Goal: Task Accomplishment & Management: Use online tool/utility

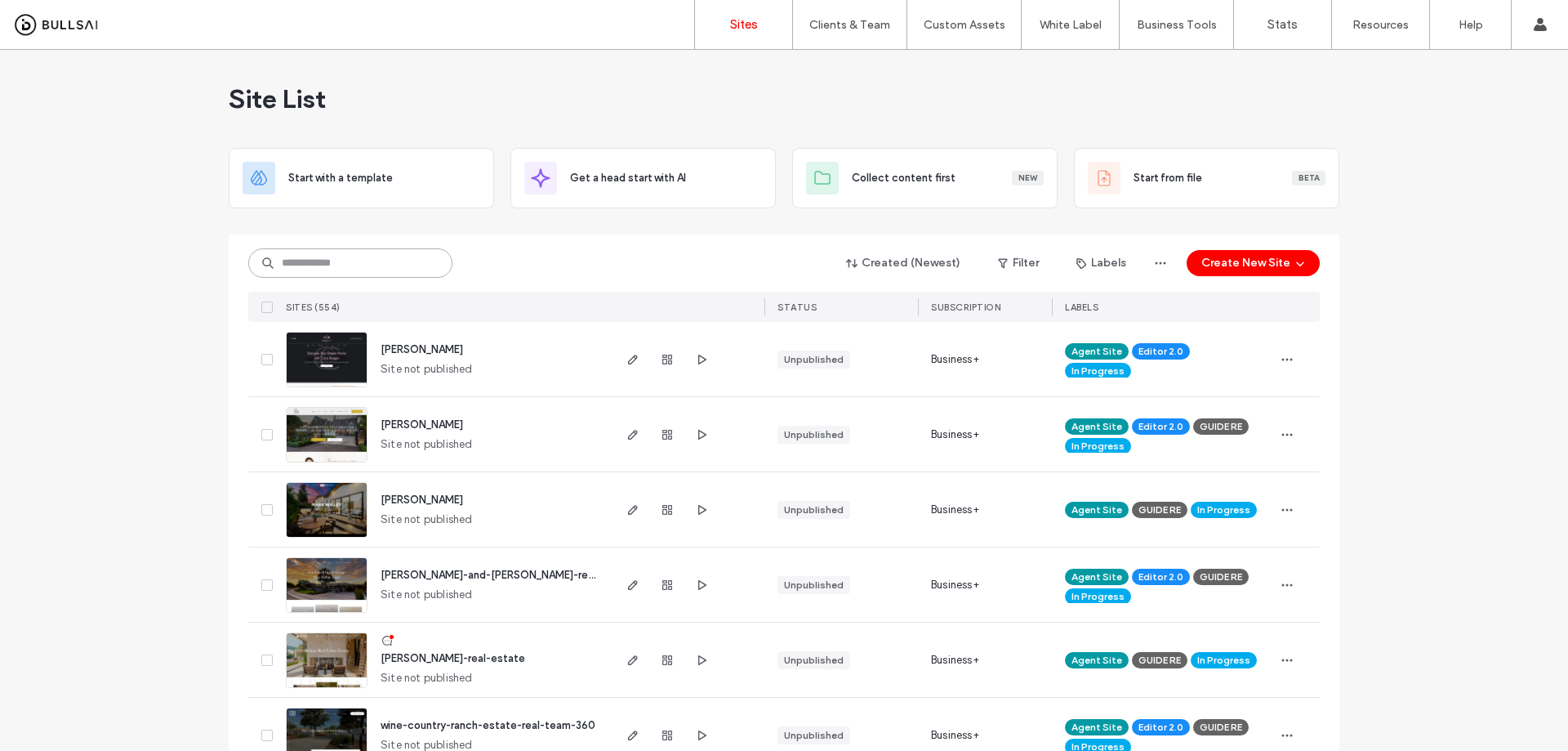
click at [342, 266] on input at bounding box center [350, 262] width 204 height 30
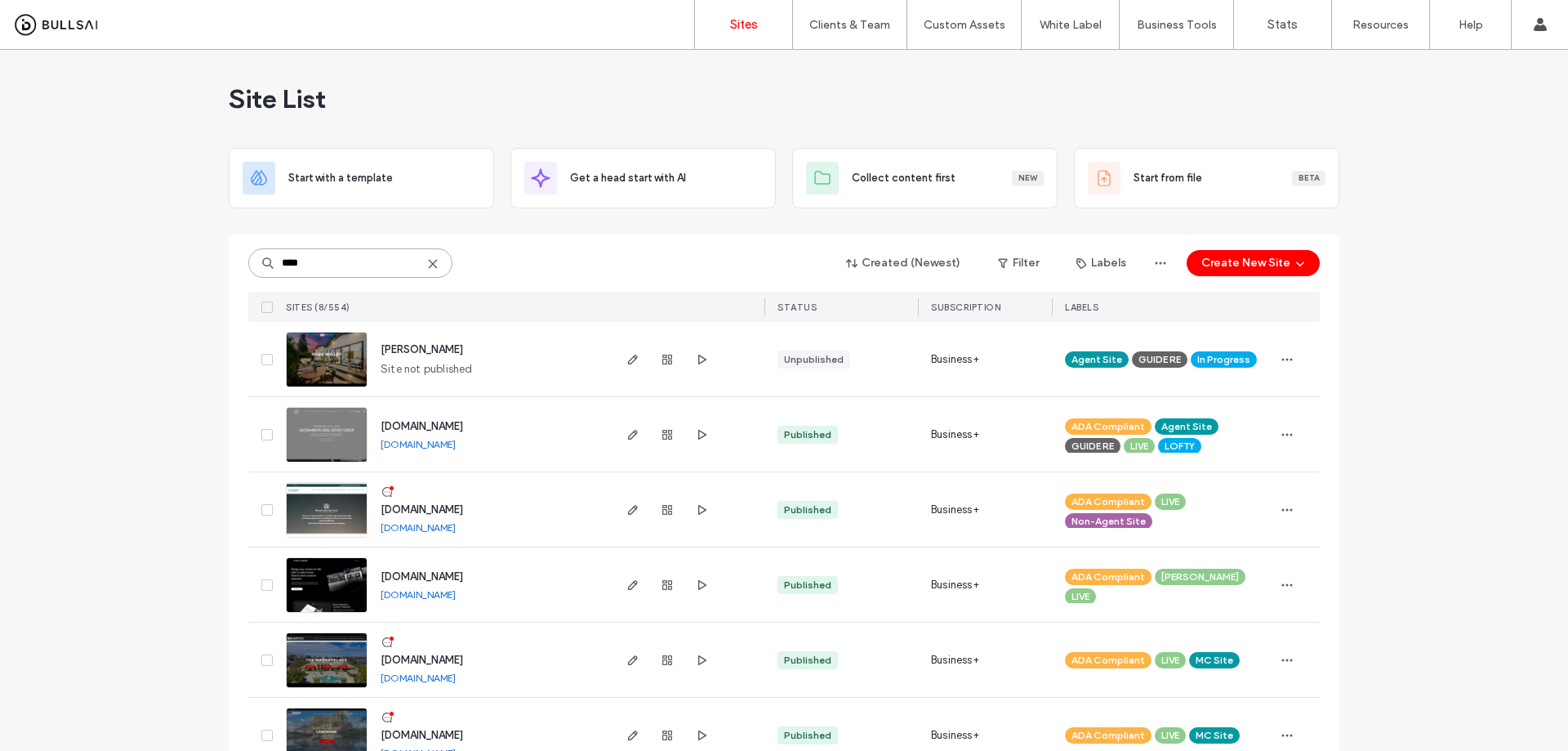
drag, startPoint x: 339, startPoint y: 257, endPoint x: 190, endPoint y: 263, distance: 149.1
click at [248, 256] on input "****" at bounding box center [350, 262] width 204 height 30
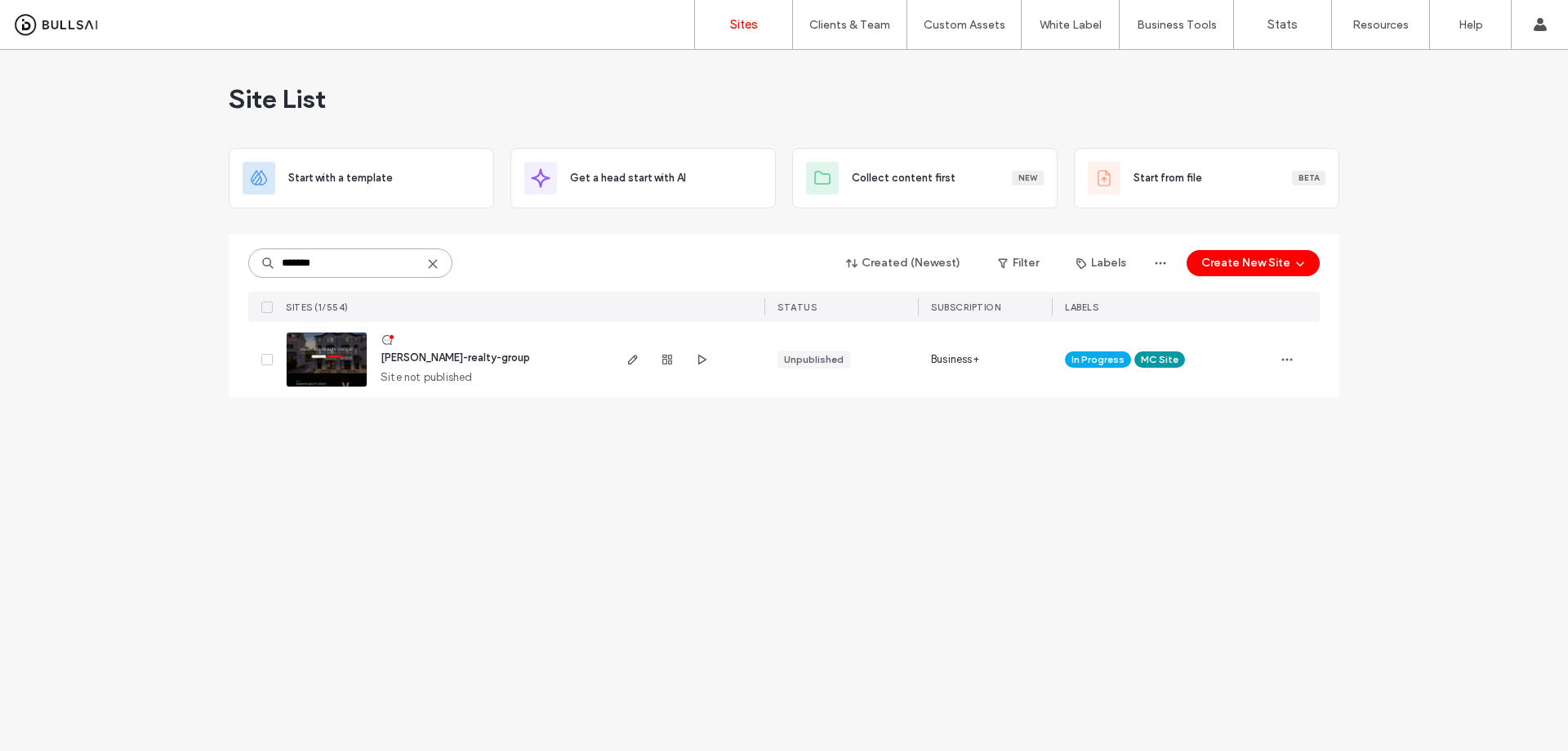
type input "*******"
click at [430, 358] on span "[PERSON_NAME]-realty-group" at bounding box center [455, 357] width 149 height 12
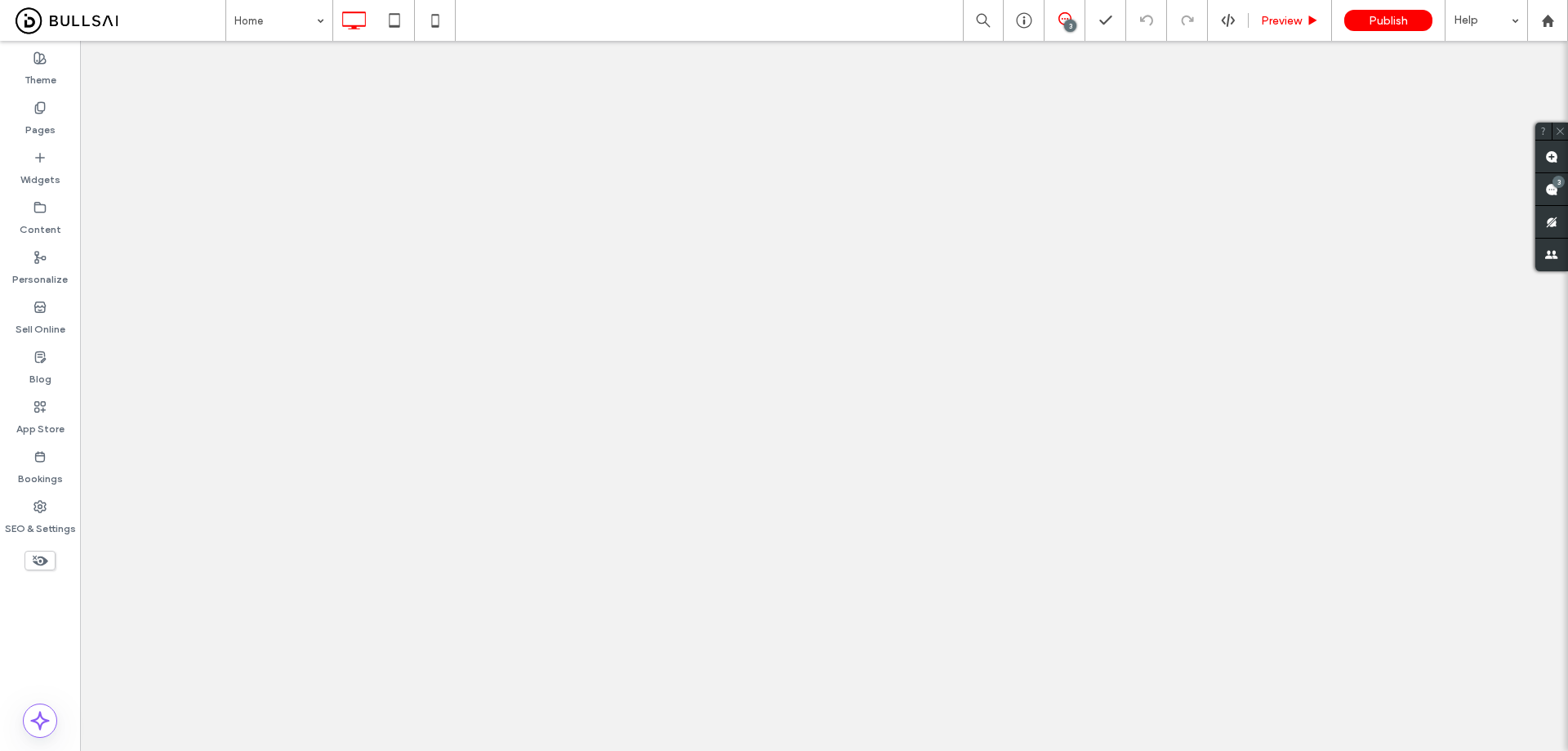
click at [1295, 20] on span "Preview" at bounding box center [1282, 20] width 41 height 13
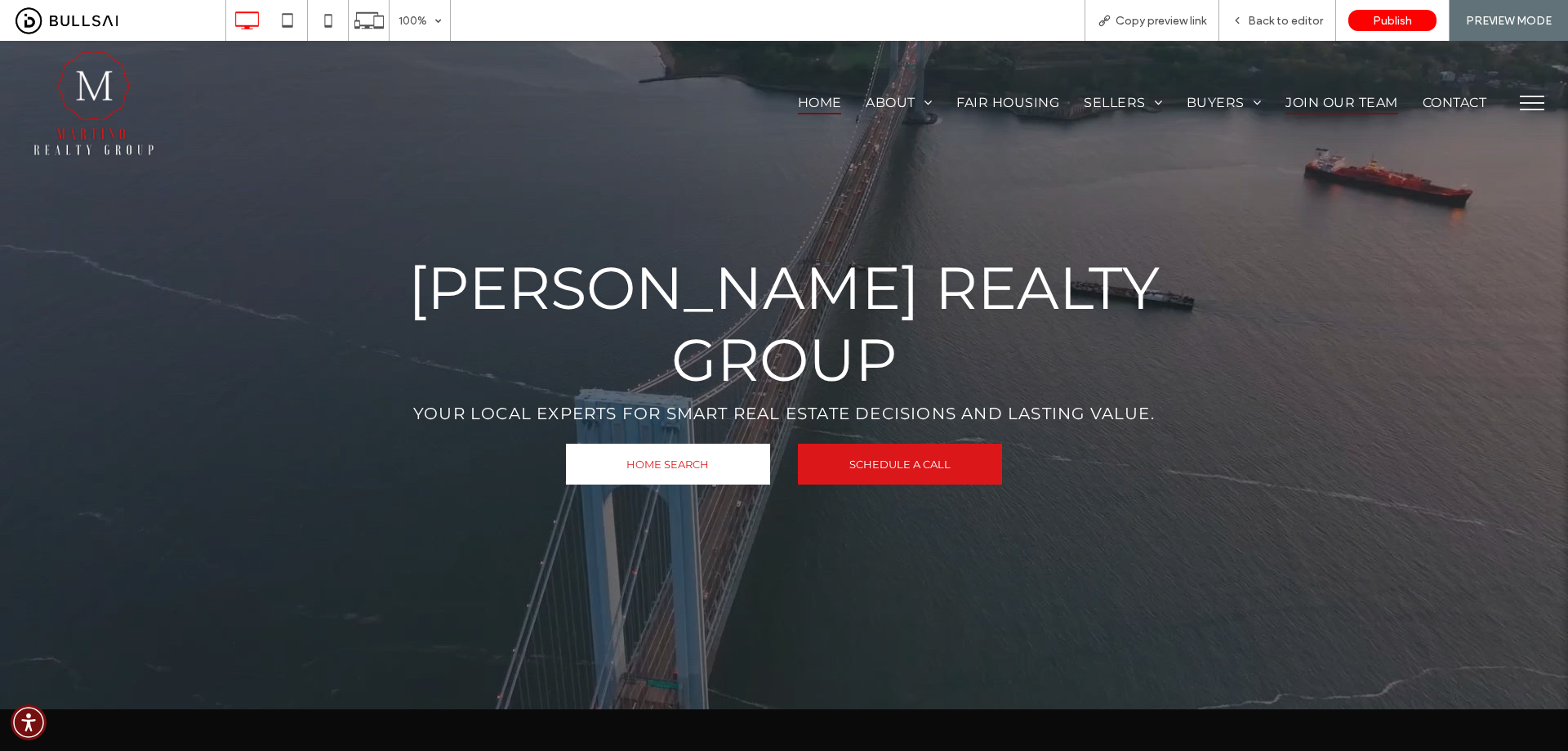
drag, startPoint x: 1330, startPoint y: 102, endPoint x: 1335, endPoint y: 142, distance: 40.3
click at [1330, 102] on span "Join Our Team" at bounding box center [1341, 102] width 112 height 24
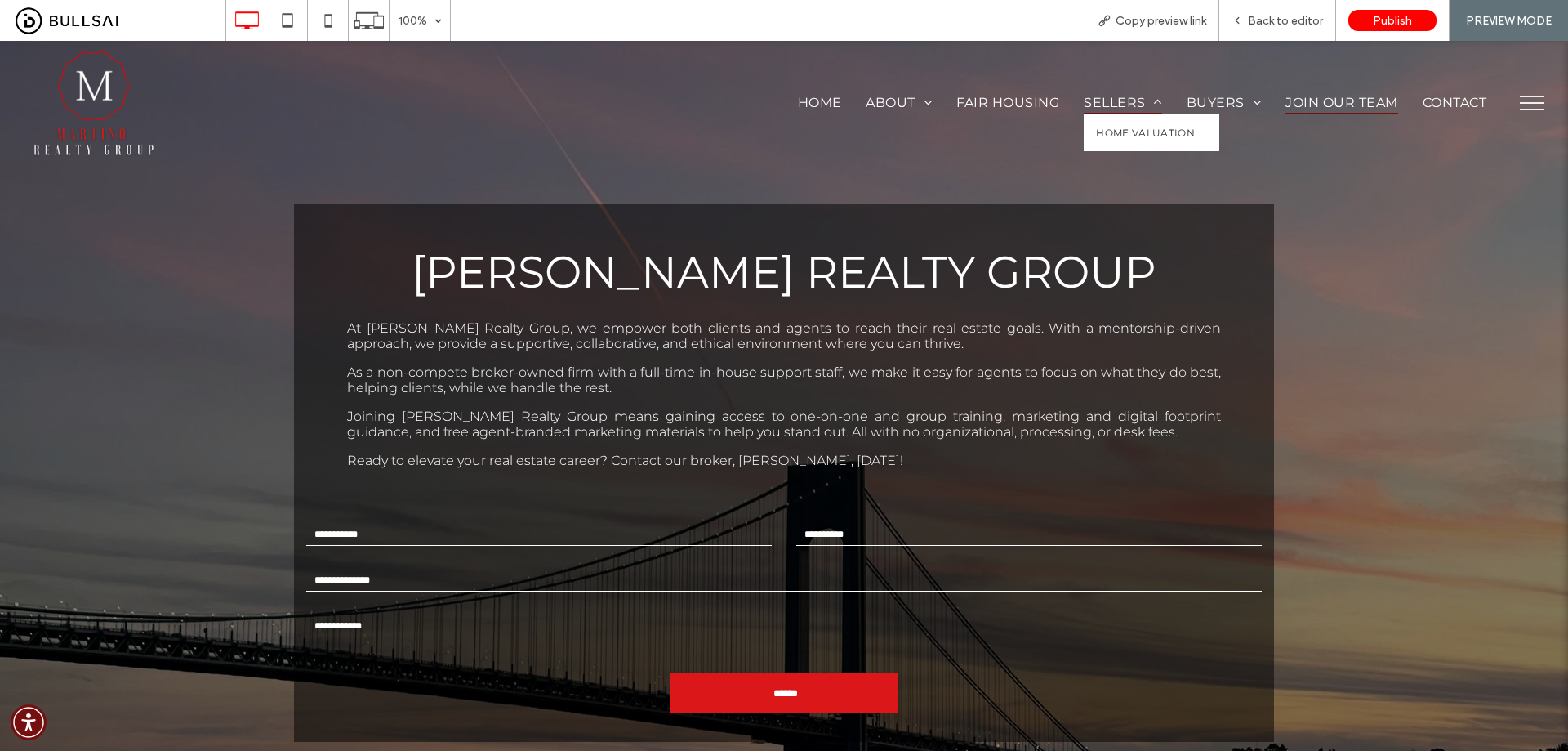
click at [1109, 99] on span "Sellers" at bounding box center [1124, 102] width 79 height 24
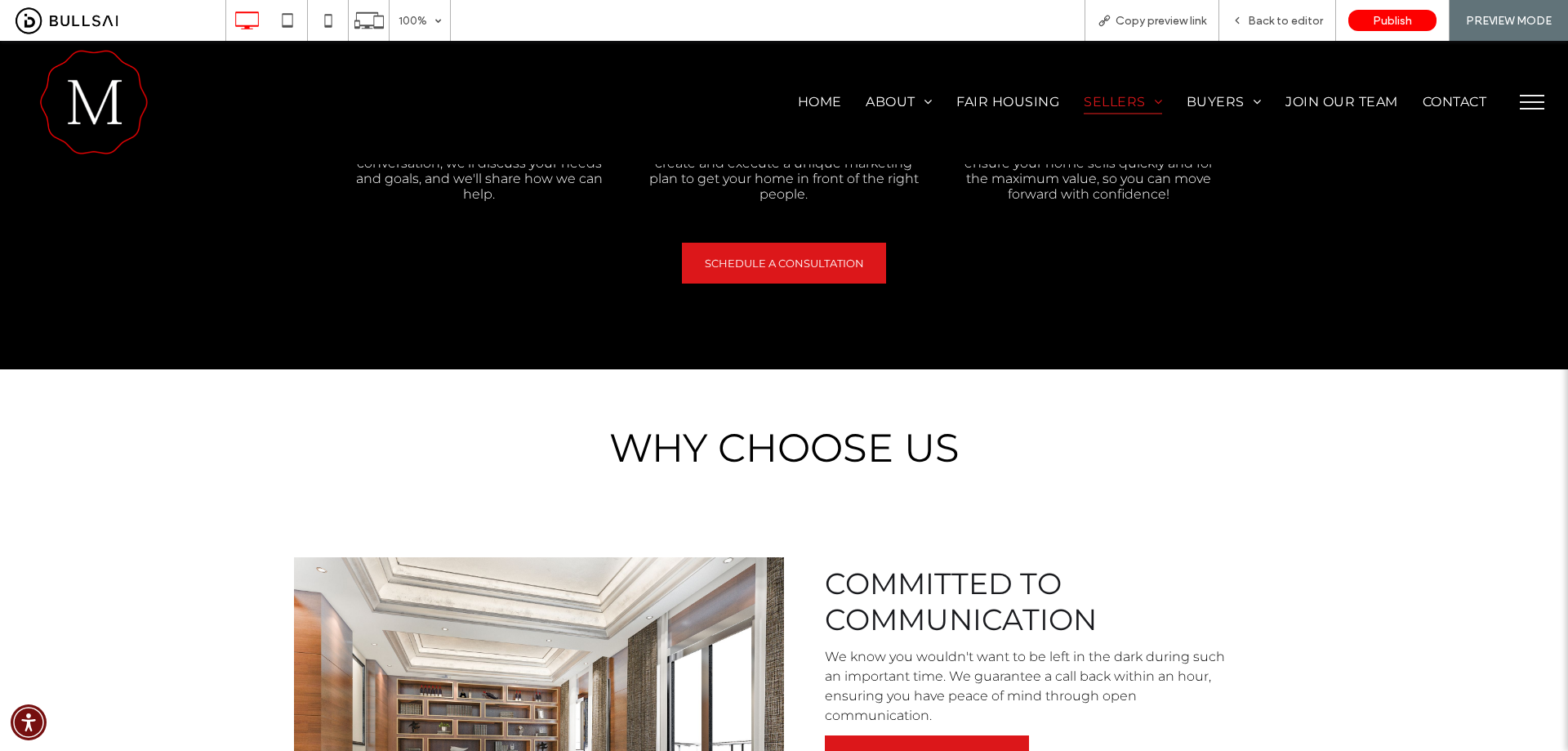
scroll to position [817, 0]
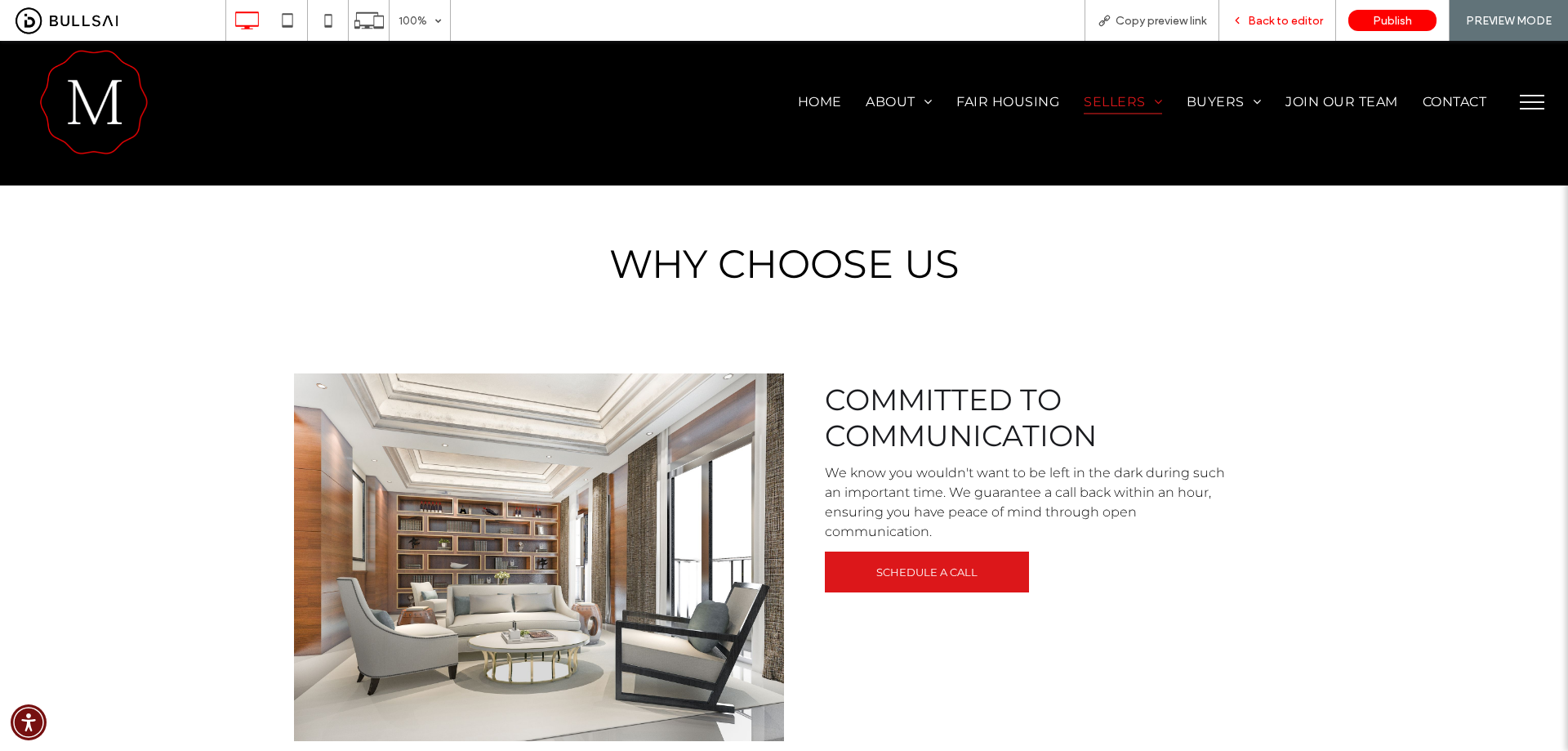
click at [1286, 18] on span "Back to editor" at bounding box center [1285, 20] width 75 height 13
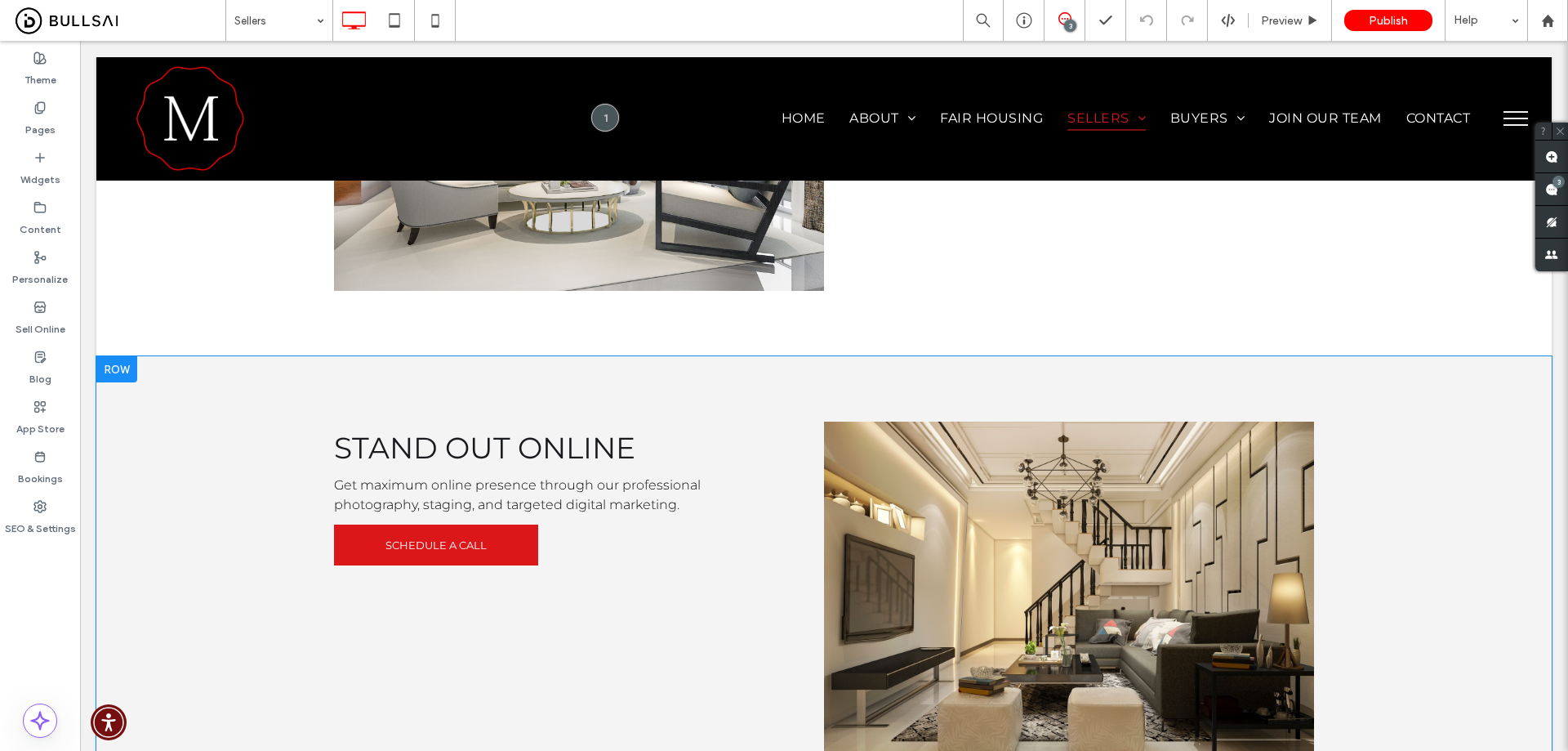
scroll to position [1308, 0]
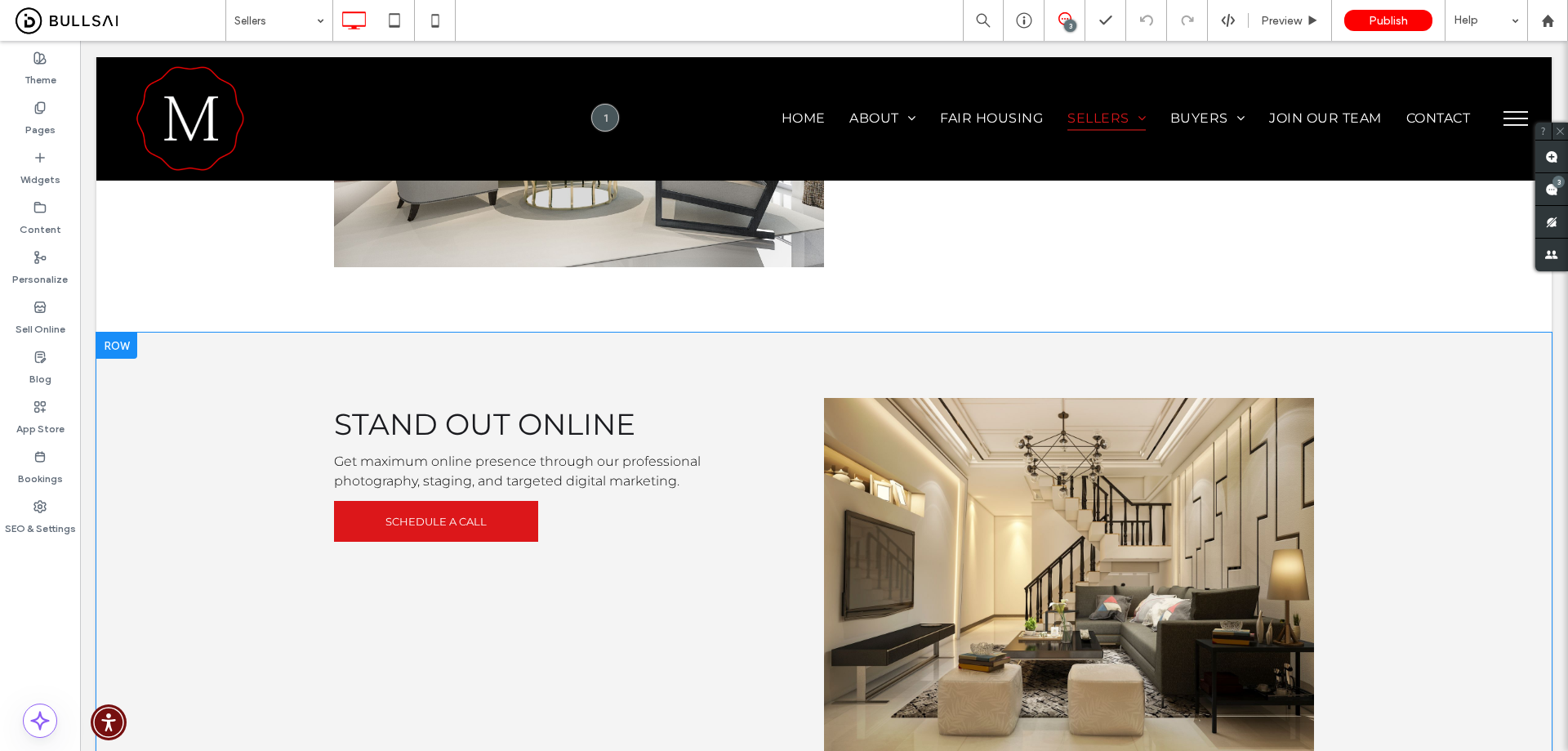
click at [1277, 495] on div "Click To Paste" at bounding box center [1070, 581] width 490 height 368
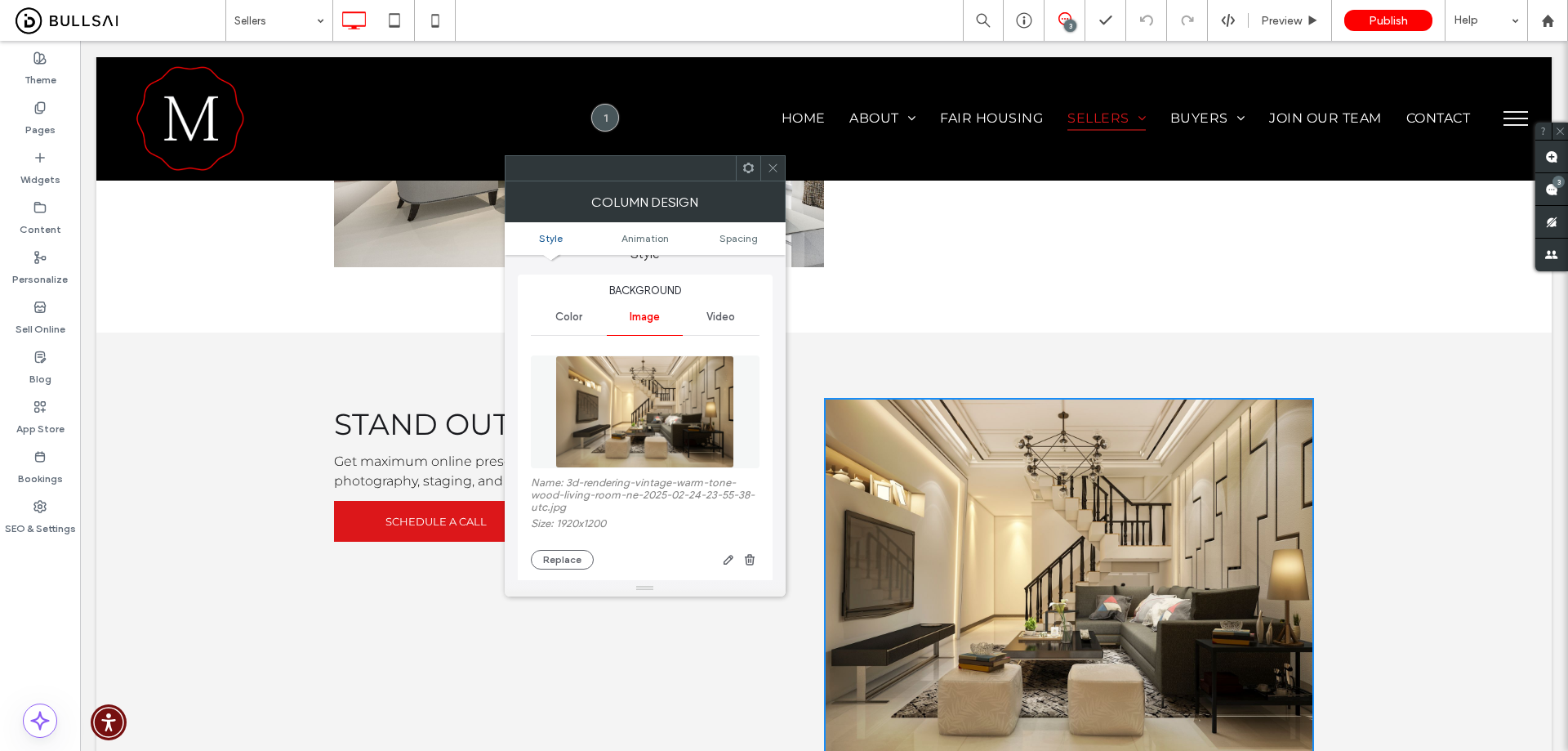
scroll to position [81, 0]
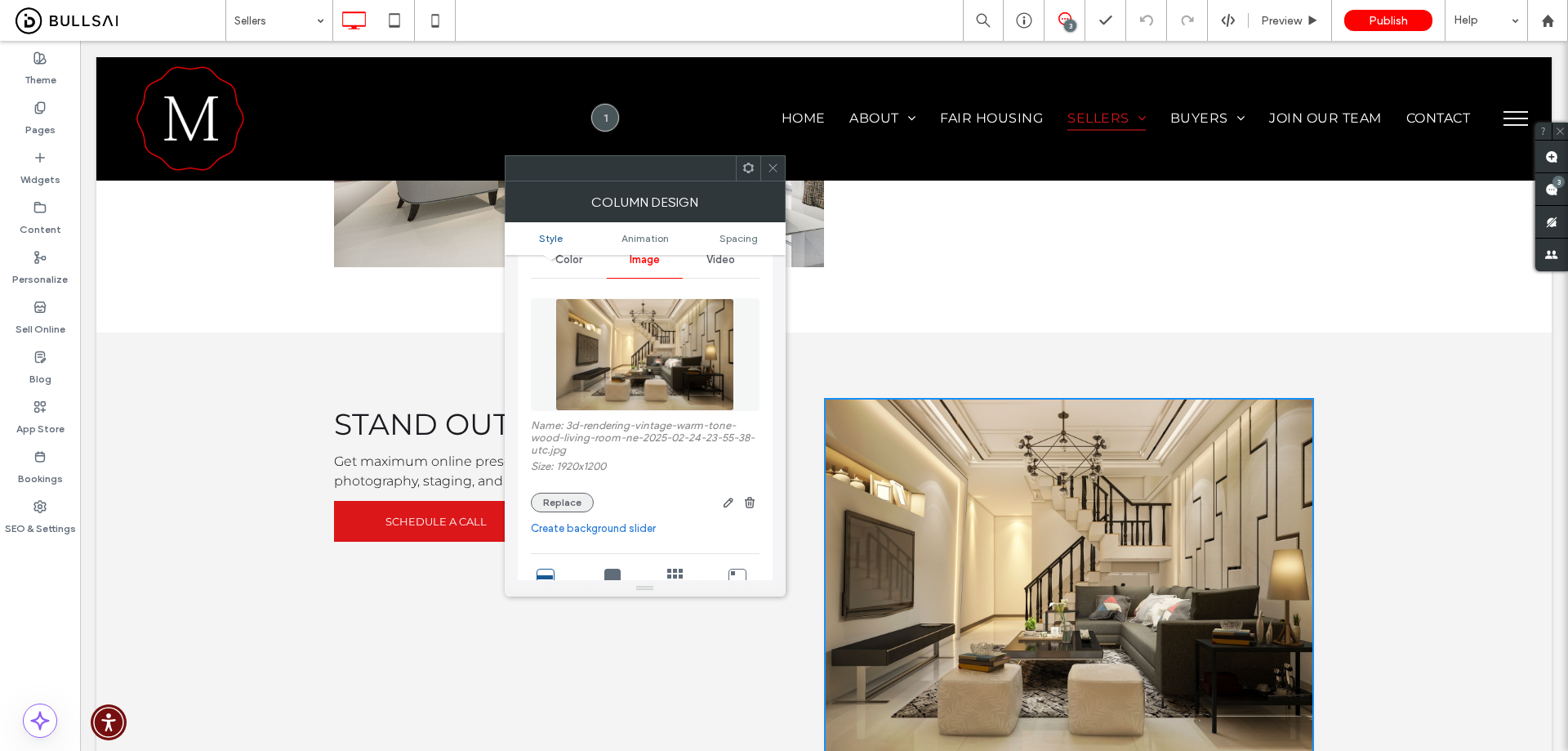
click at [577, 502] on button "Replace" at bounding box center [562, 502] width 63 height 19
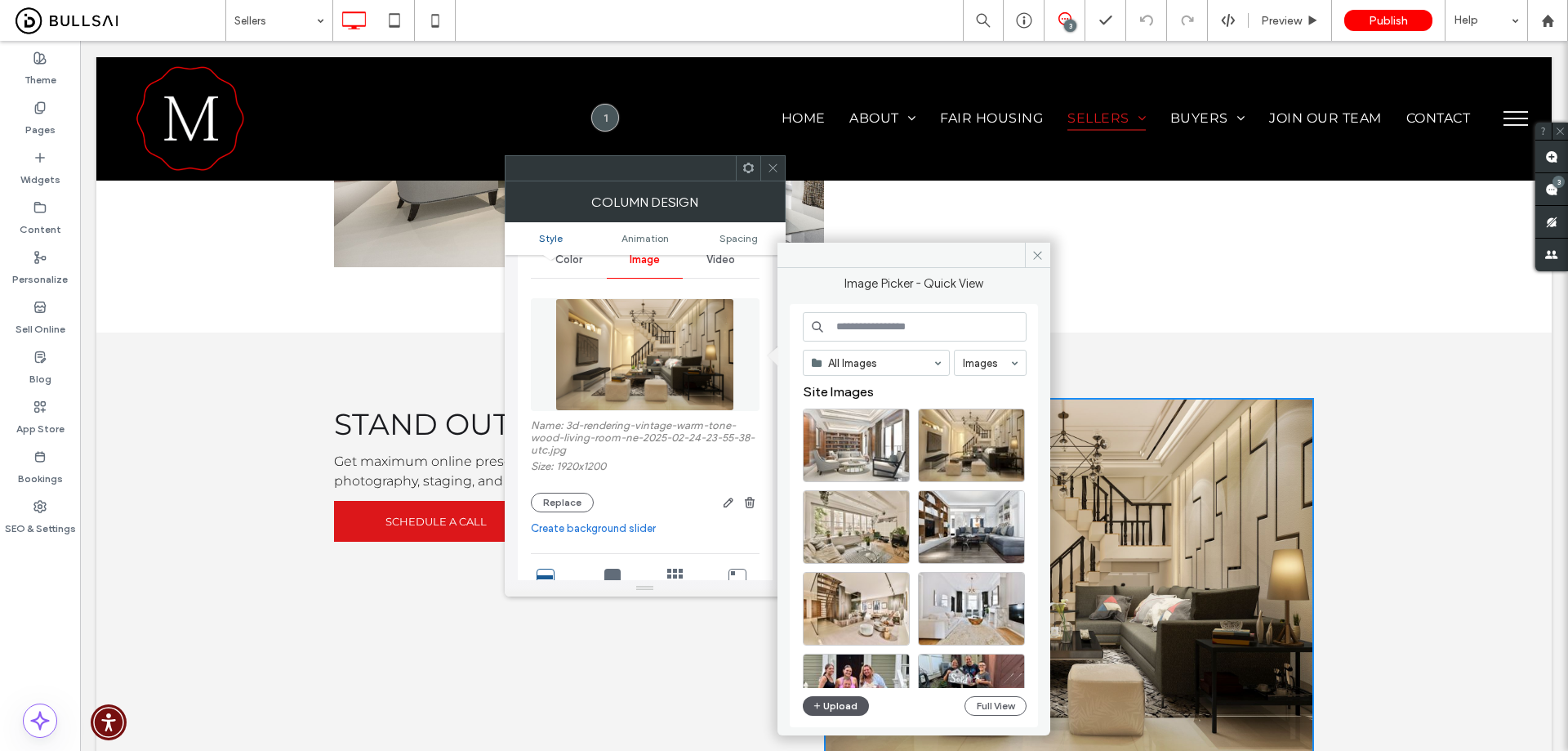
click at [843, 698] on button "Upload" at bounding box center [836, 706] width 67 height 19
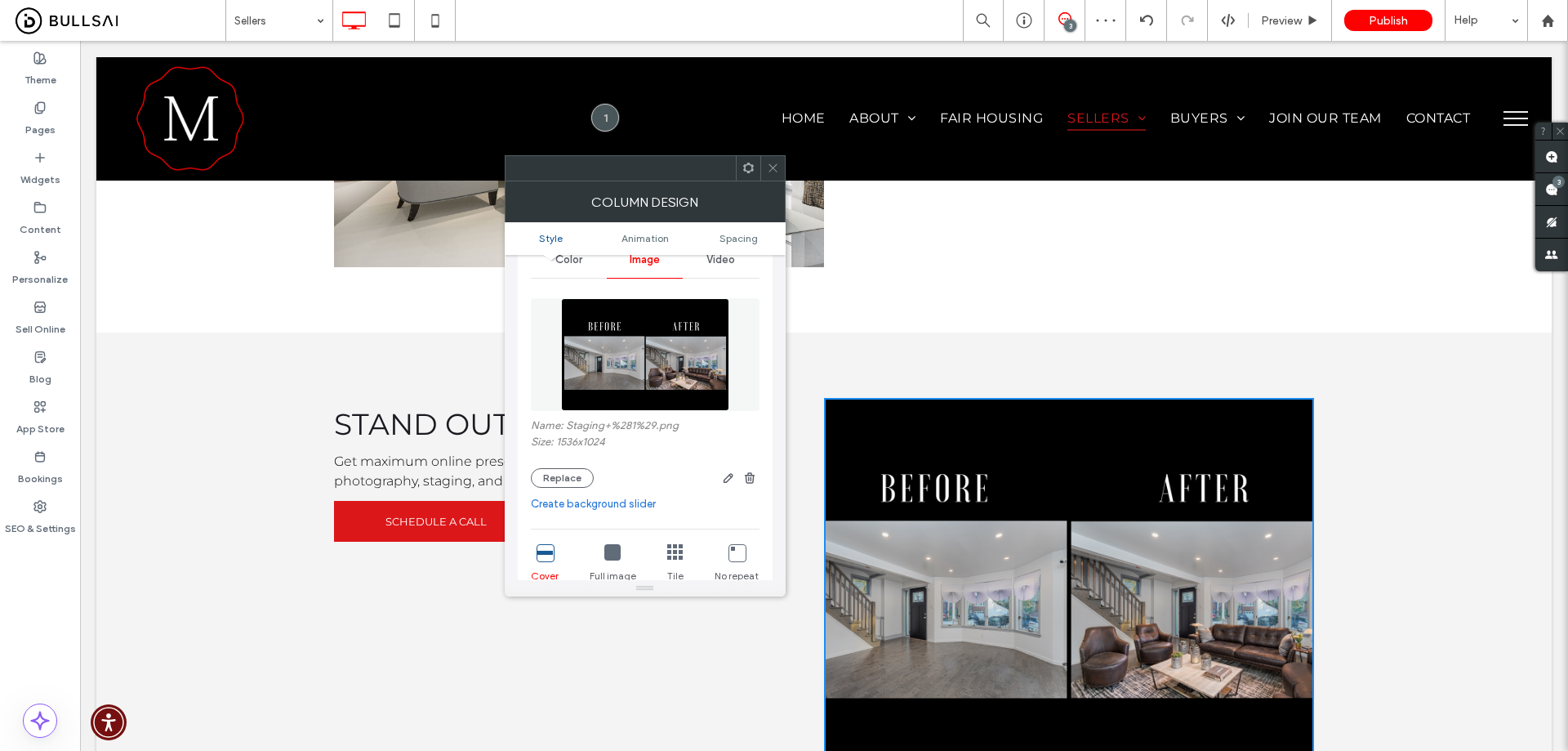
click at [780, 164] on div at bounding box center [773, 169] width 25 height 25
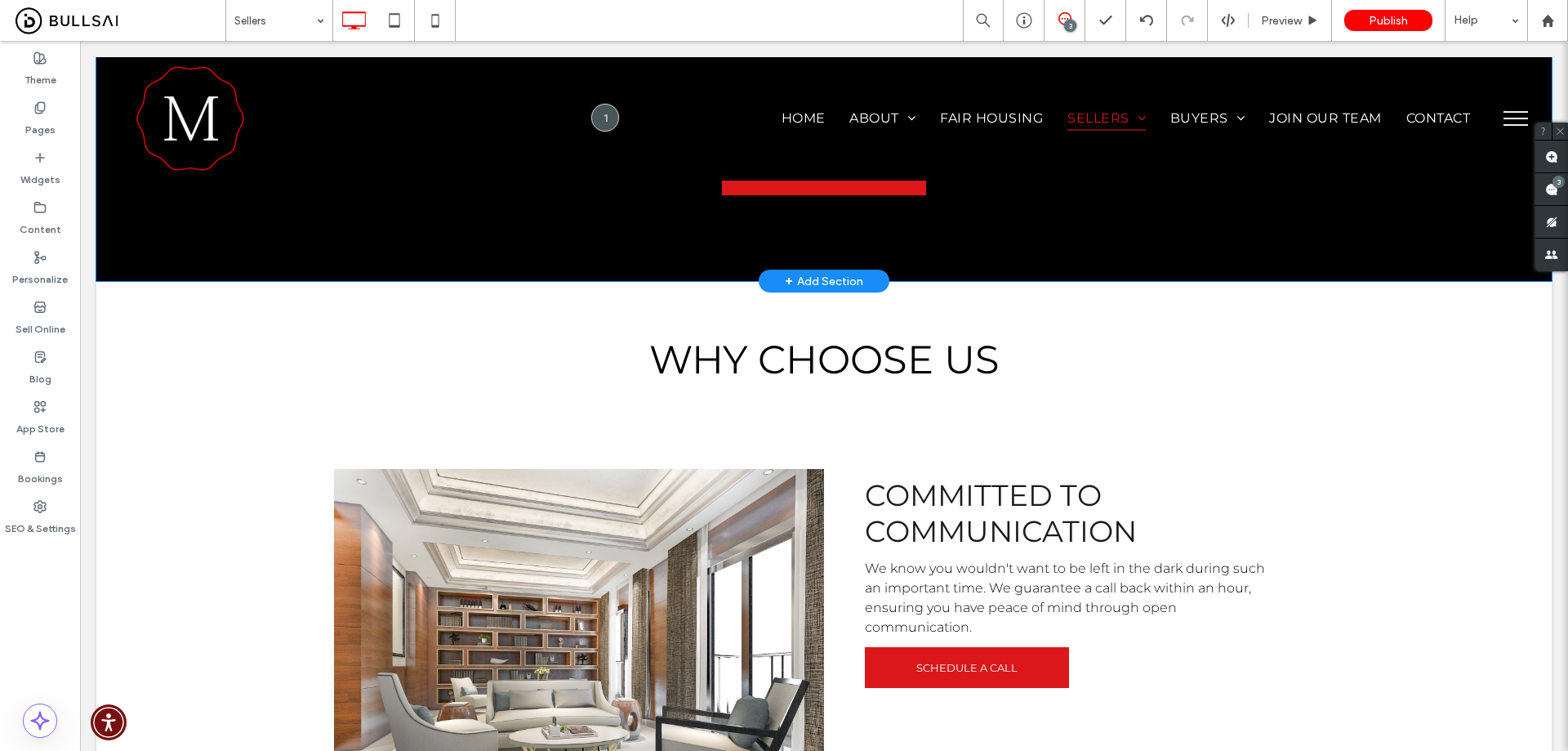
scroll to position [817, 0]
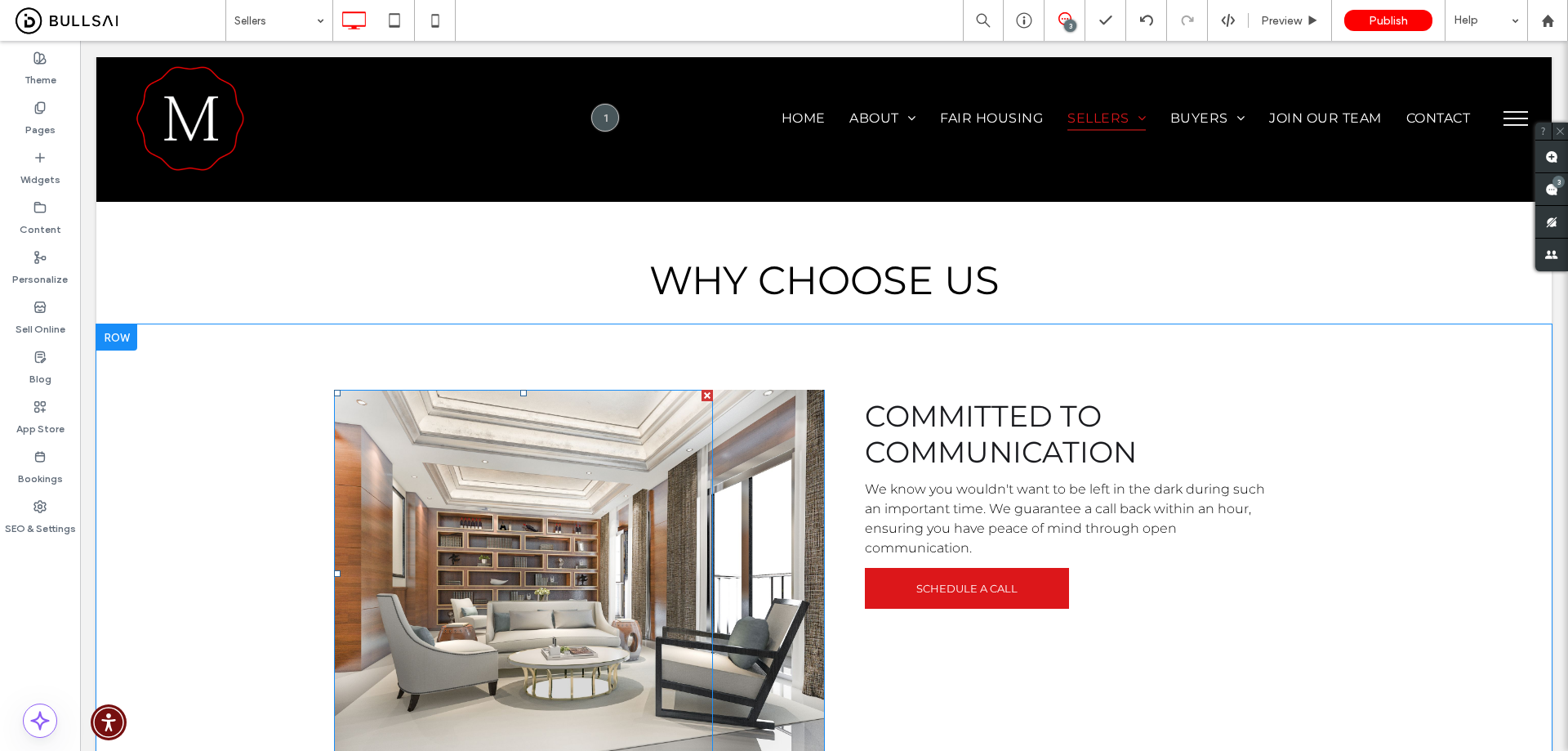
click at [563, 461] on div at bounding box center [524, 574] width 379 height 368
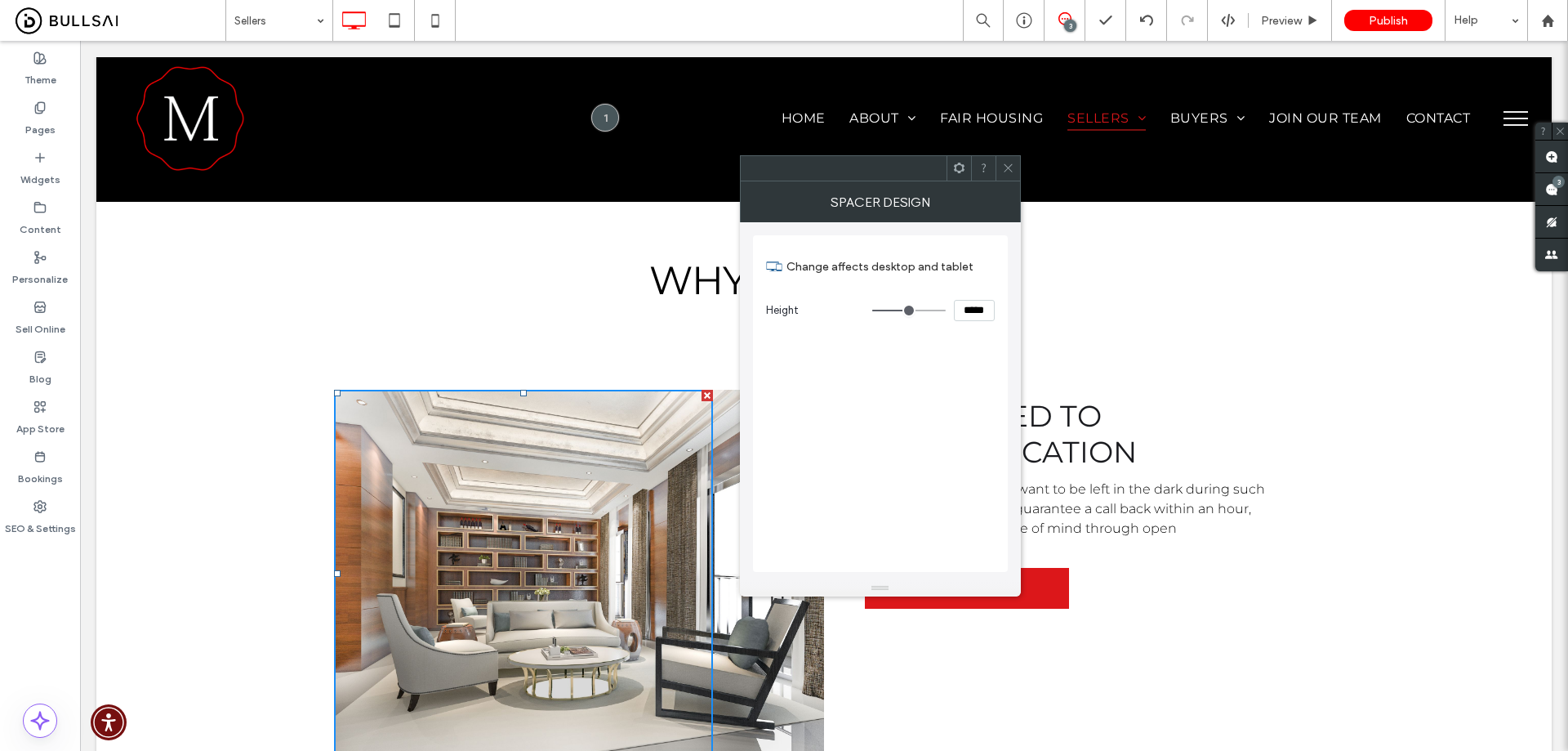
click at [1006, 164] on icon at bounding box center [1008, 168] width 12 height 12
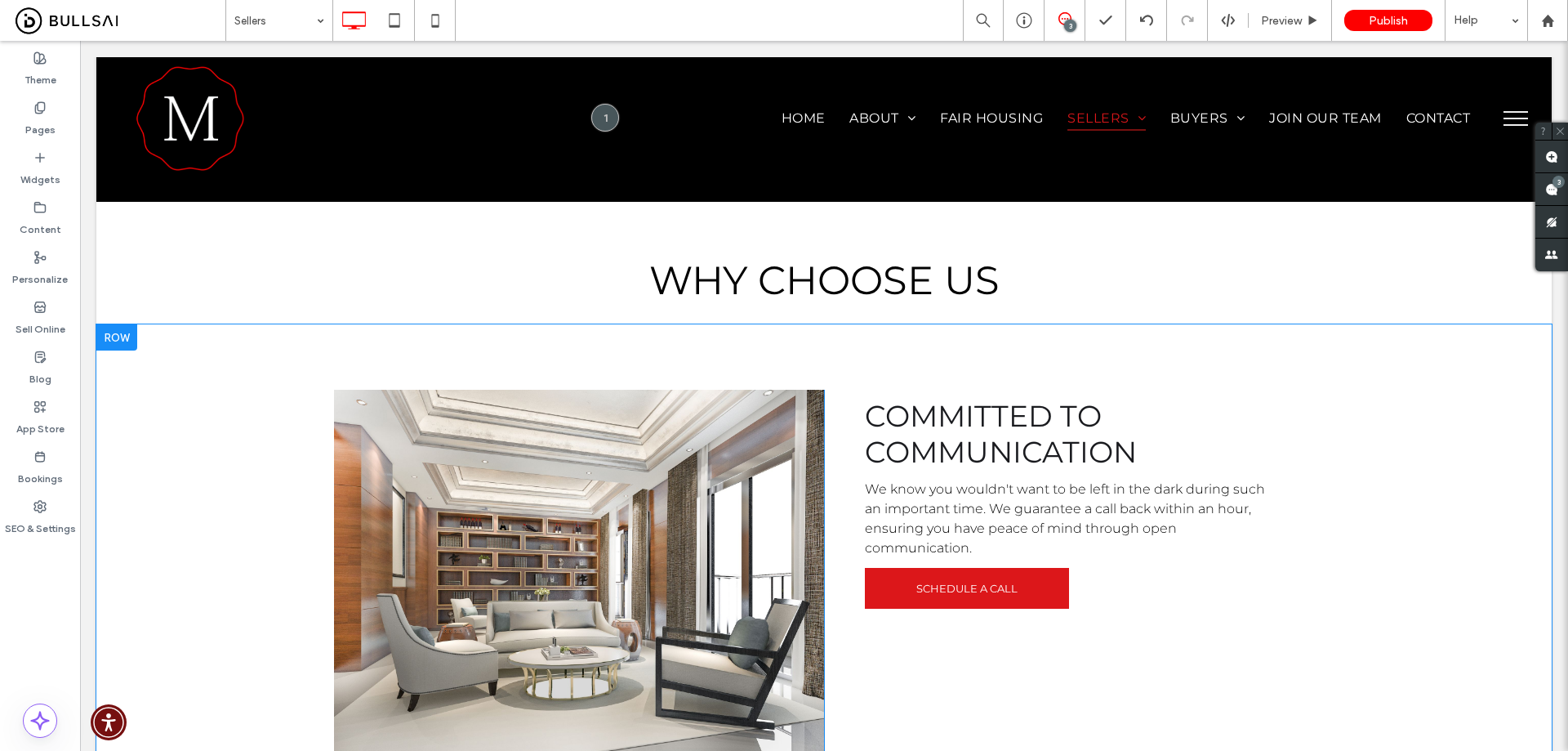
click at [741, 510] on div "Click To Paste" at bounding box center [579, 574] width 490 height 368
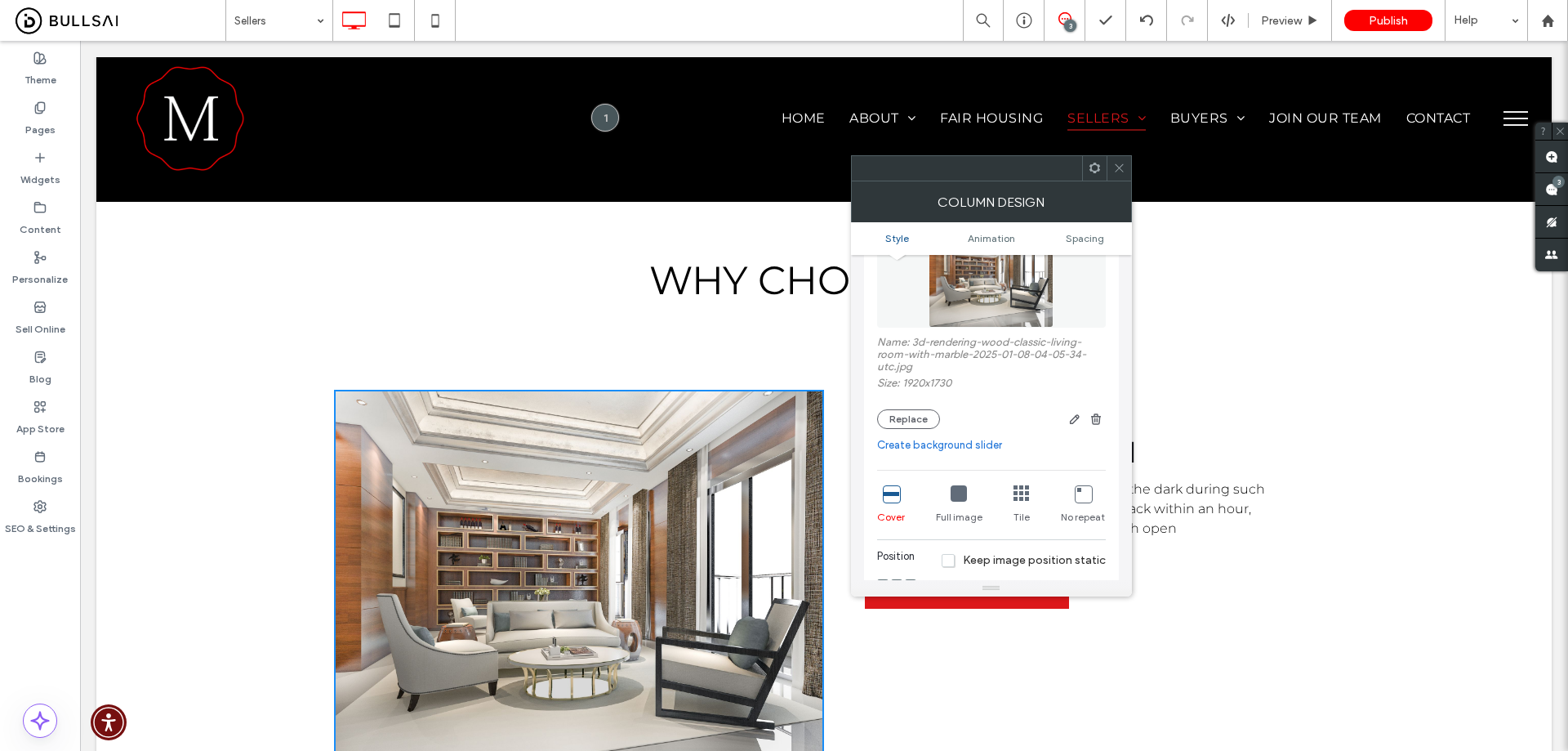
scroll to position [164, 0]
click at [919, 421] on button "Replace" at bounding box center [909, 421] width 63 height 19
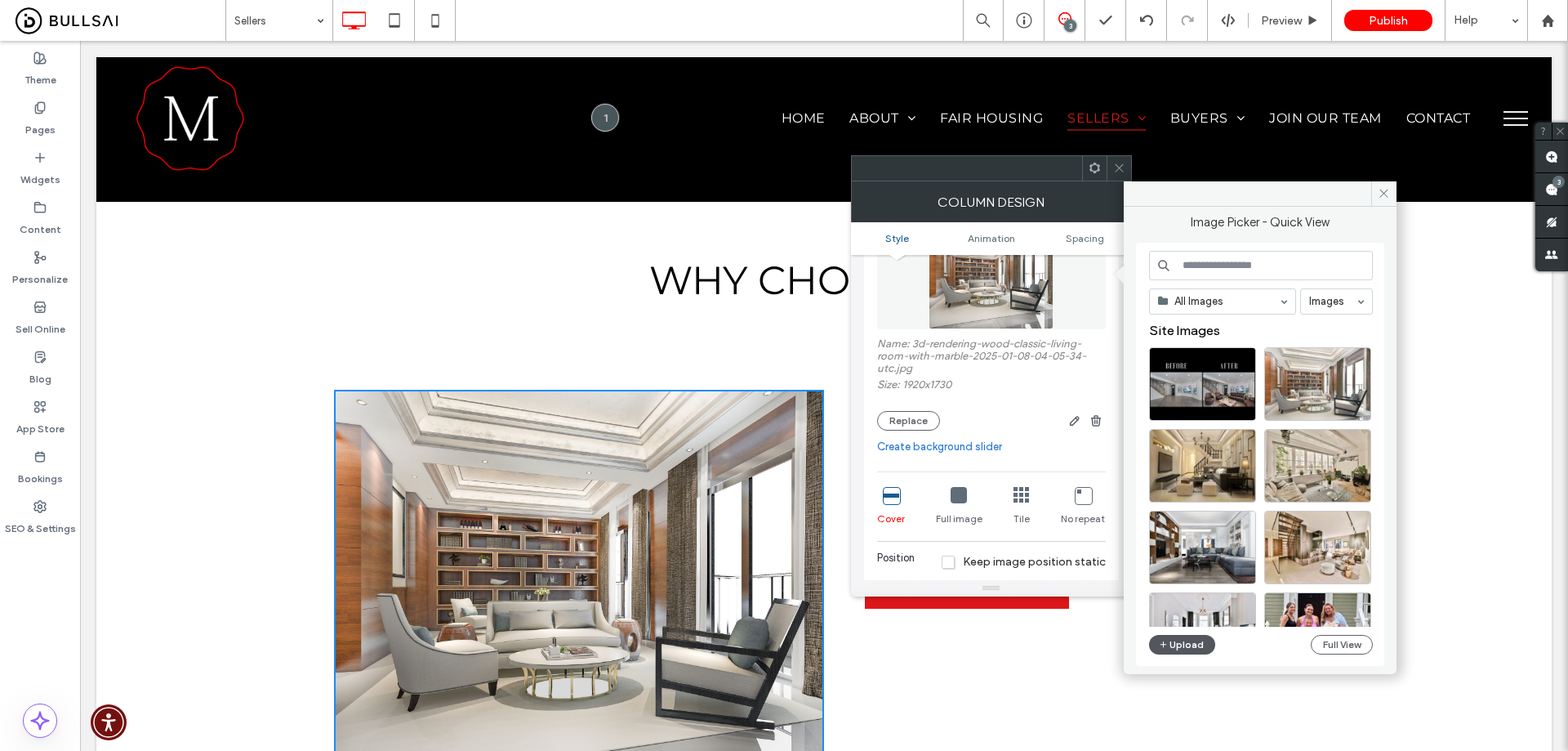
click at [1186, 636] on button "Upload" at bounding box center [1183, 645] width 67 height 19
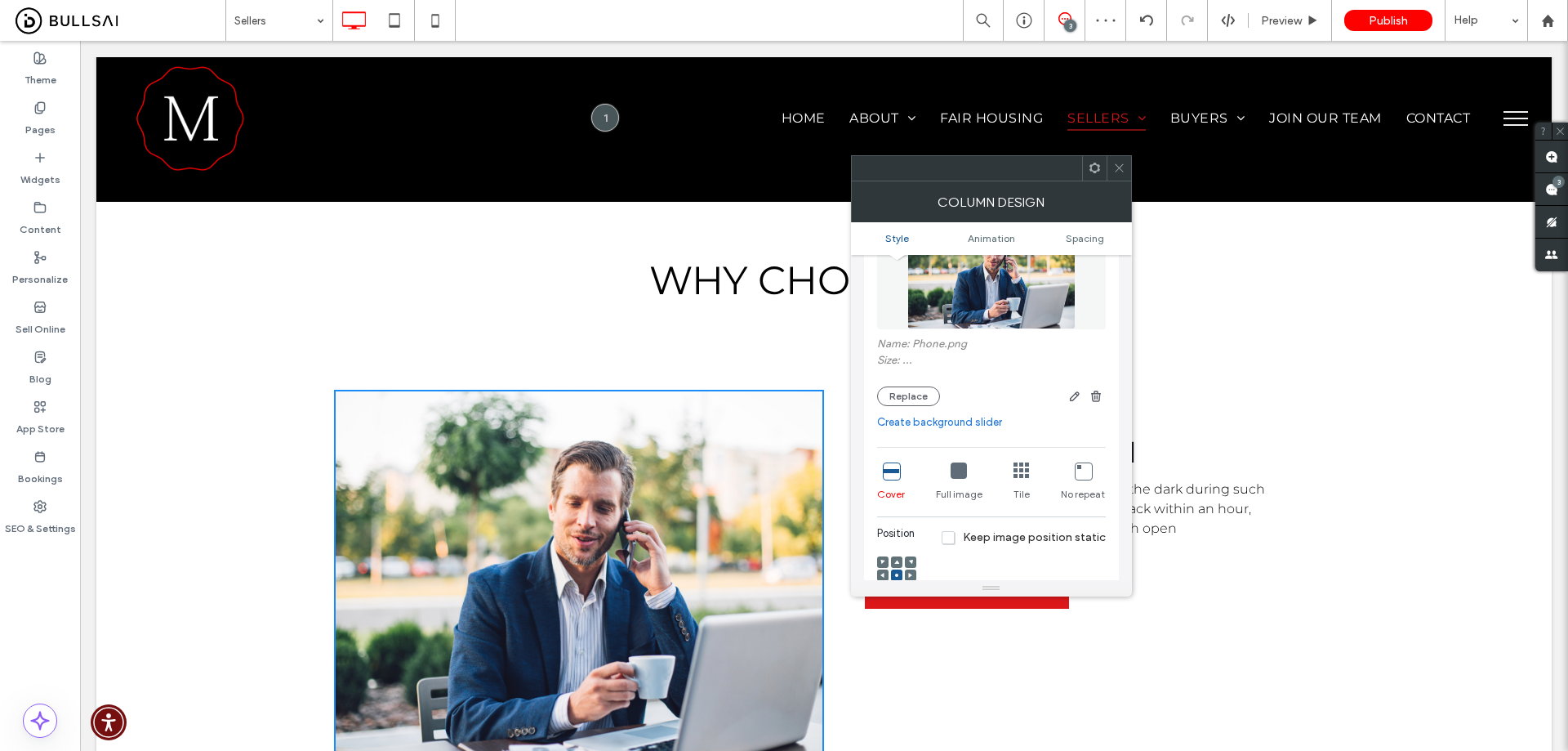
click at [1119, 167] on icon at bounding box center [1119, 168] width 12 height 12
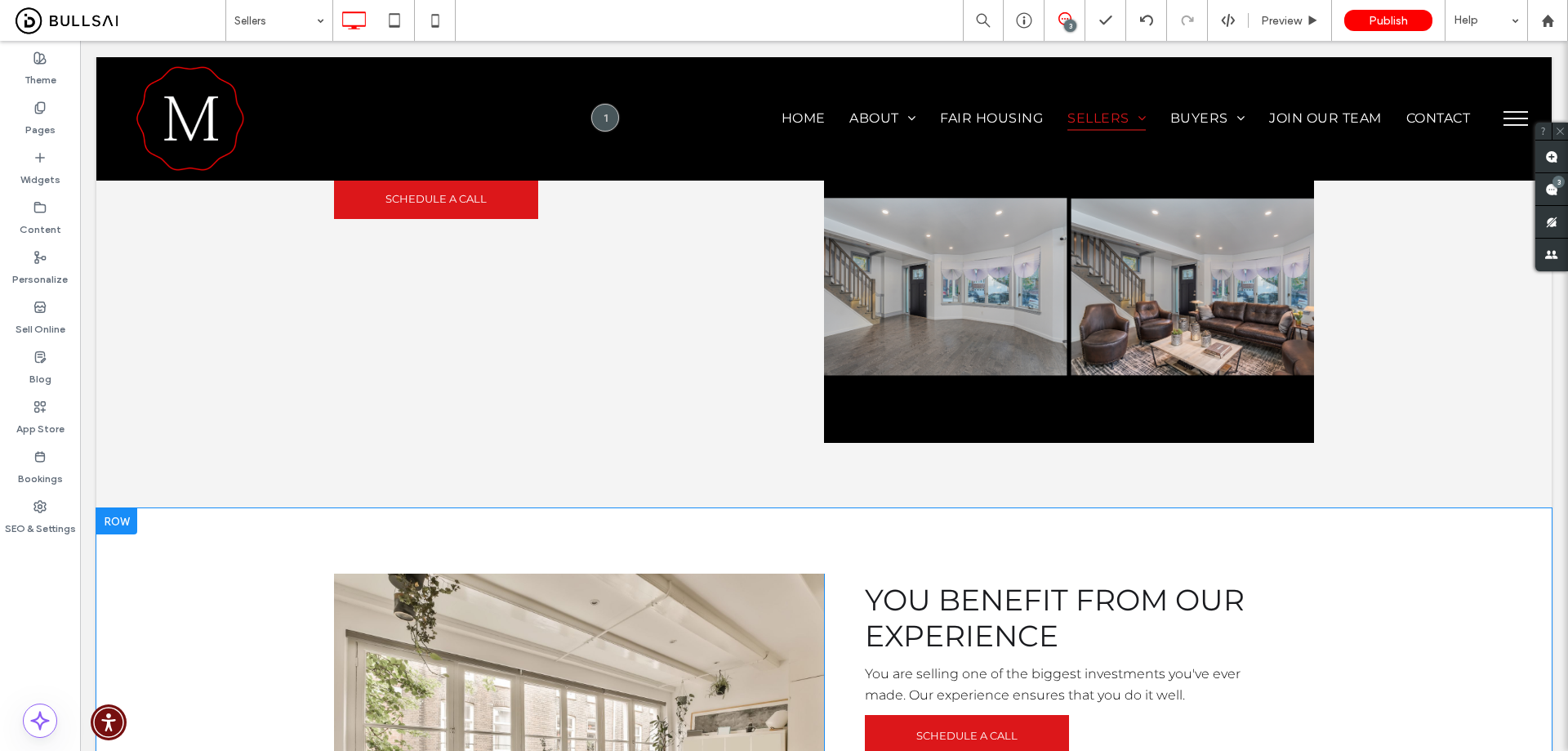
scroll to position [1961, 0]
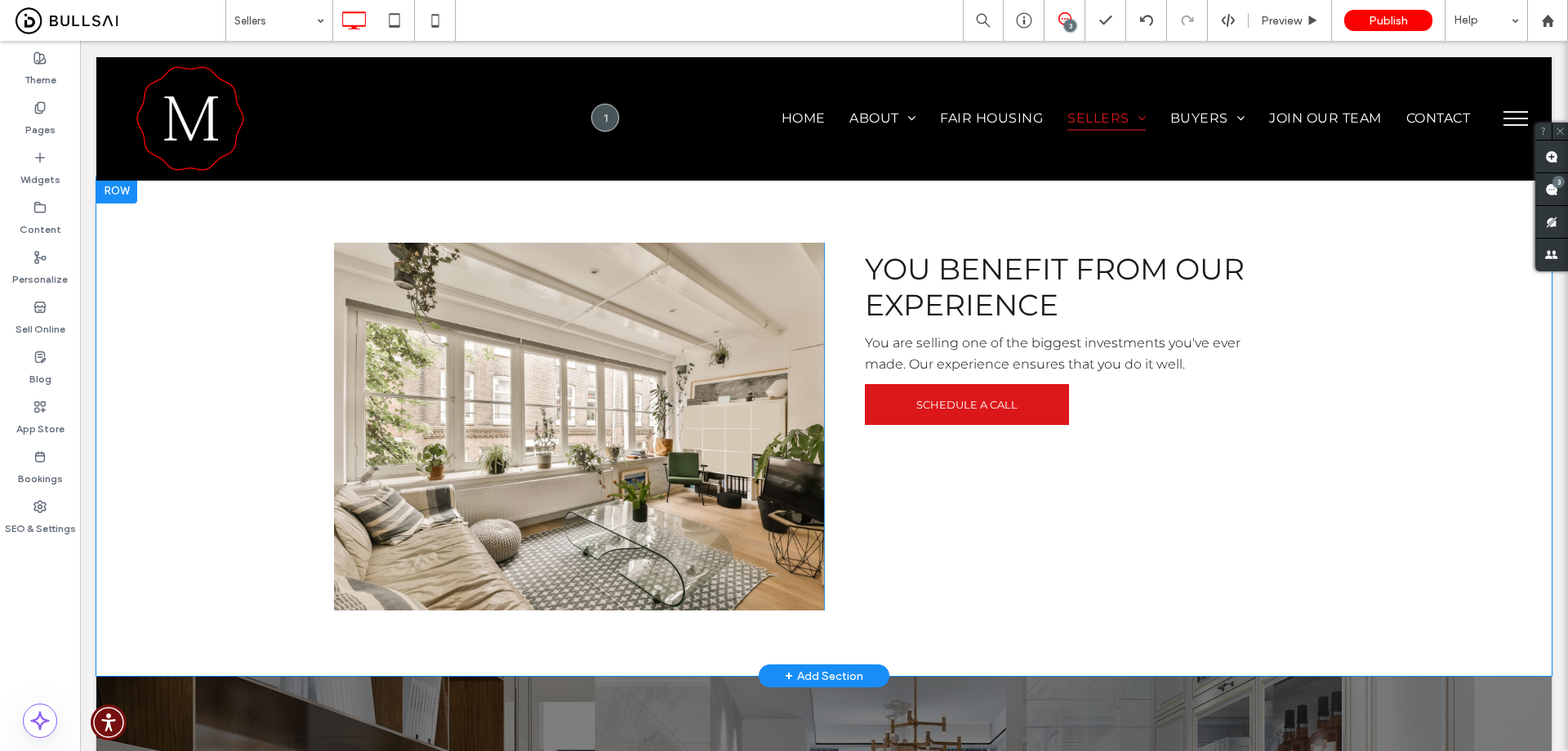
click at [782, 387] on div "Click To Paste" at bounding box center [579, 426] width 490 height 368
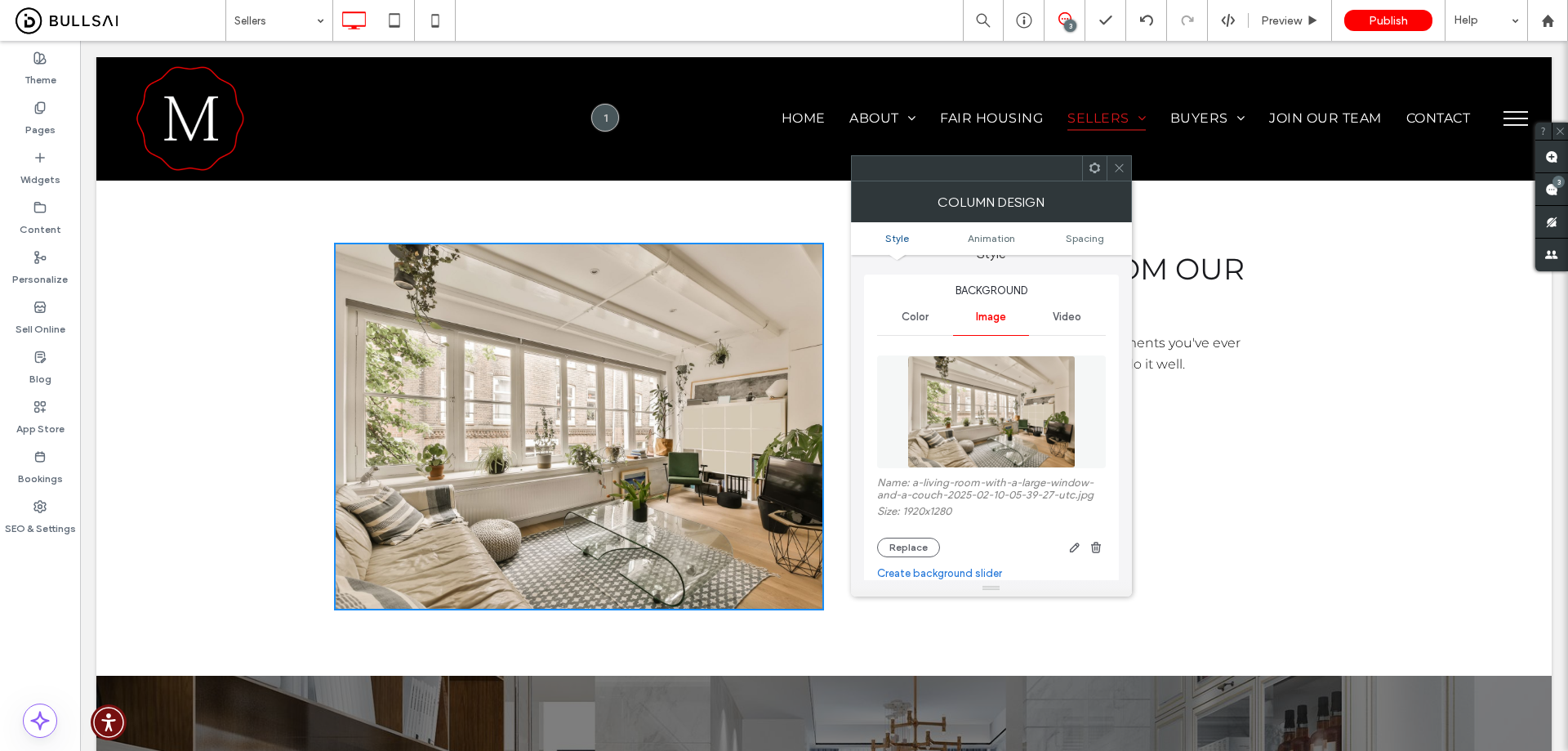
scroll to position [81, 0]
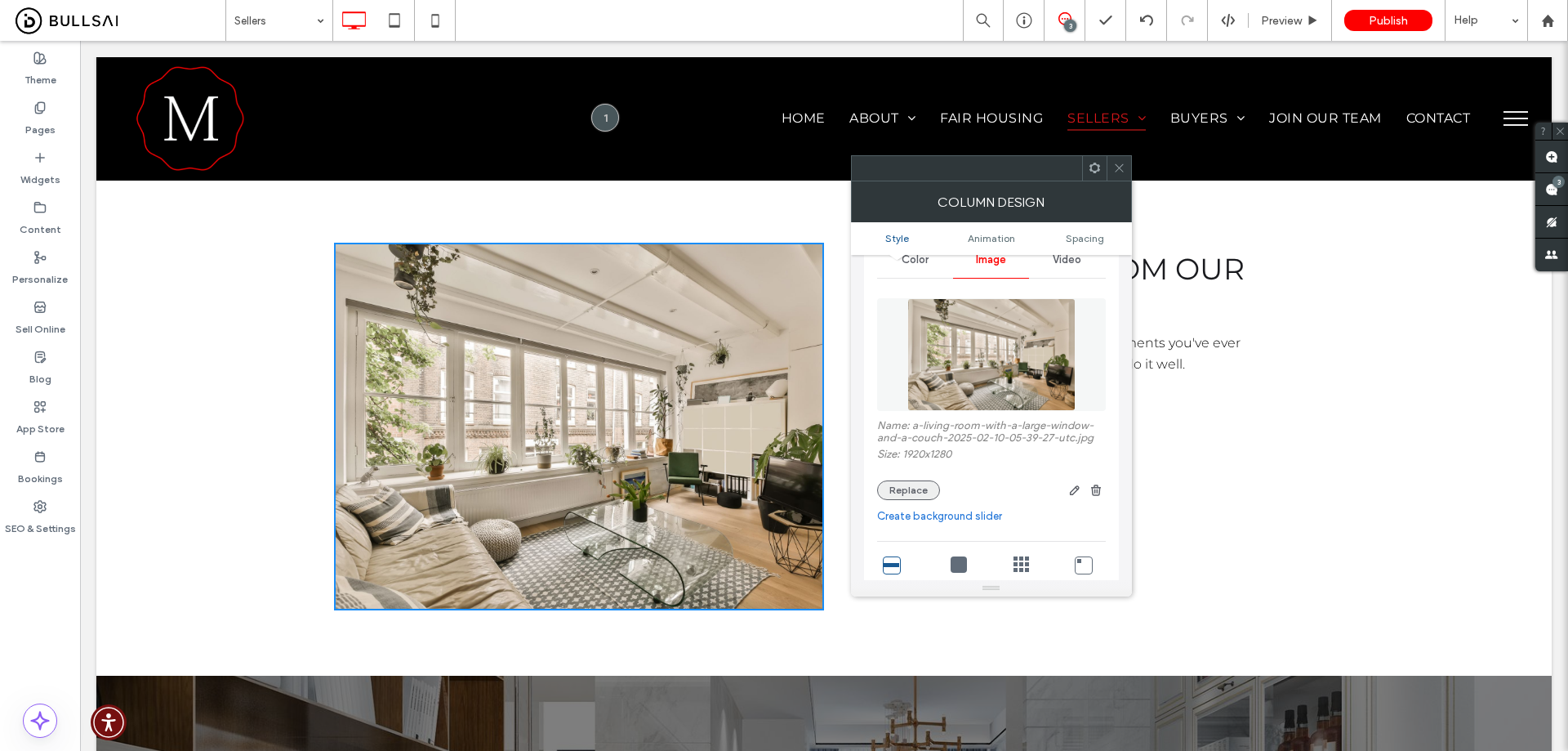
click at [912, 491] on button "Replace" at bounding box center [909, 489] width 63 height 19
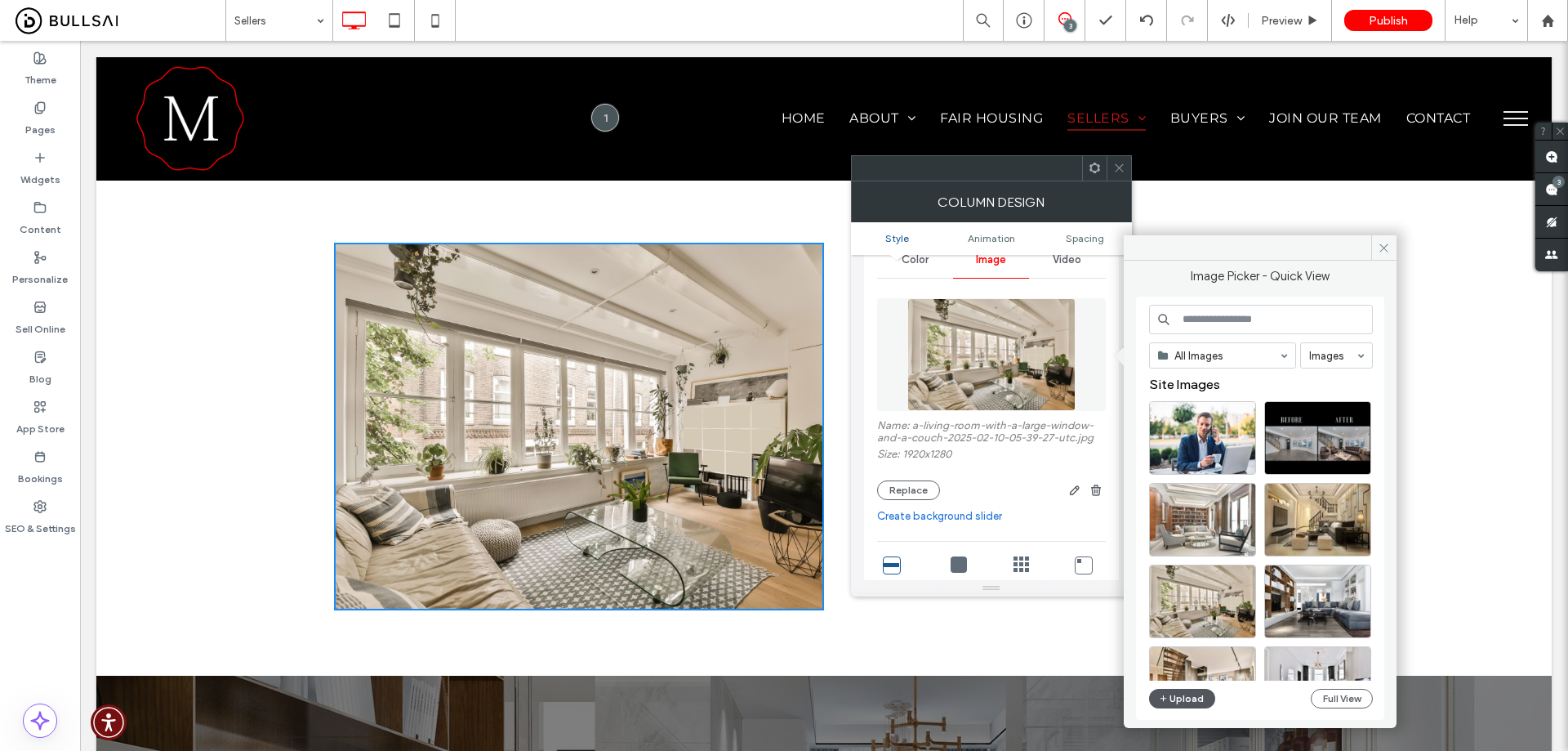
click at [1169, 694] on span "button" at bounding box center [1165, 698] width 11 height 18
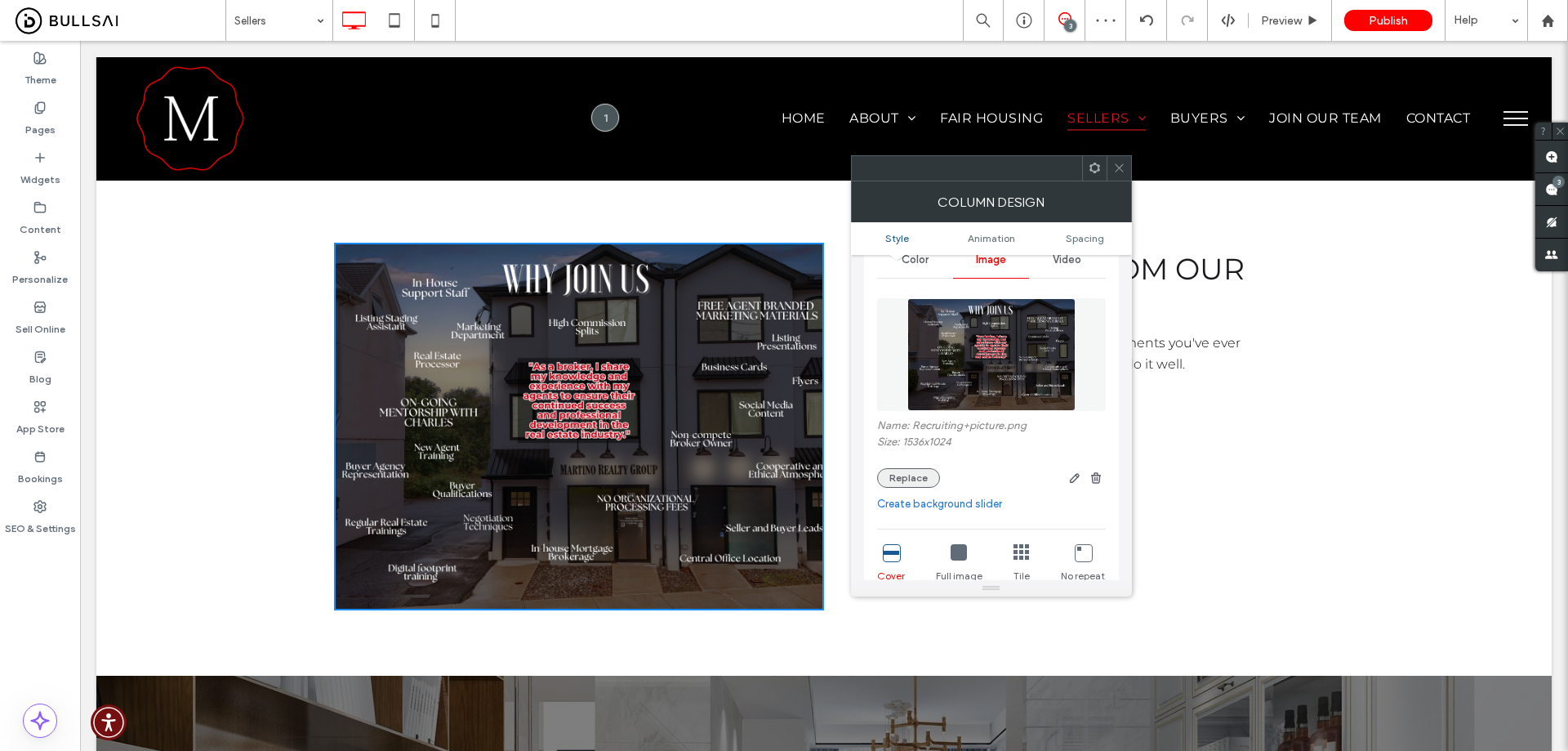
click at [900, 479] on button "Replace" at bounding box center [909, 478] width 63 height 19
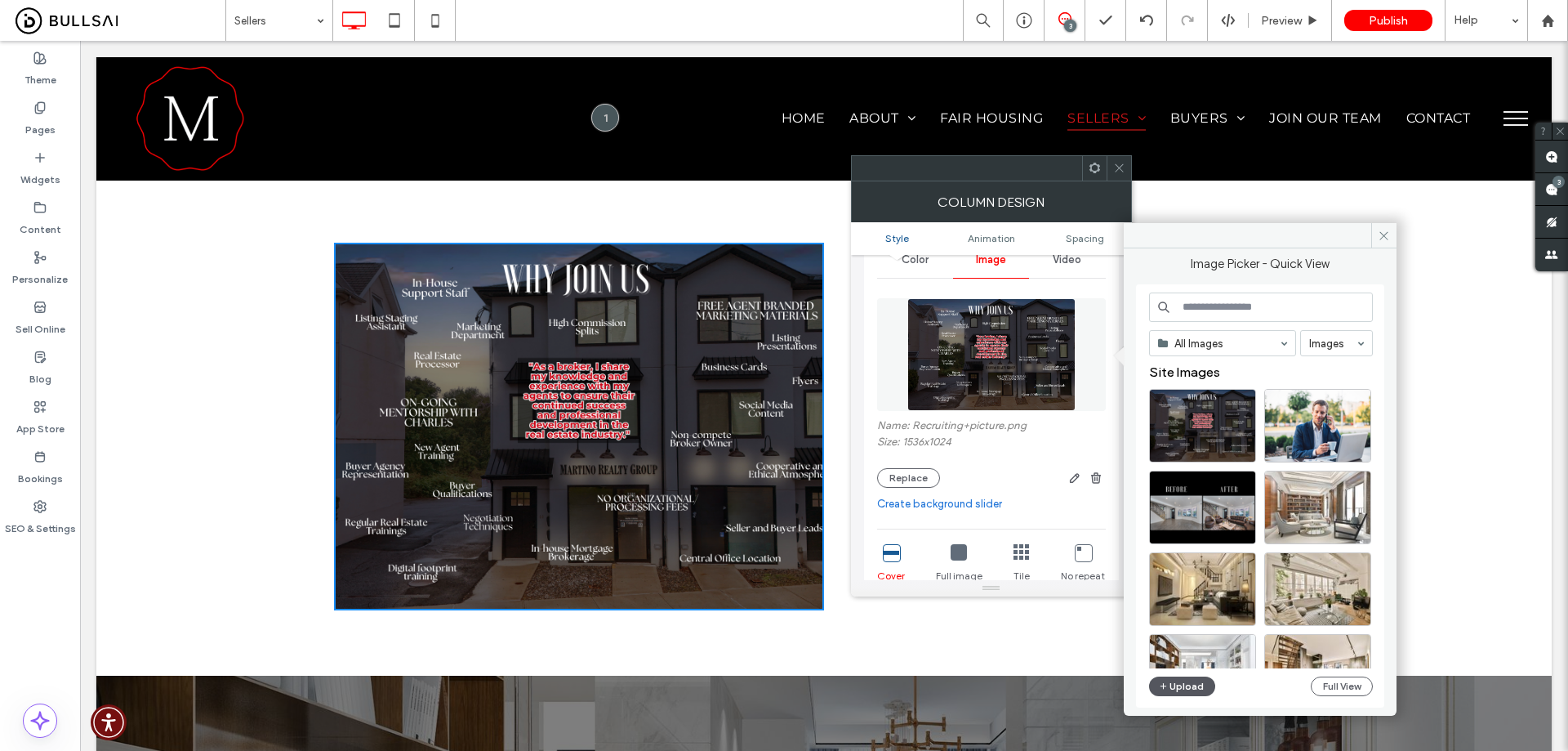
click at [1174, 683] on button "Upload" at bounding box center [1183, 686] width 67 height 19
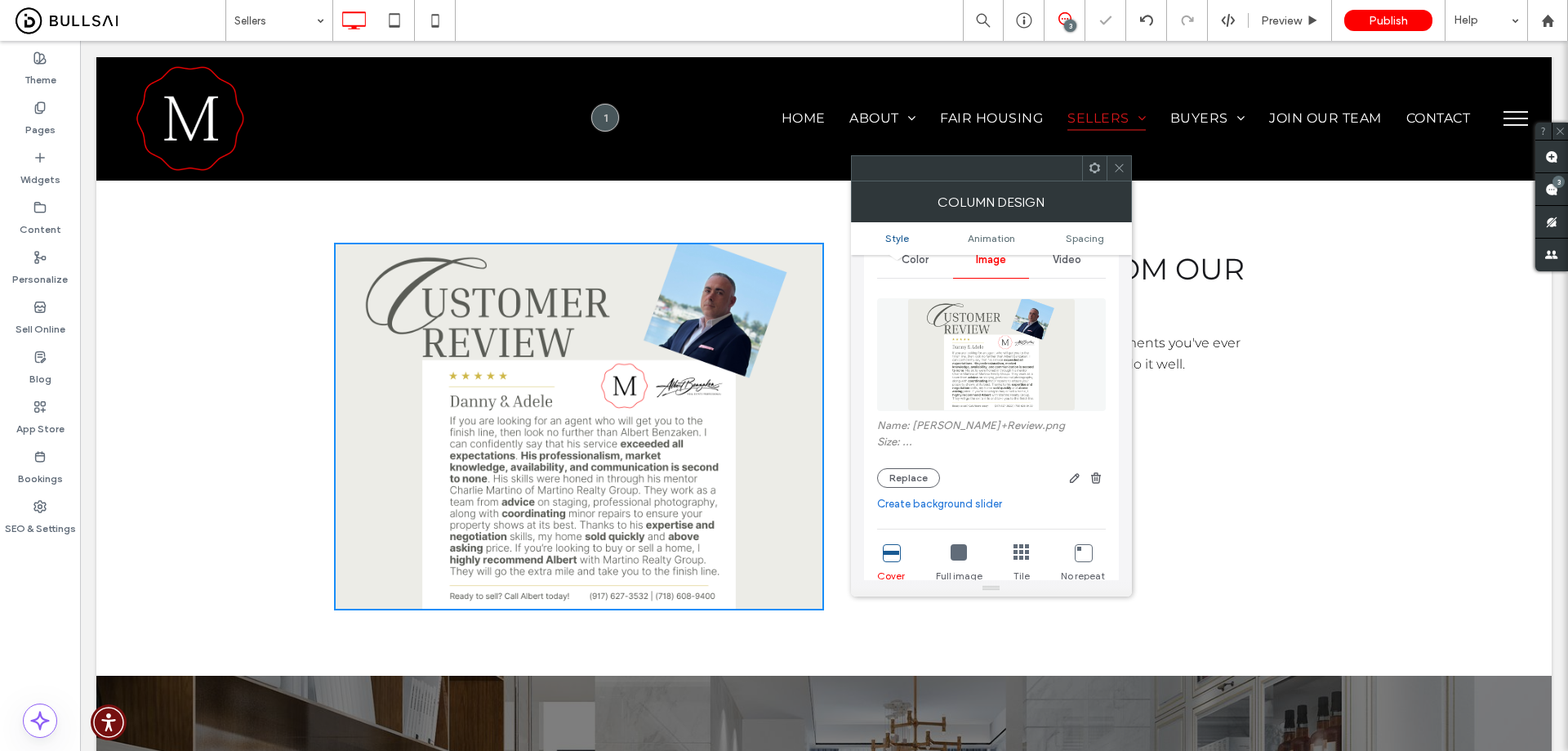
click at [1121, 163] on icon at bounding box center [1119, 168] width 12 height 12
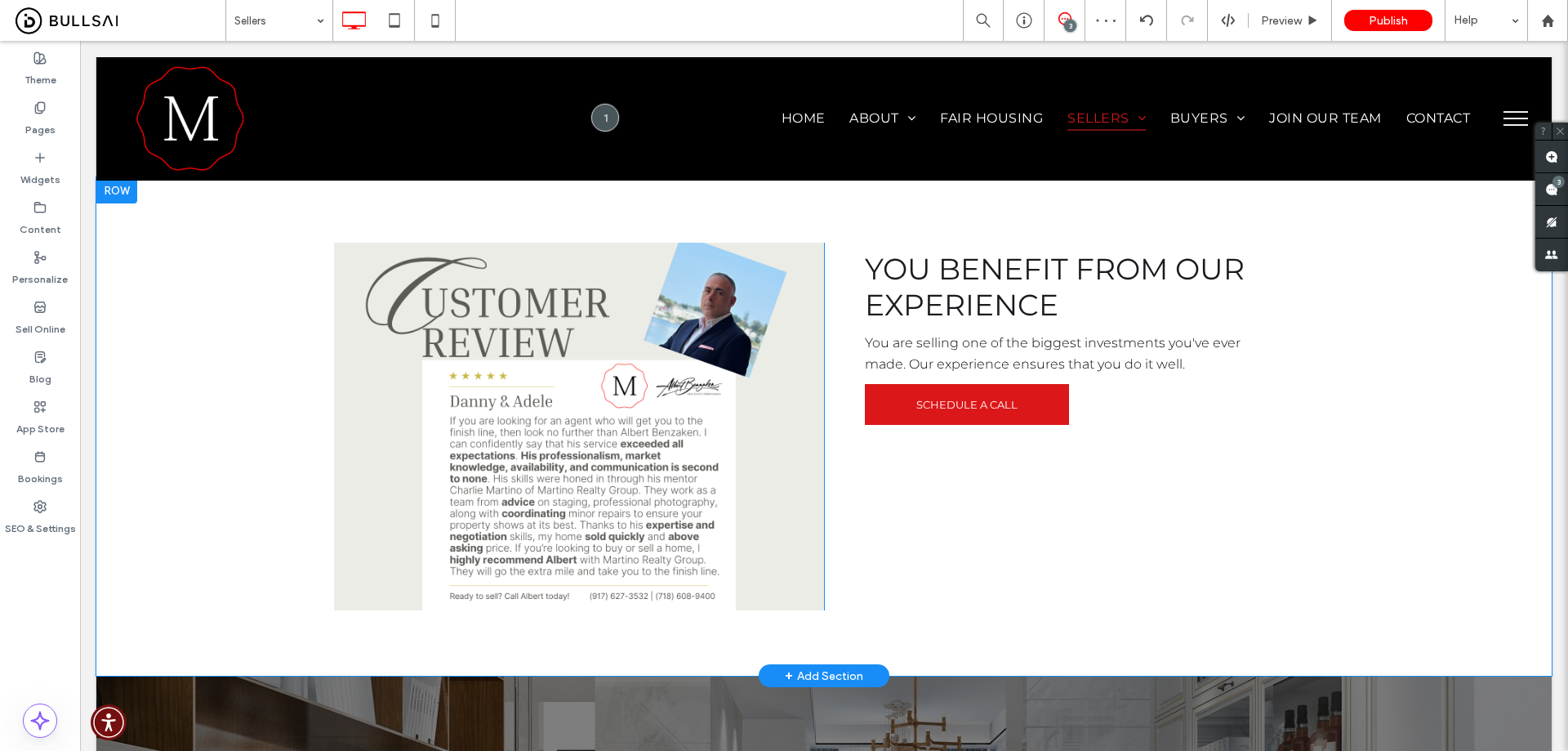
click at [807, 504] on div "Click To Paste" at bounding box center [579, 426] width 490 height 368
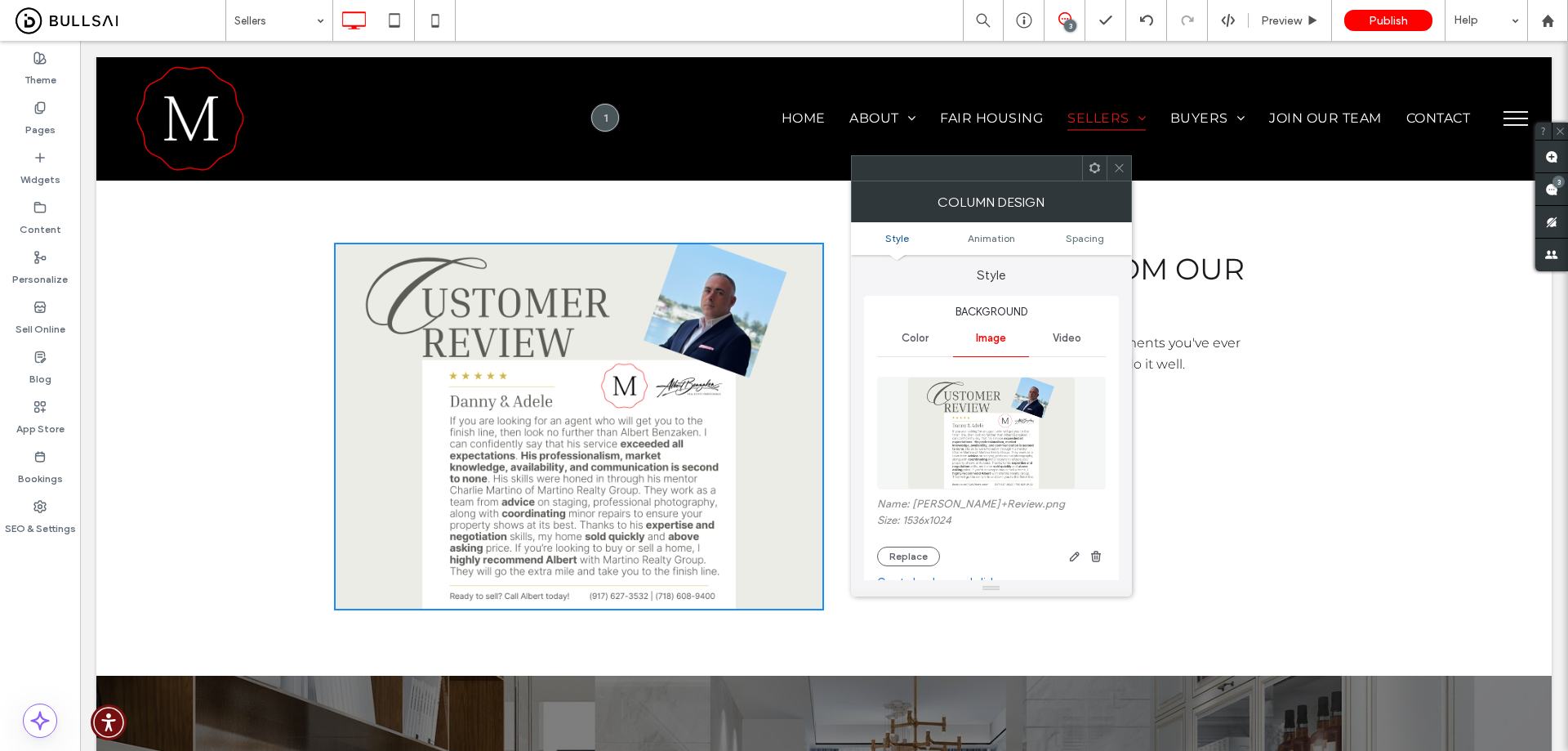
scroll to position [0, 0]
click at [1121, 161] on span at bounding box center [1119, 169] width 12 height 25
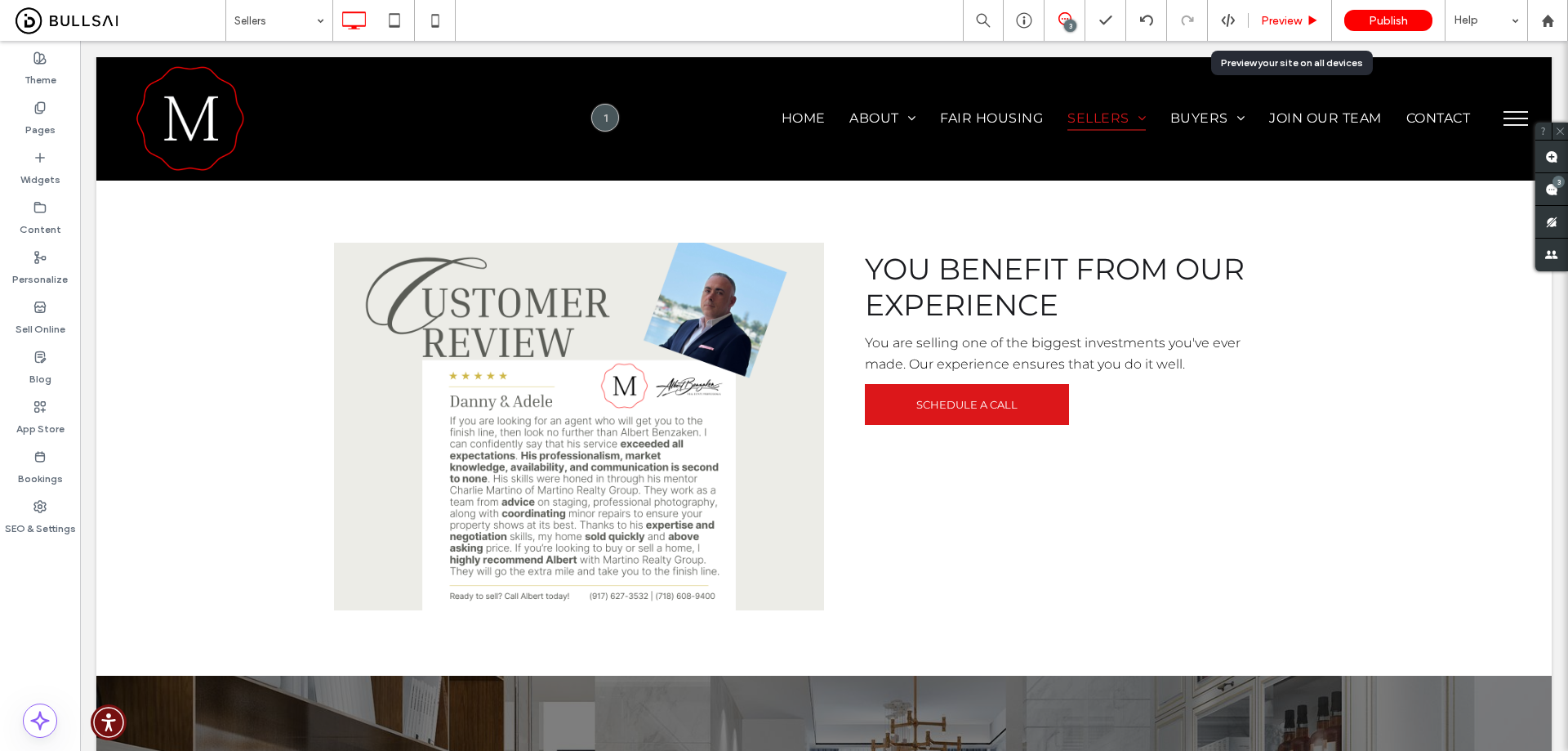
click at [1273, 22] on span "Preview" at bounding box center [1282, 20] width 41 height 13
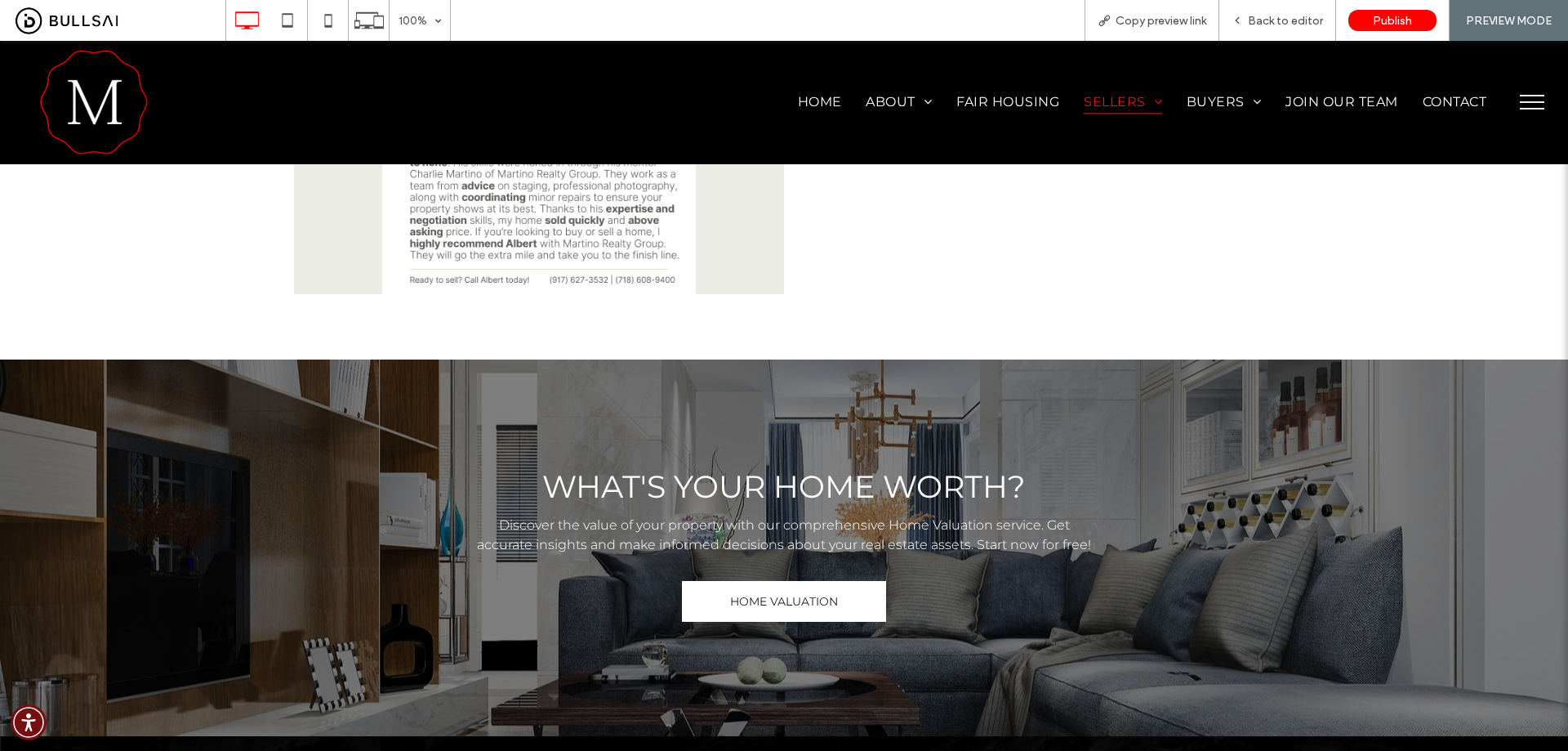
drag, startPoint x: 1146, startPoint y: 411, endPoint x: 1145, endPoint y: 368, distance: 43.0
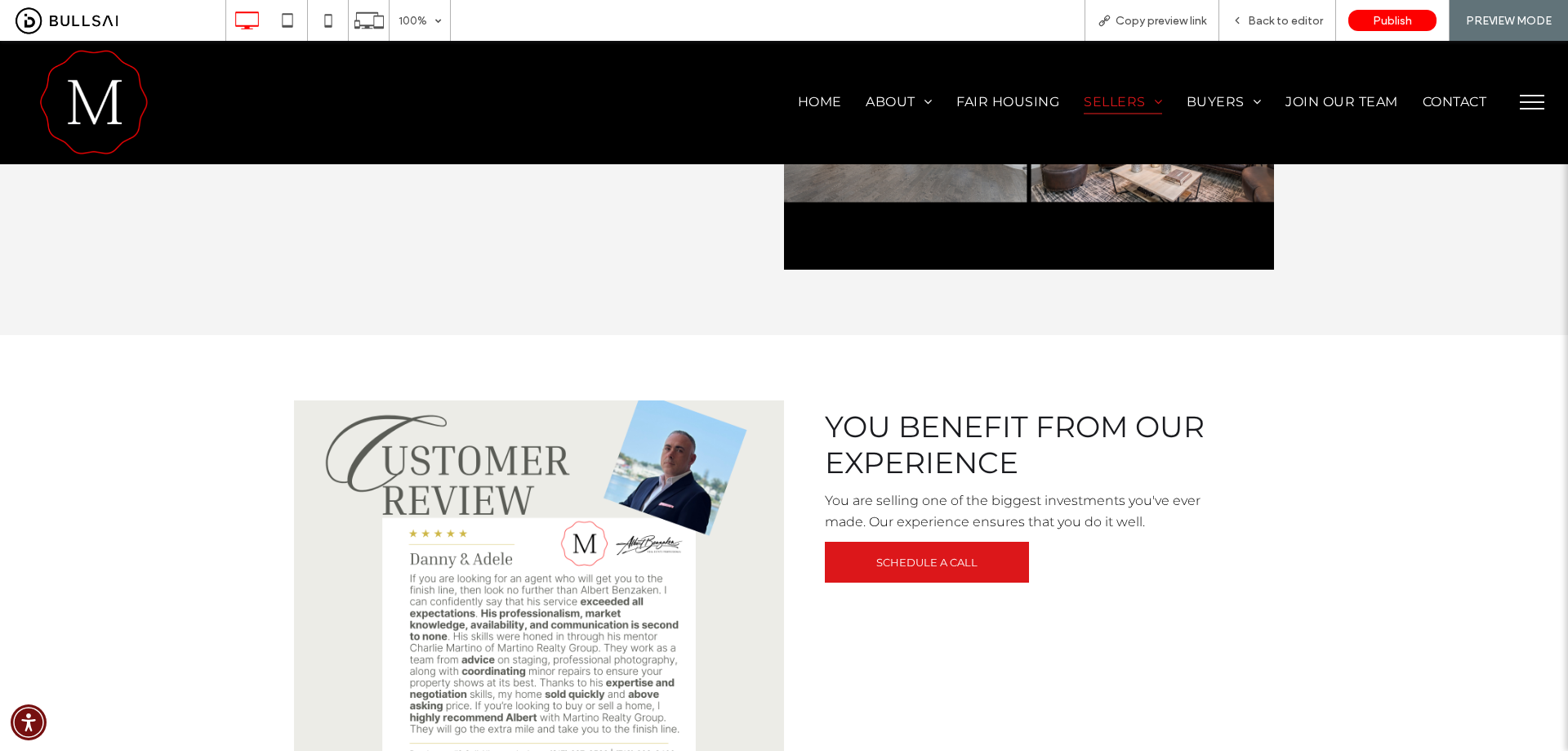
drag, startPoint x: 1198, startPoint y: 489, endPoint x: 1203, endPoint y: 326, distance: 163.1
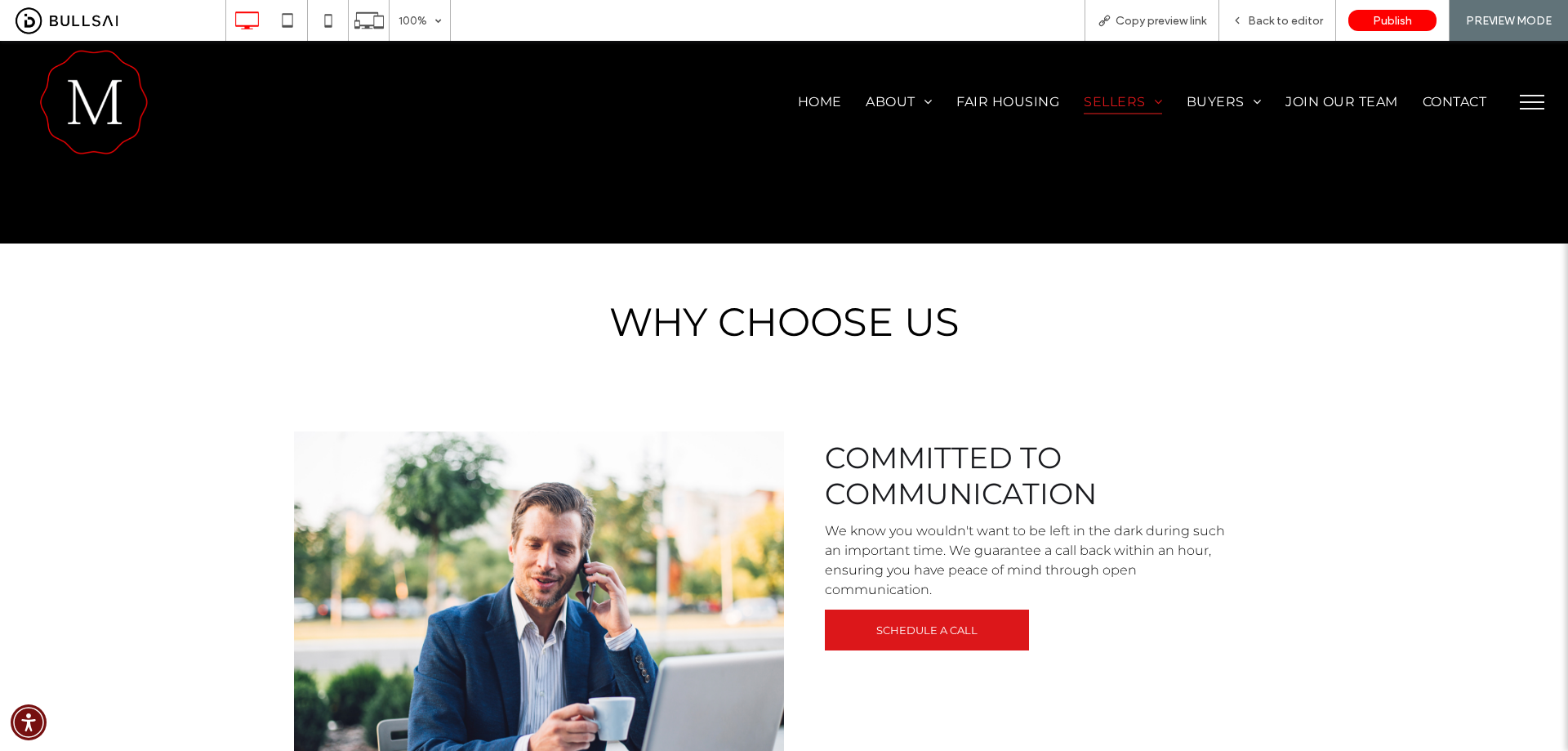
drag, startPoint x: 1288, startPoint y: 414, endPoint x: 1302, endPoint y: 312, distance: 103.0
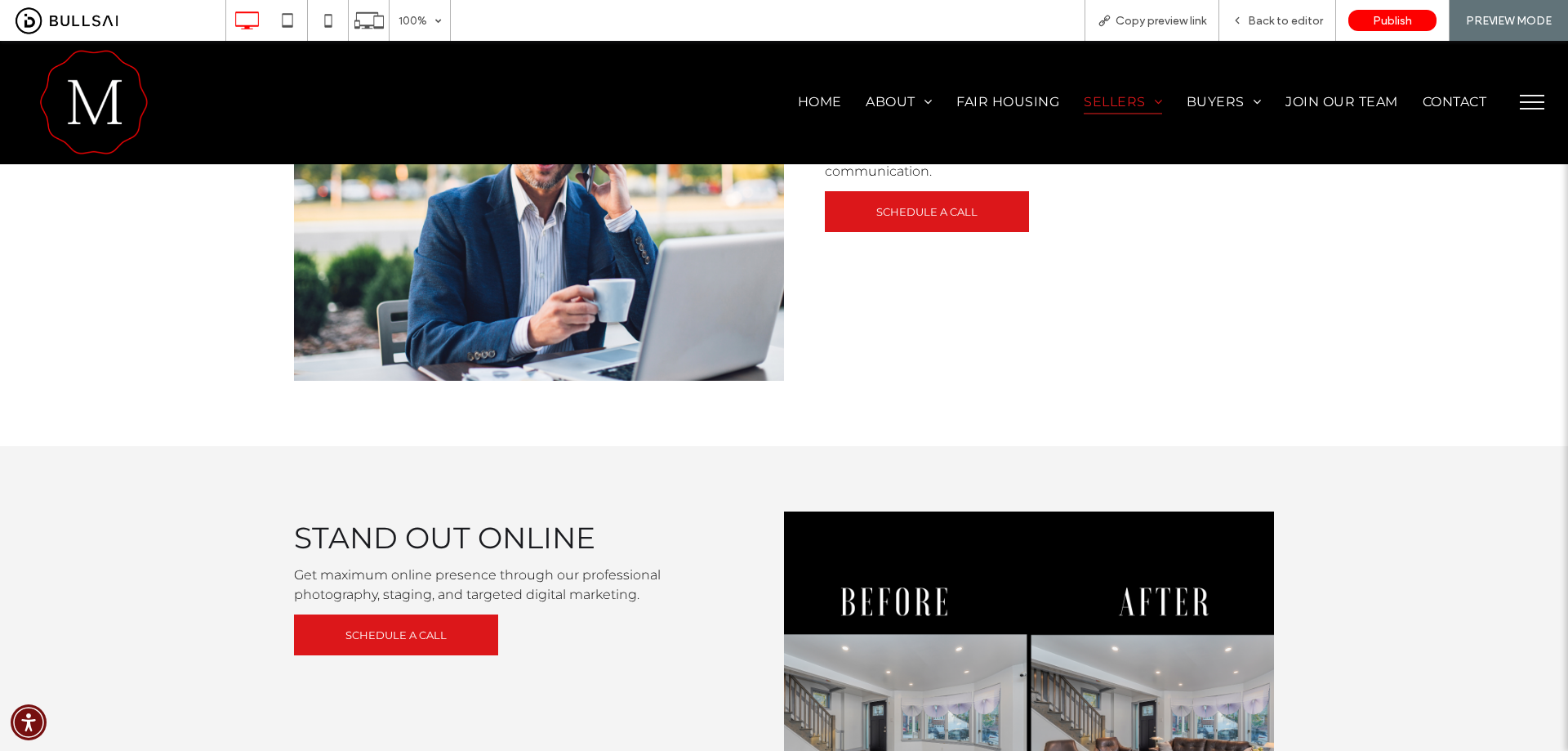
drag, startPoint x: 1312, startPoint y: 408, endPoint x: 1313, endPoint y: 472, distance: 64.0
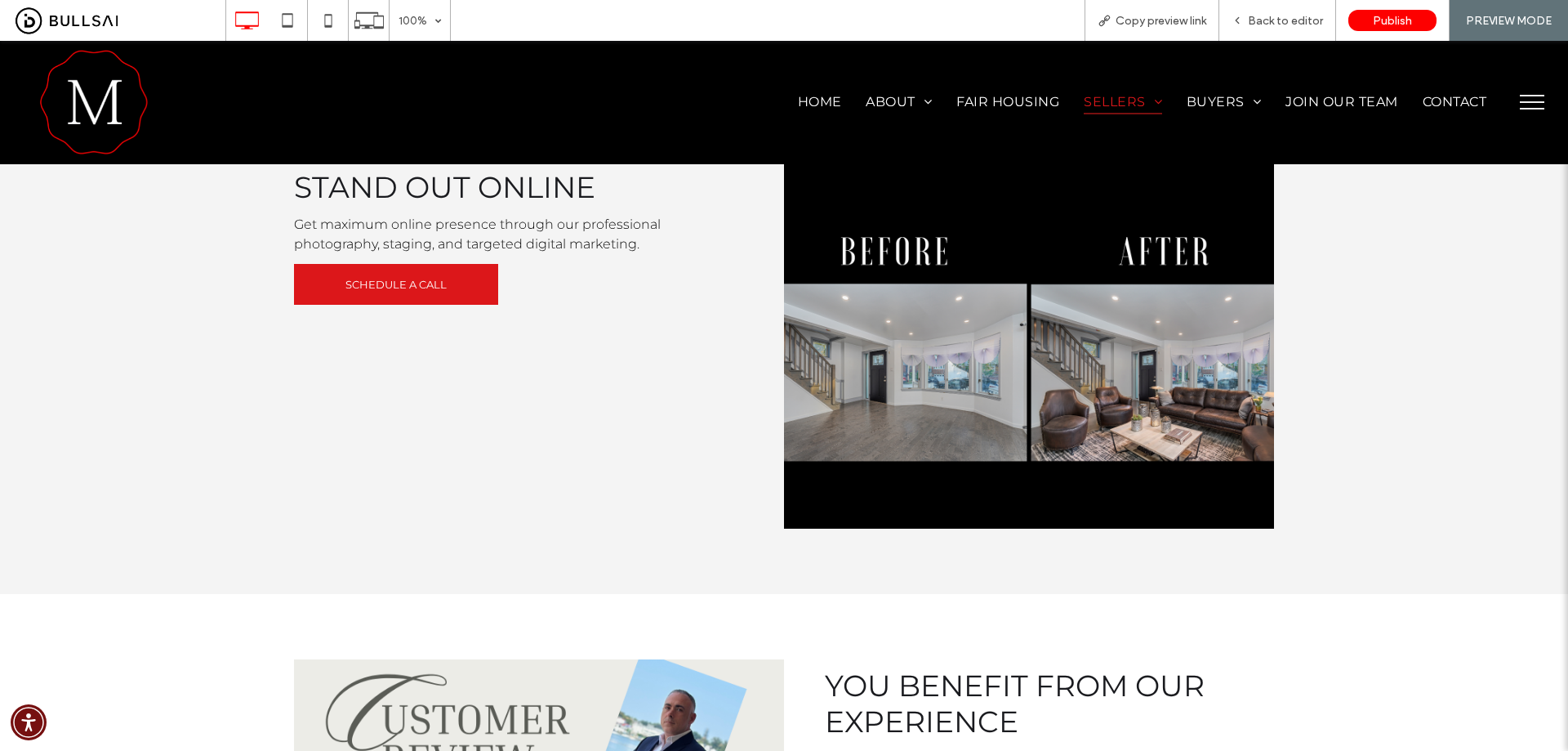
drag, startPoint x: 1301, startPoint y: 393, endPoint x: 1304, endPoint y: 501, distance: 108.0
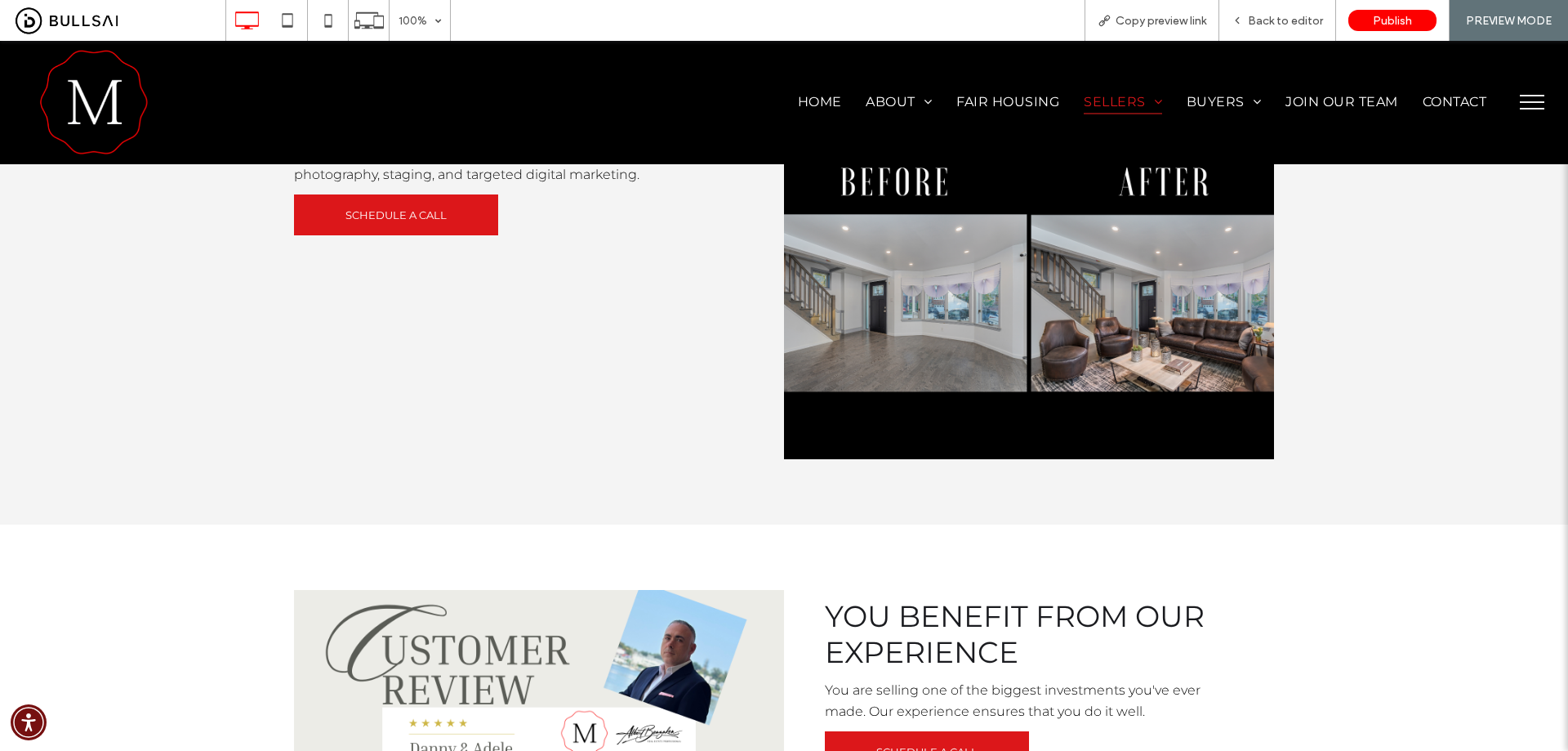
drag, startPoint x: 1345, startPoint y: 408, endPoint x: 1346, endPoint y: 398, distance: 10.0
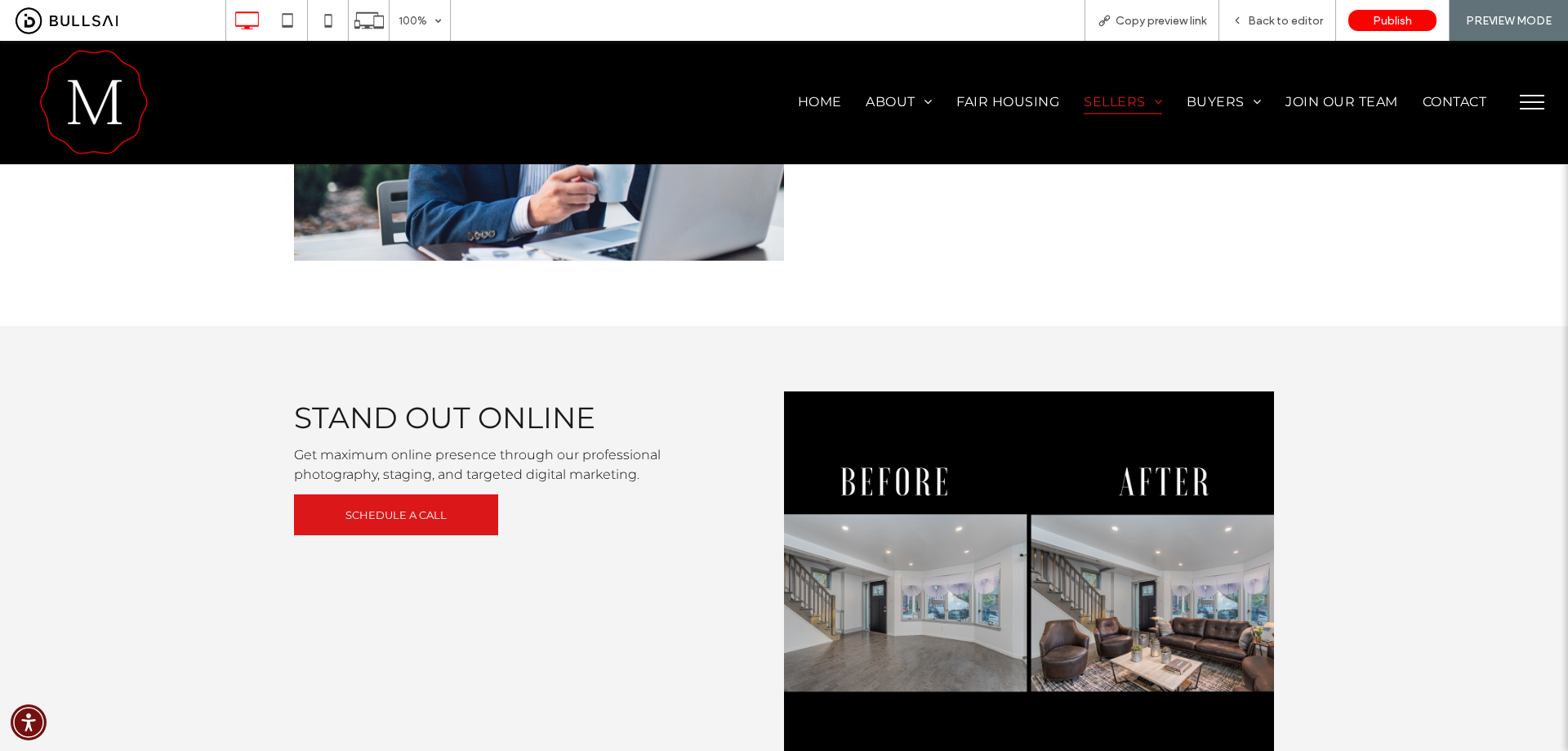
drag, startPoint x: 1370, startPoint y: 368, endPoint x: 1370, endPoint y: 330, distance: 38.0
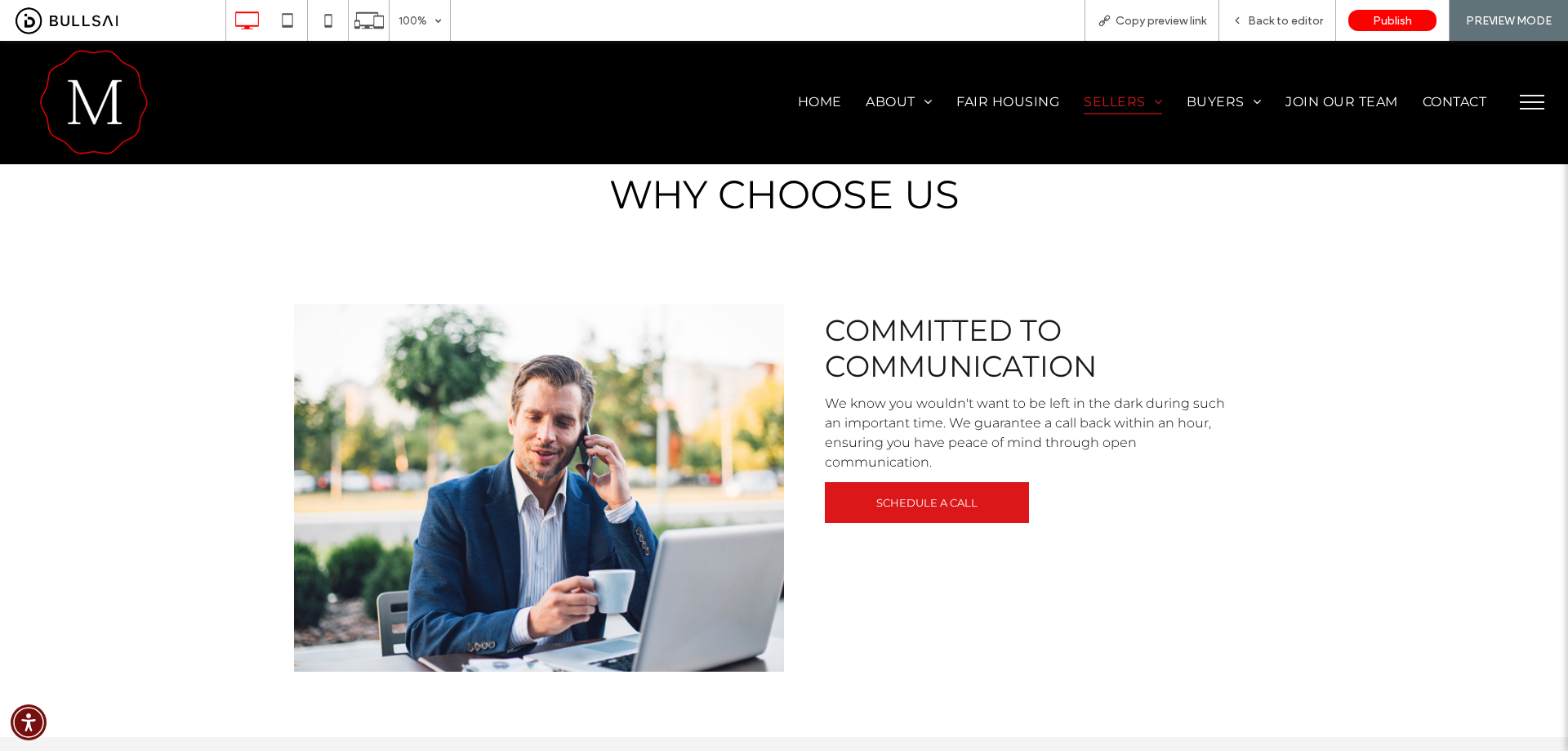
drag, startPoint x: 1391, startPoint y: 564, endPoint x: 1385, endPoint y: 367, distance: 197.1
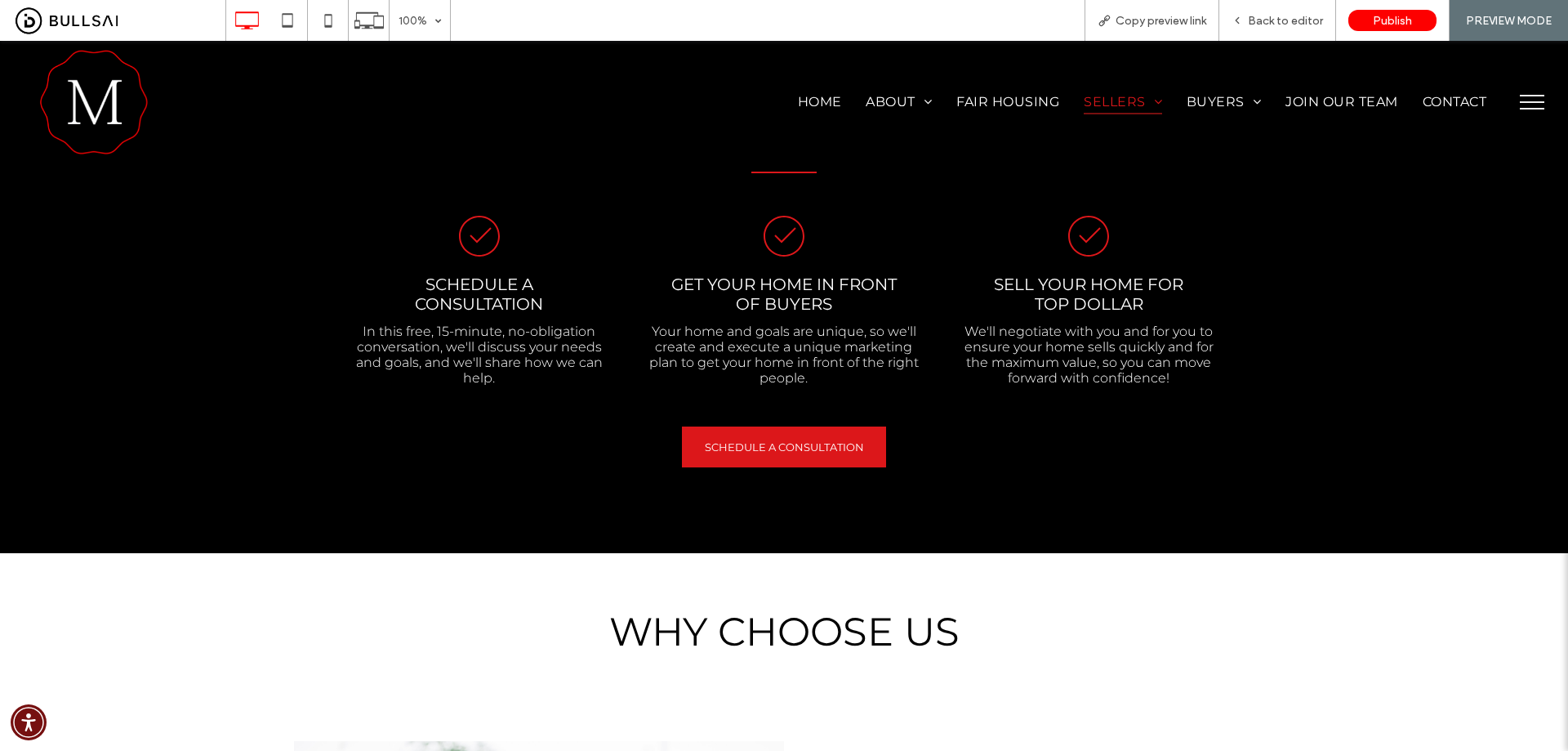
drag, startPoint x: 1329, startPoint y: 572, endPoint x: 1313, endPoint y: 366, distance: 206.6
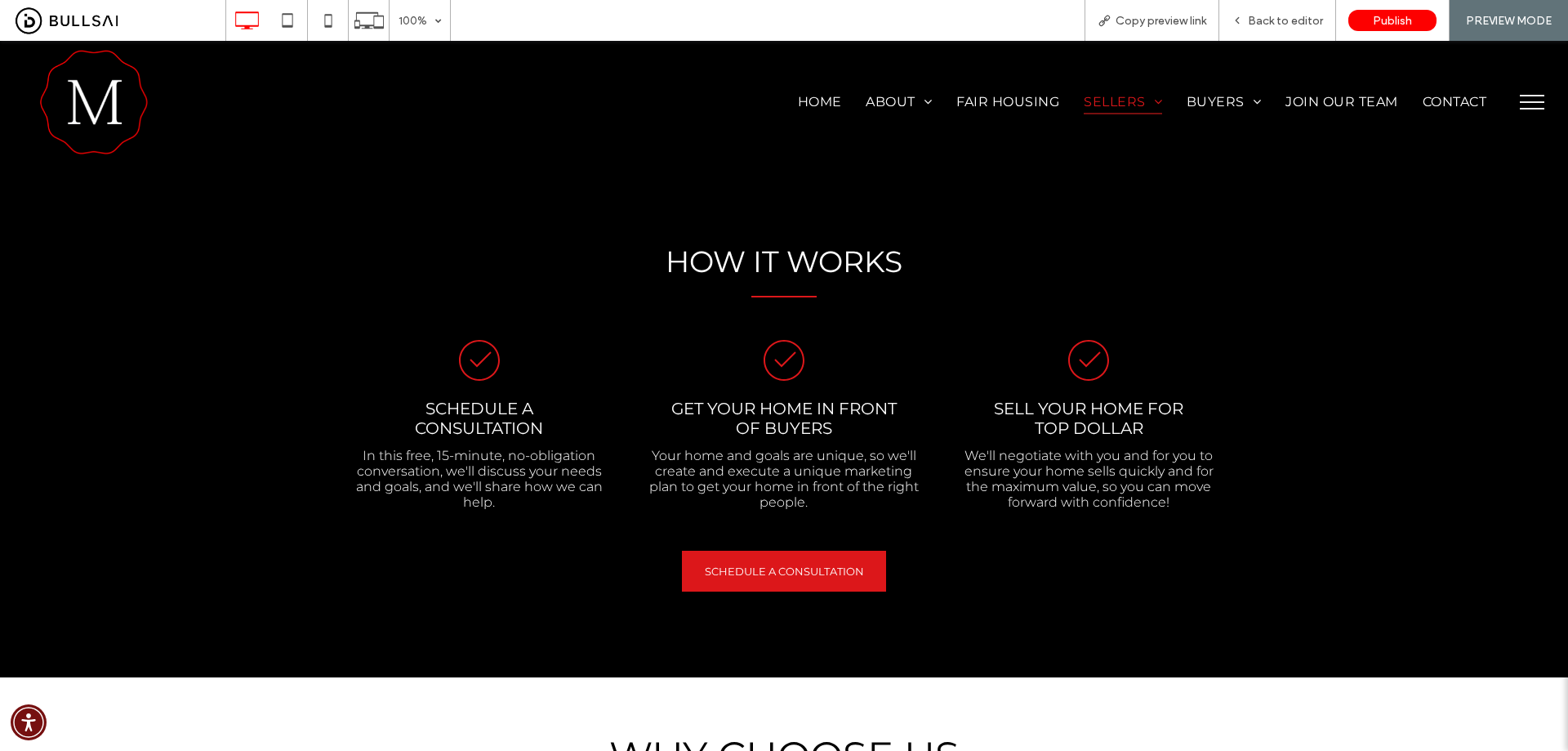
scroll to position [0, 0]
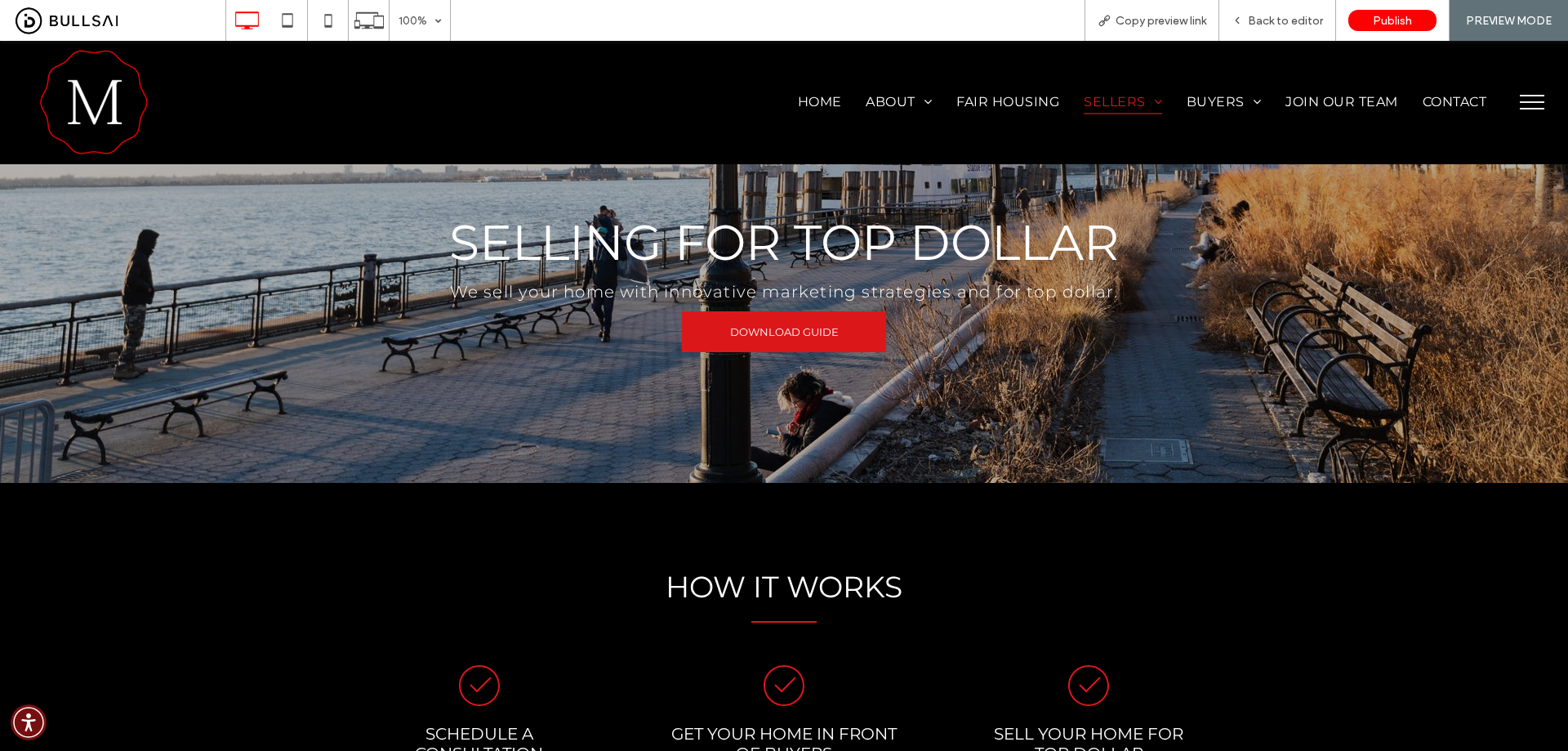
drag, startPoint x: 1296, startPoint y: 484, endPoint x: 1307, endPoint y: 294, distance: 190.3
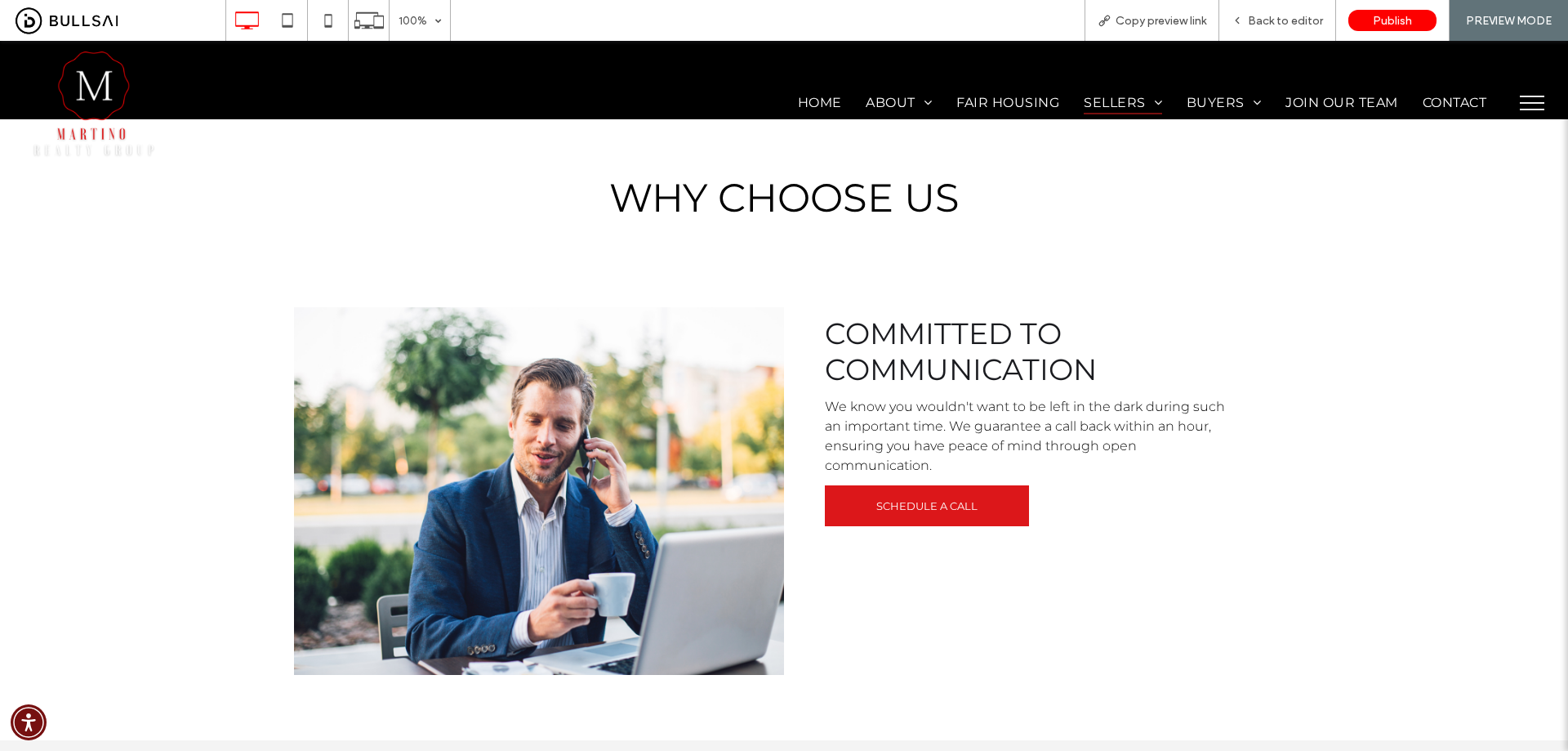
drag, startPoint x: 1310, startPoint y: 380, endPoint x: 1298, endPoint y: 524, distance: 144.5
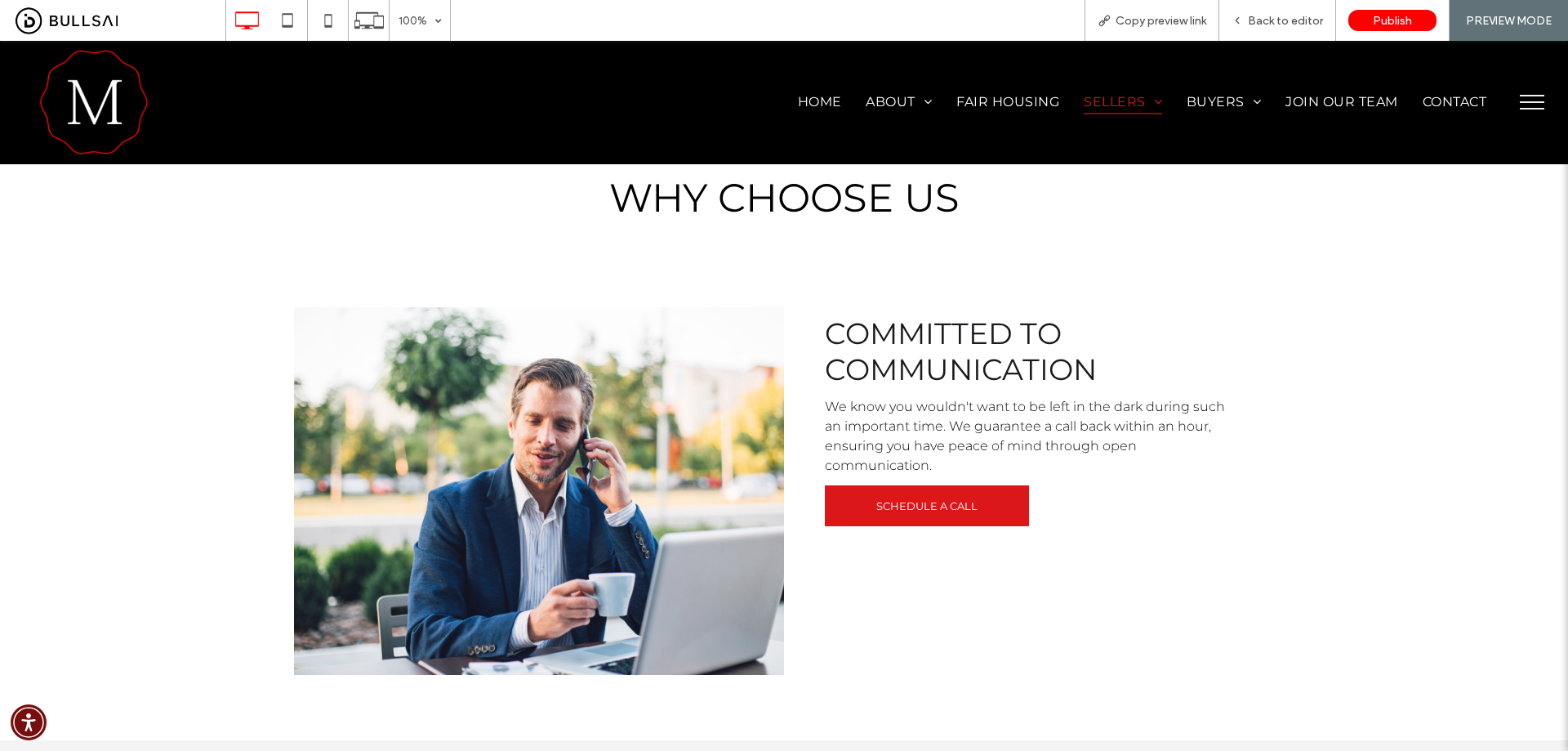
scroll to position [973, 0]
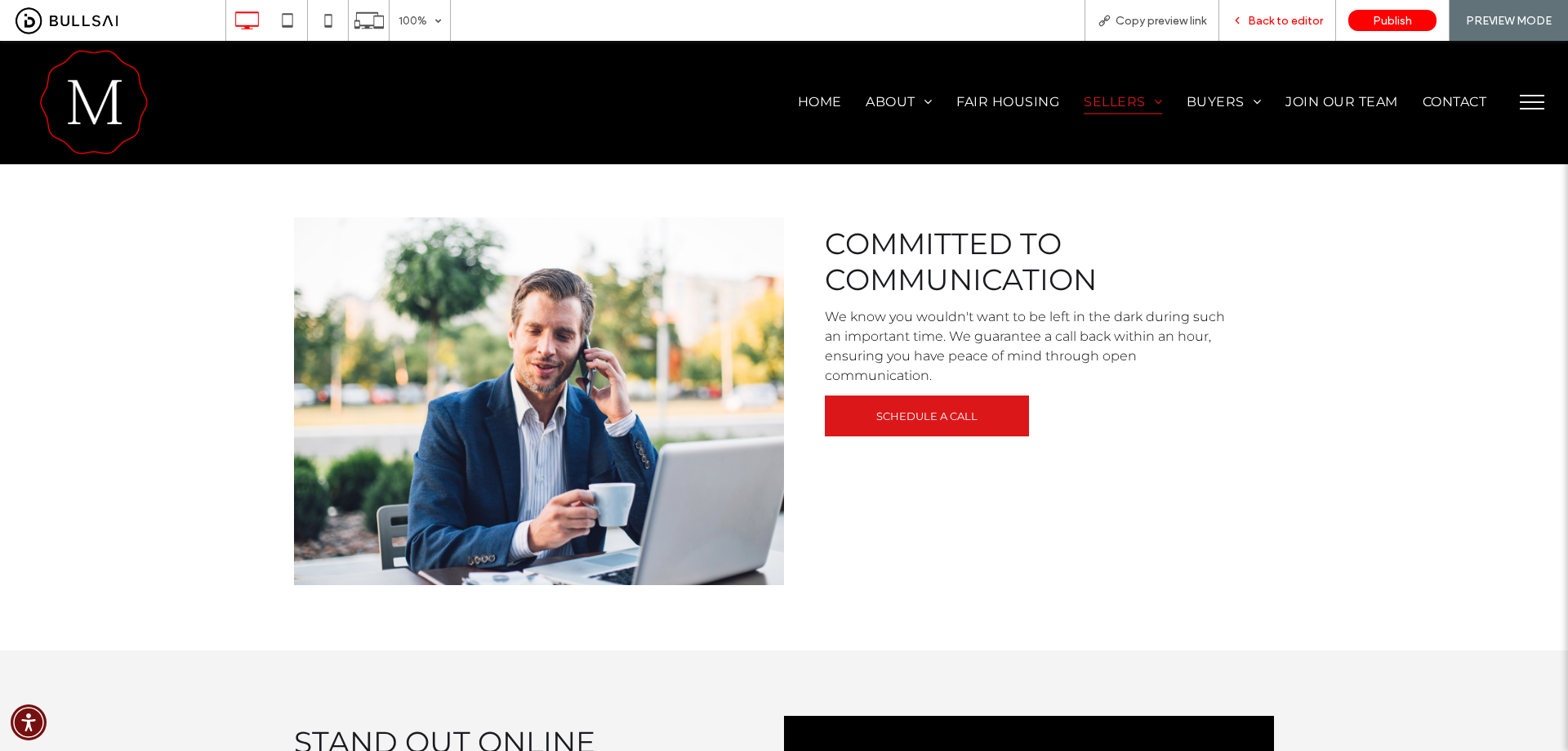
drag, startPoint x: 1284, startPoint y: 22, endPoint x: 1157, endPoint y: 53, distance: 130.7
click at [1284, 22] on span "Back to editor" at bounding box center [1285, 20] width 75 height 13
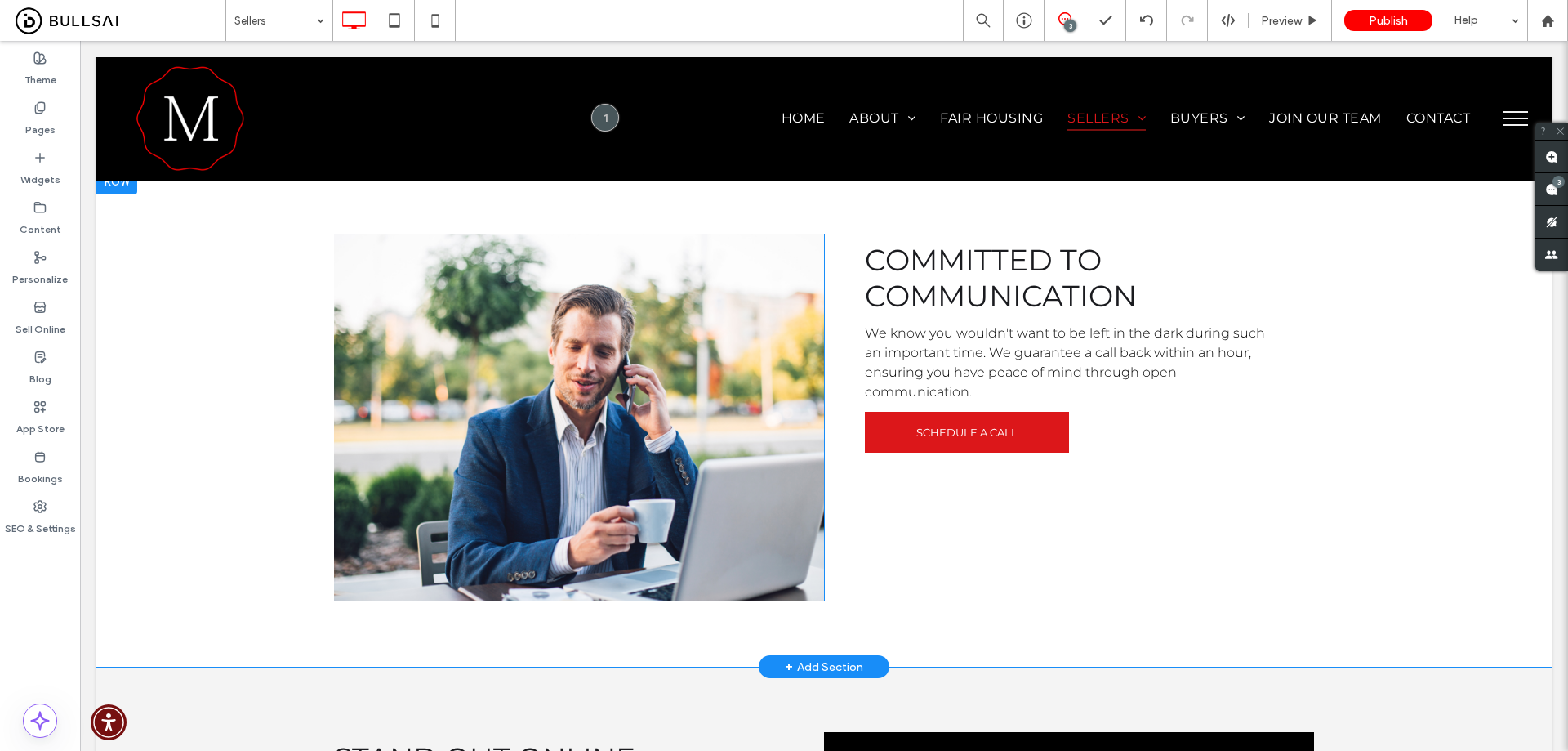
click at [791, 405] on div "Click To Paste" at bounding box center [579, 418] width 490 height 368
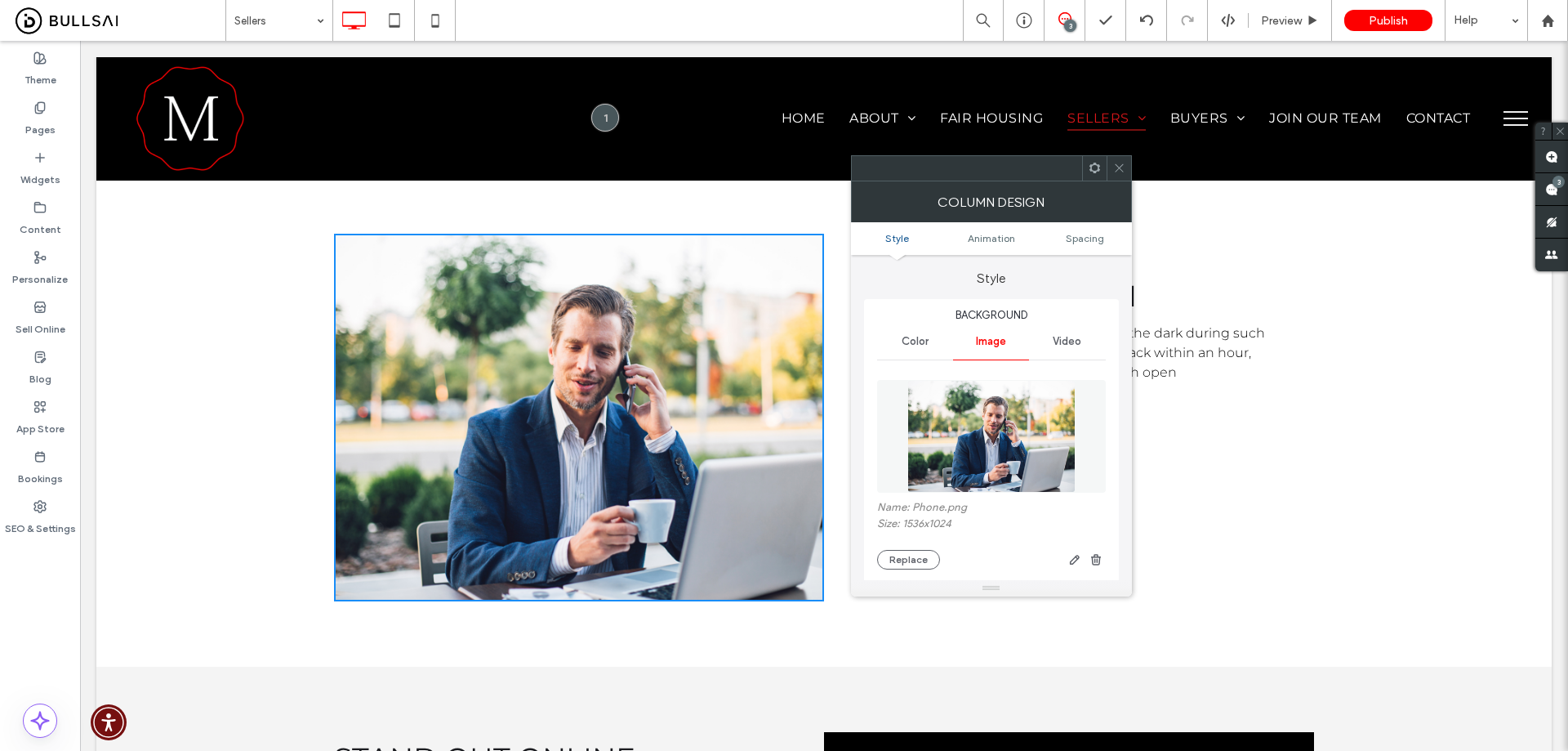
click at [1013, 423] on img at bounding box center [991, 437] width 169 height 113
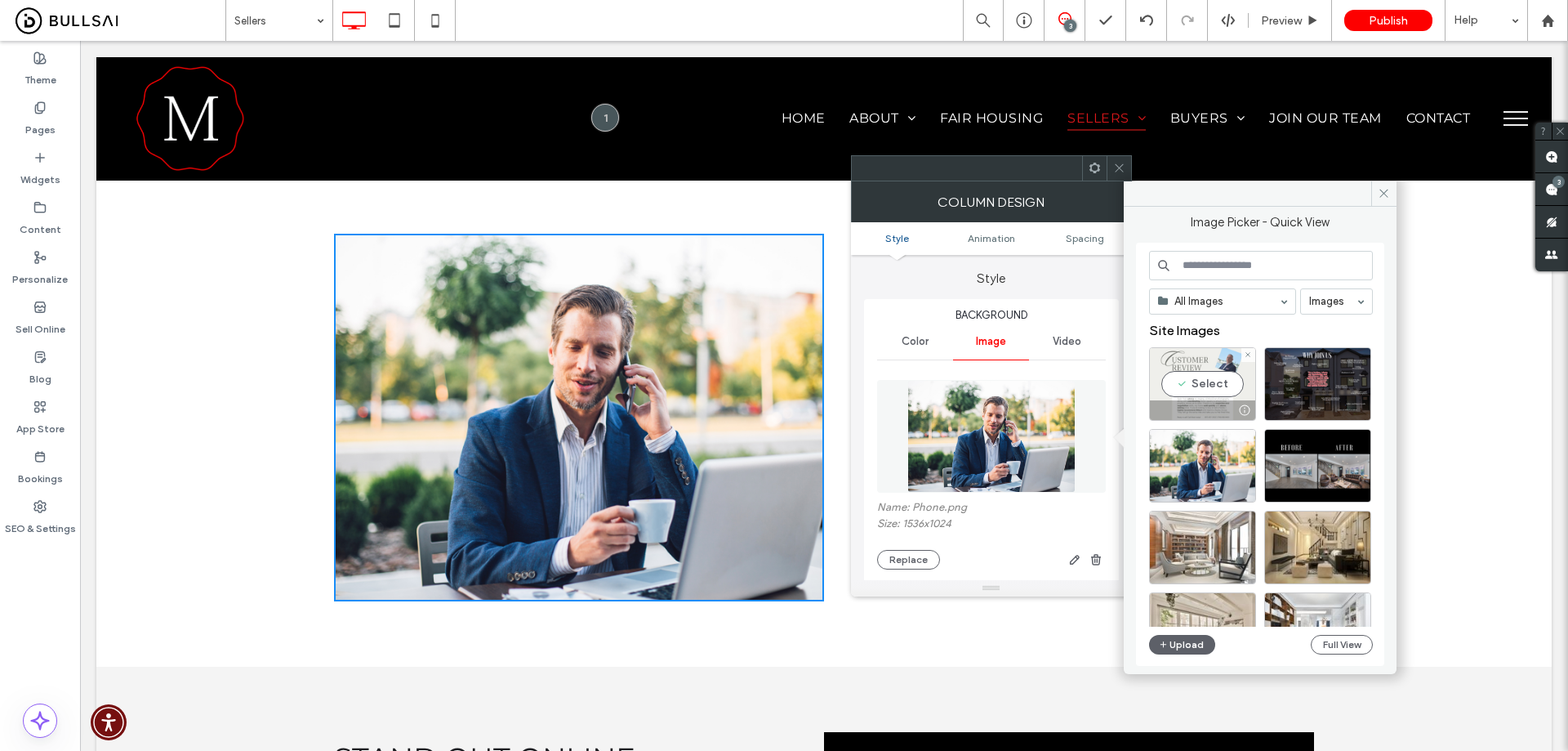
click at [1211, 375] on div "Select" at bounding box center [1203, 383] width 107 height 74
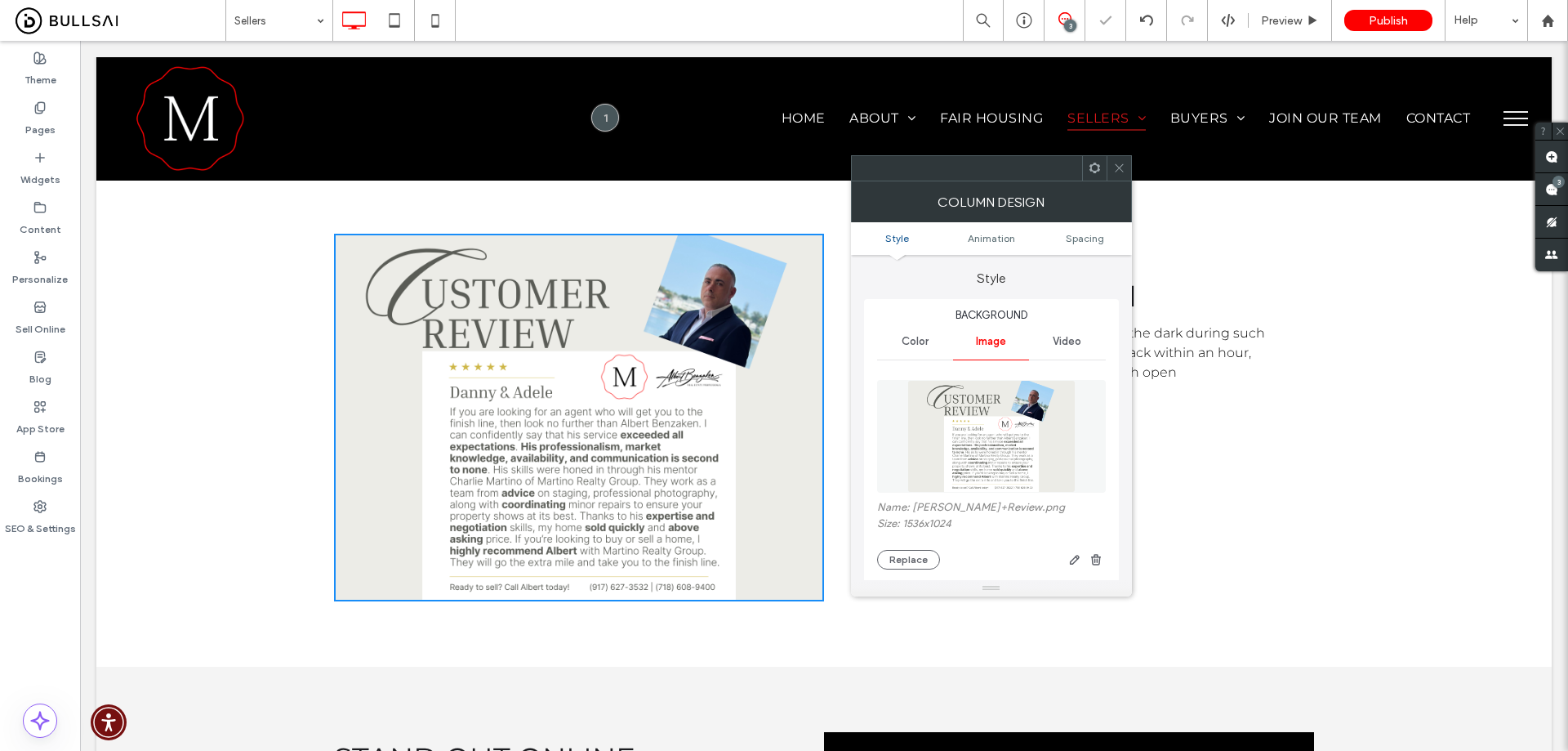
click at [959, 440] on img at bounding box center [991, 437] width 169 height 113
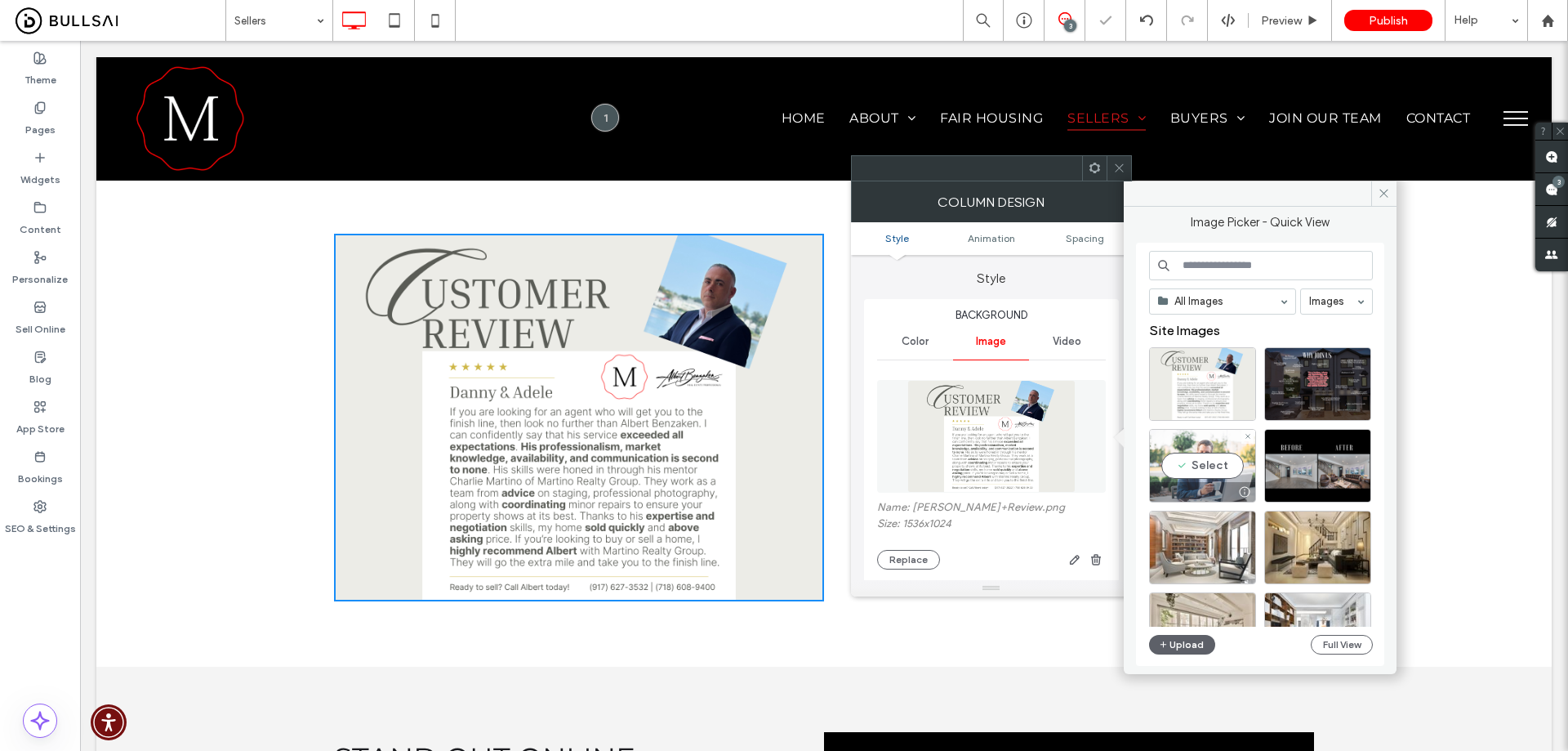
click at [1235, 486] on div at bounding box center [1244, 492] width 20 height 13
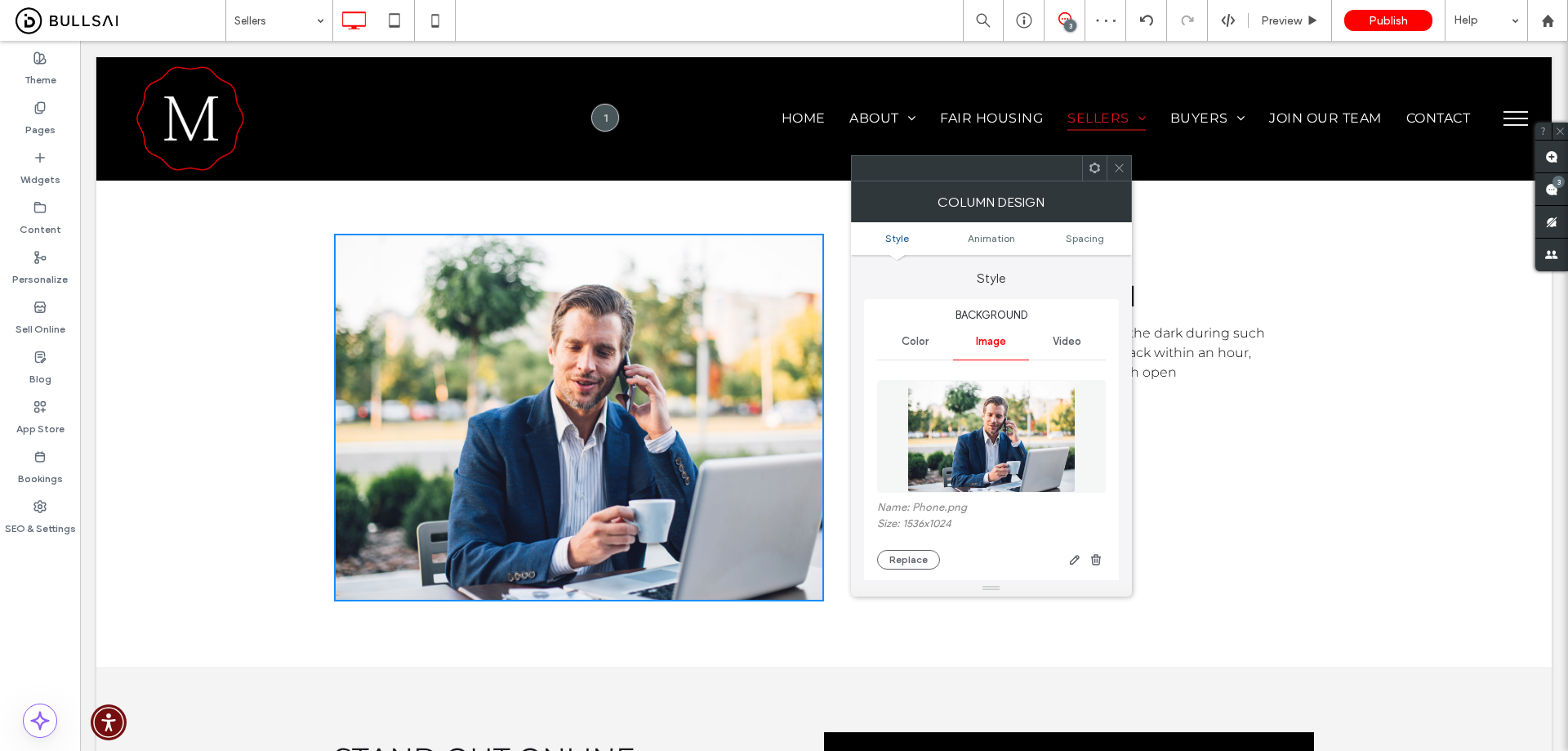
click at [1118, 169] on icon at bounding box center [1119, 168] width 12 height 12
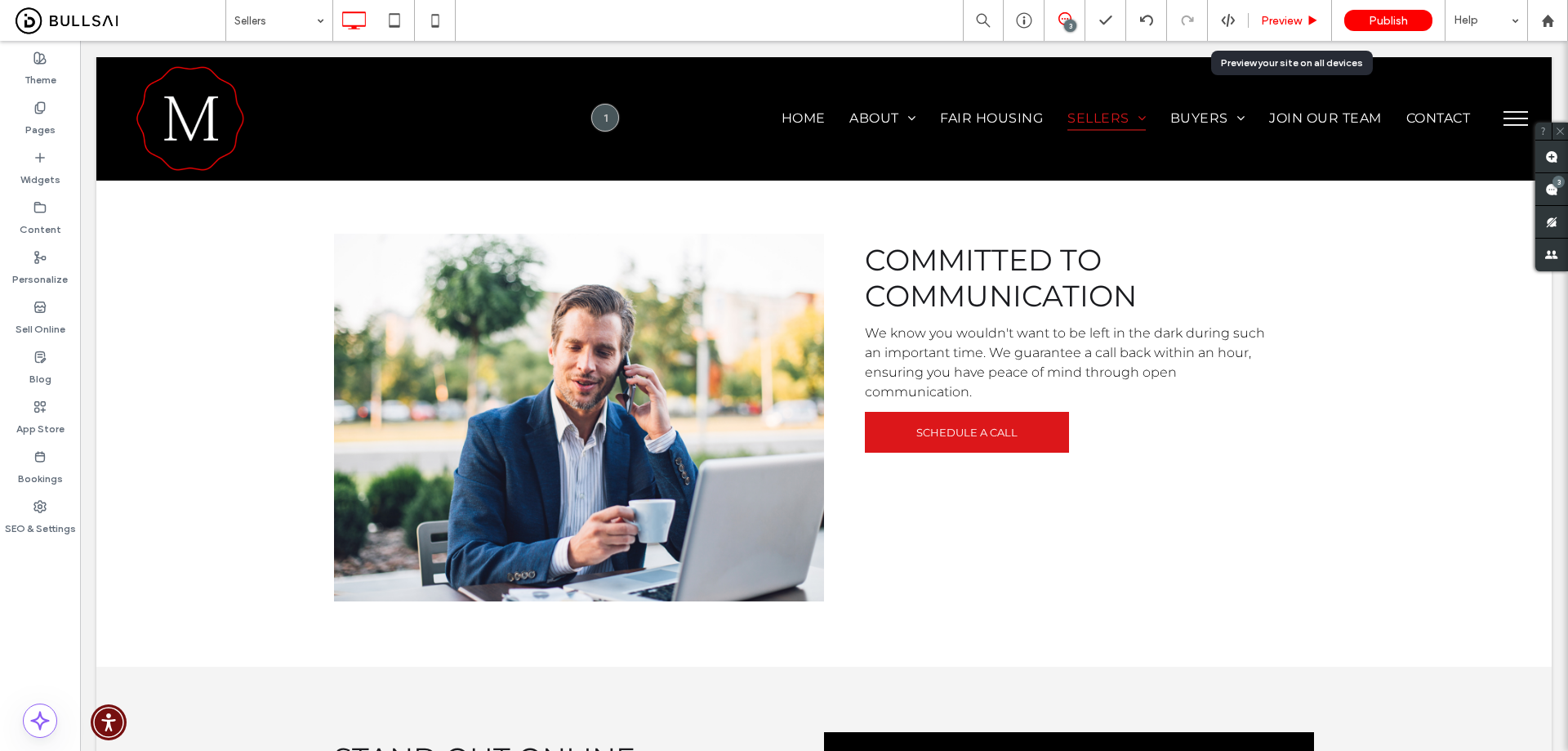
click at [1307, 11] on div "Preview" at bounding box center [1290, 20] width 83 height 41
drag, startPoint x: 1280, startPoint y: 19, endPoint x: 1122, endPoint y: 49, distance: 160.8
click at [1280, 19] on span "Preview" at bounding box center [1282, 20] width 41 height 13
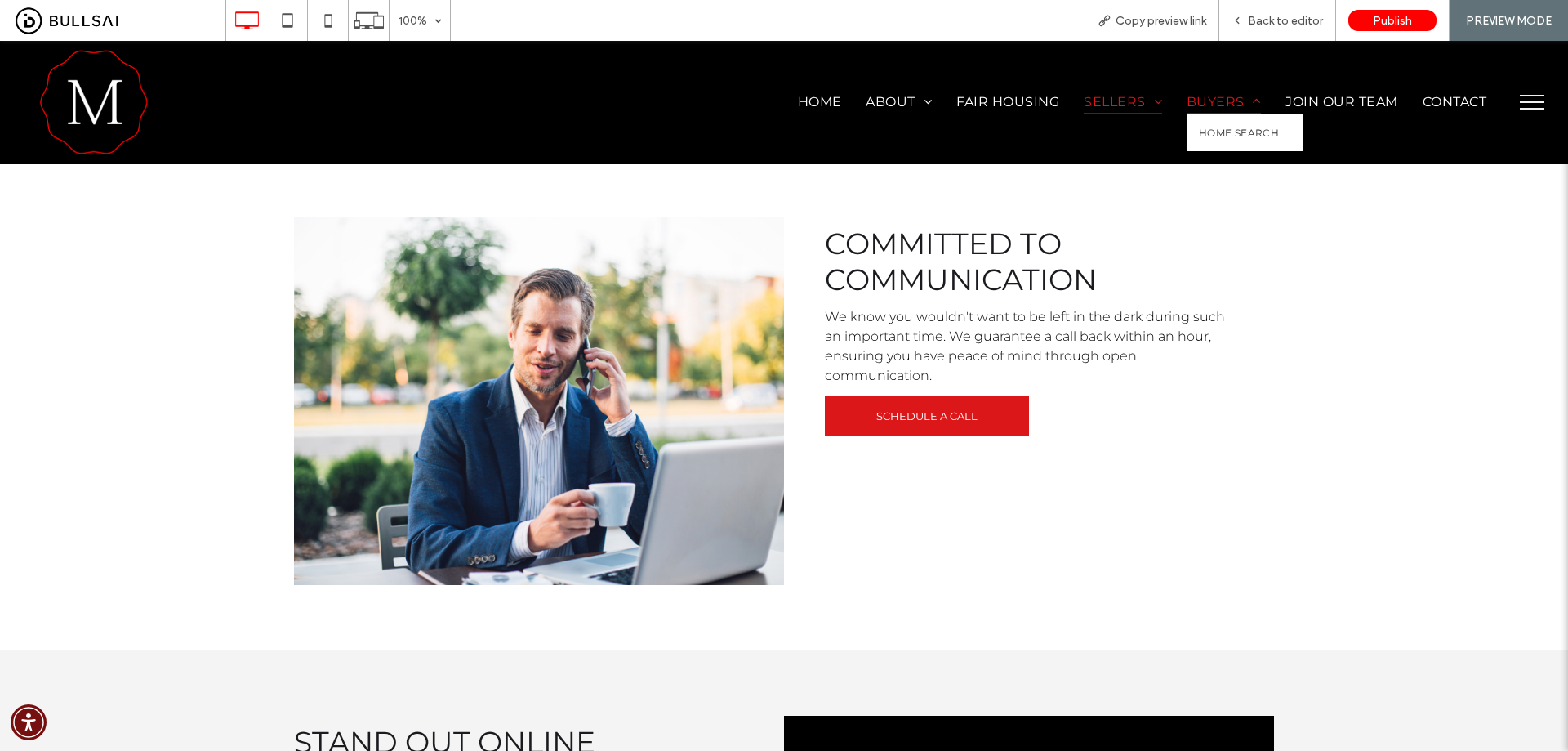
click at [1188, 93] on span "Buyers" at bounding box center [1224, 102] width 75 height 24
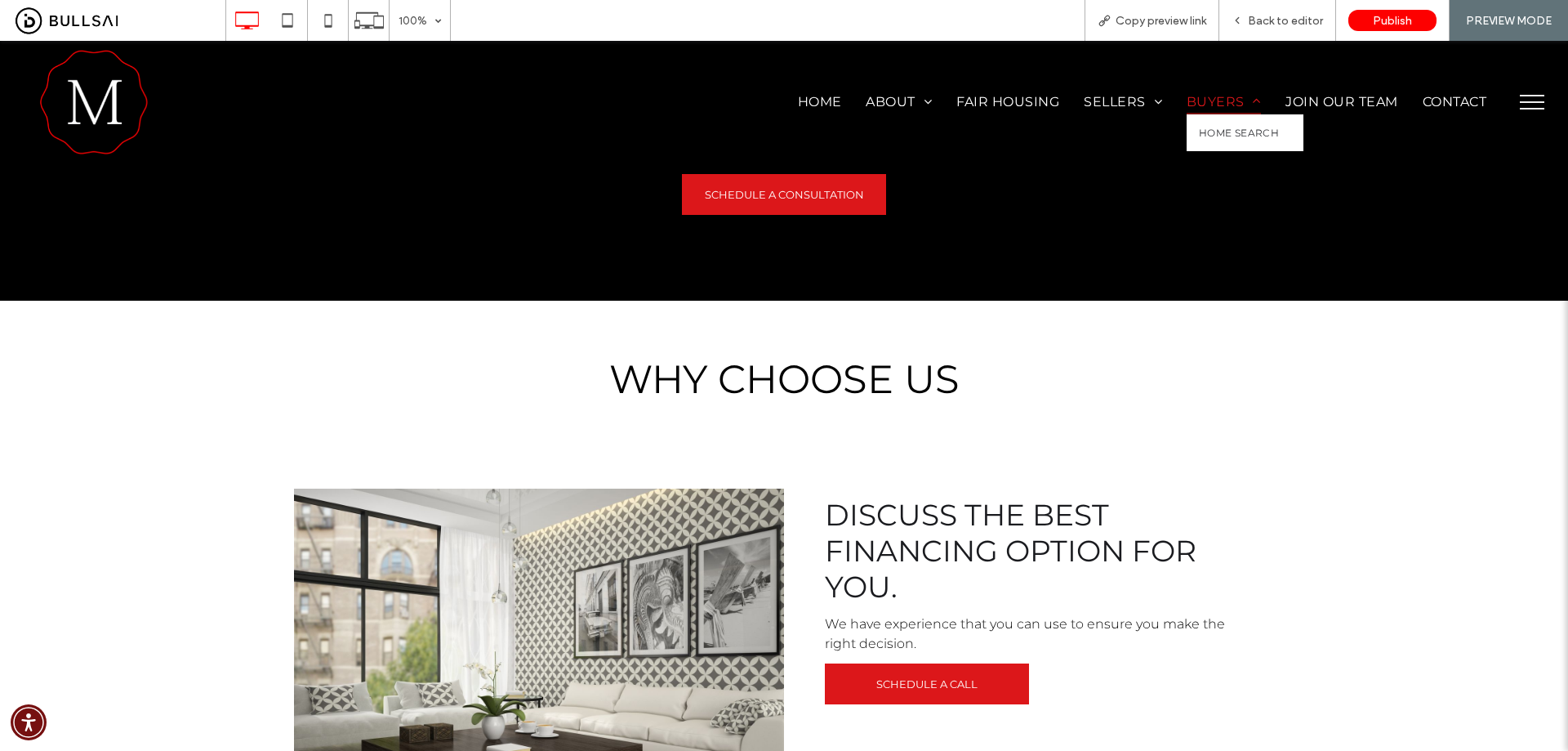
scroll to position [736, 0]
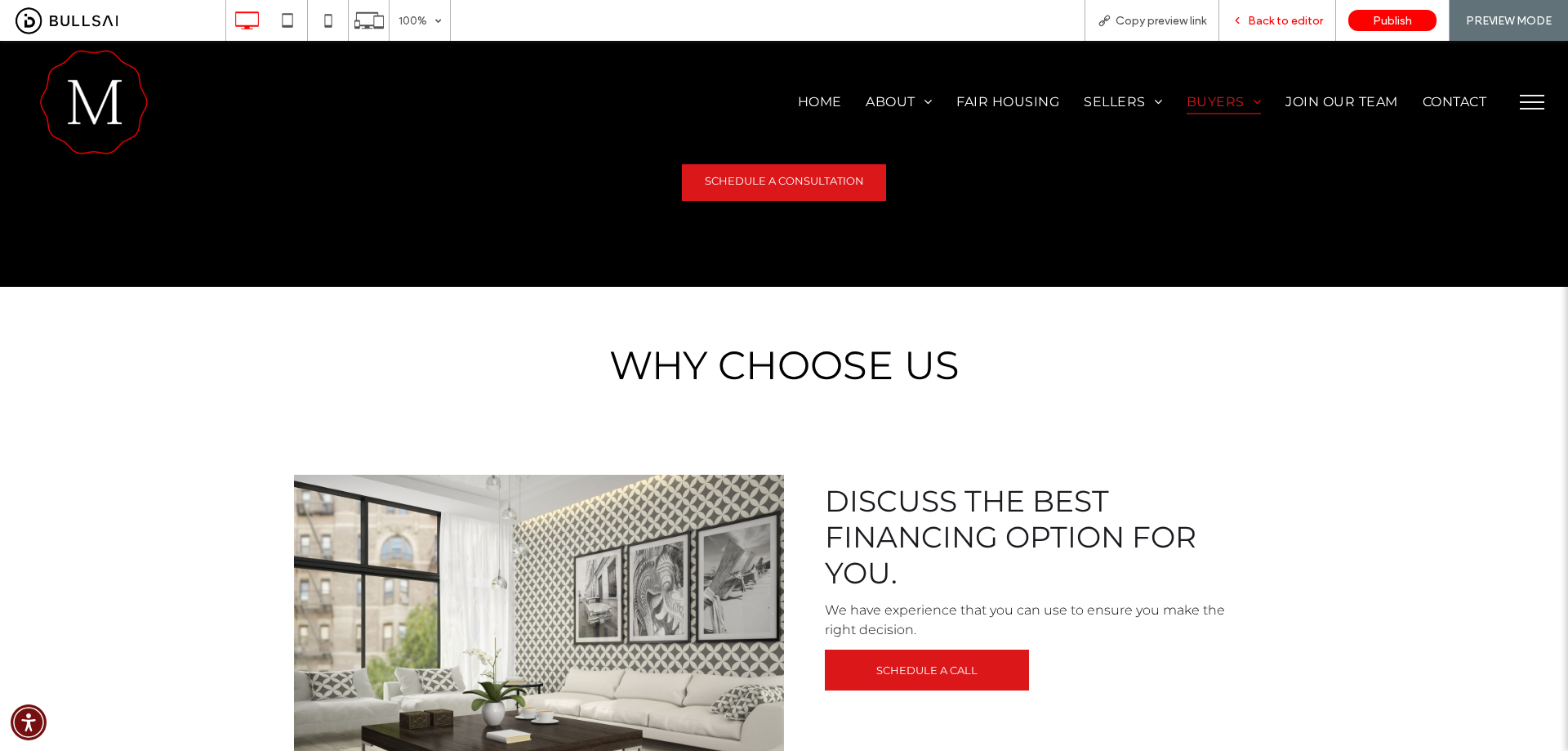
drag, startPoint x: 1302, startPoint y: 19, endPoint x: 1274, endPoint y: 3, distance: 32.2
click at [1302, 19] on span "Back to editor" at bounding box center [1285, 20] width 75 height 13
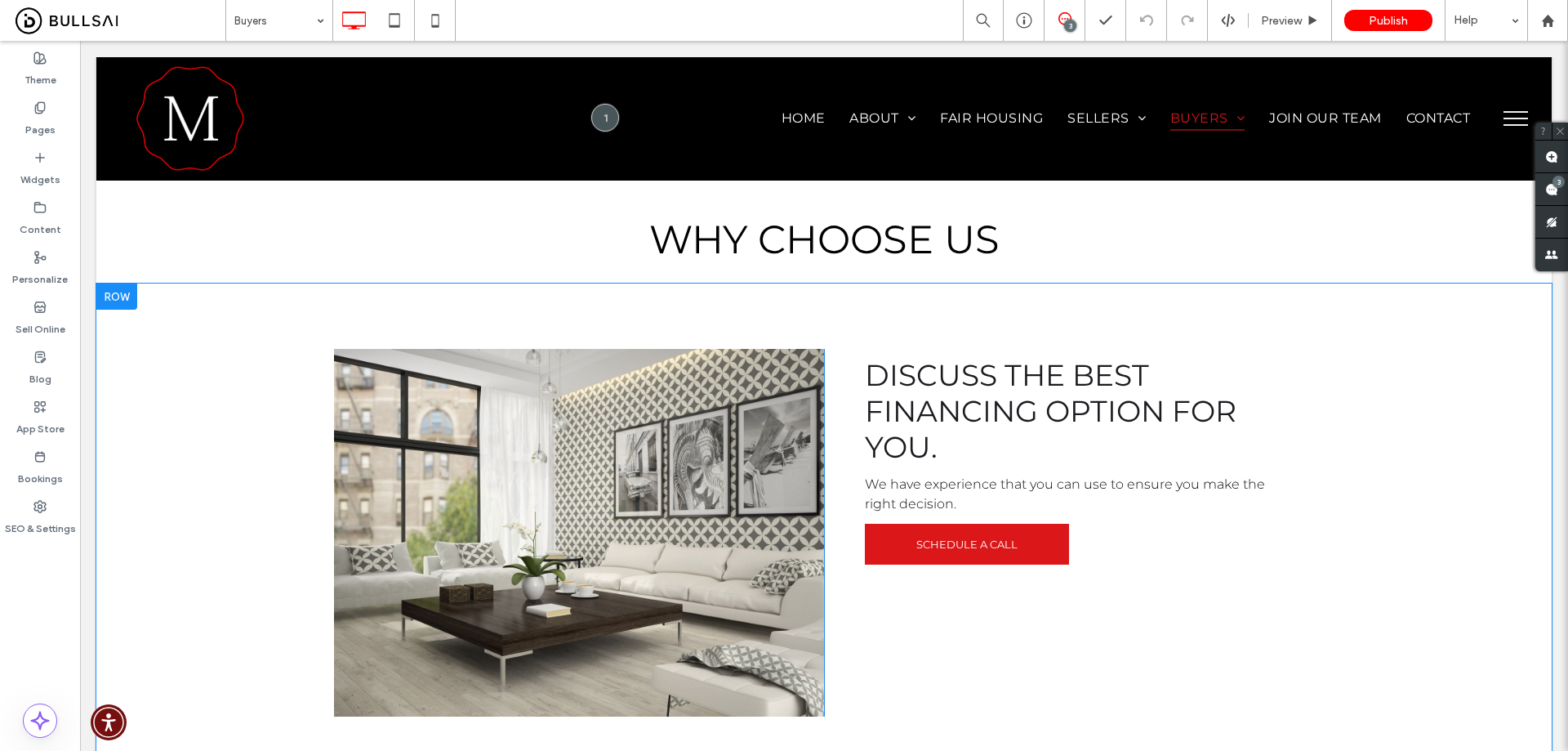
scroll to position [899, 0]
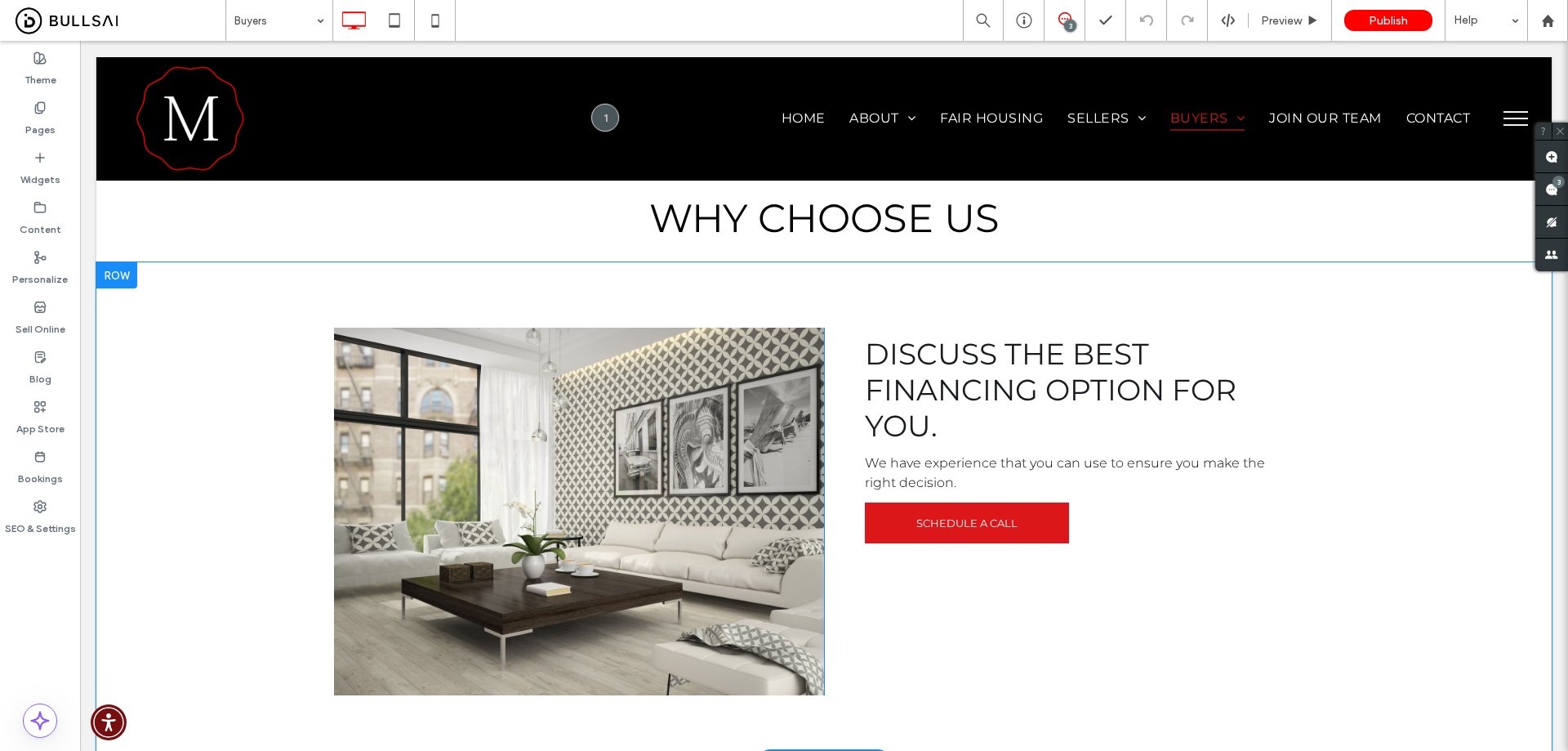
click at [807, 441] on div "Click To Paste" at bounding box center [579, 512] width 490 height 368
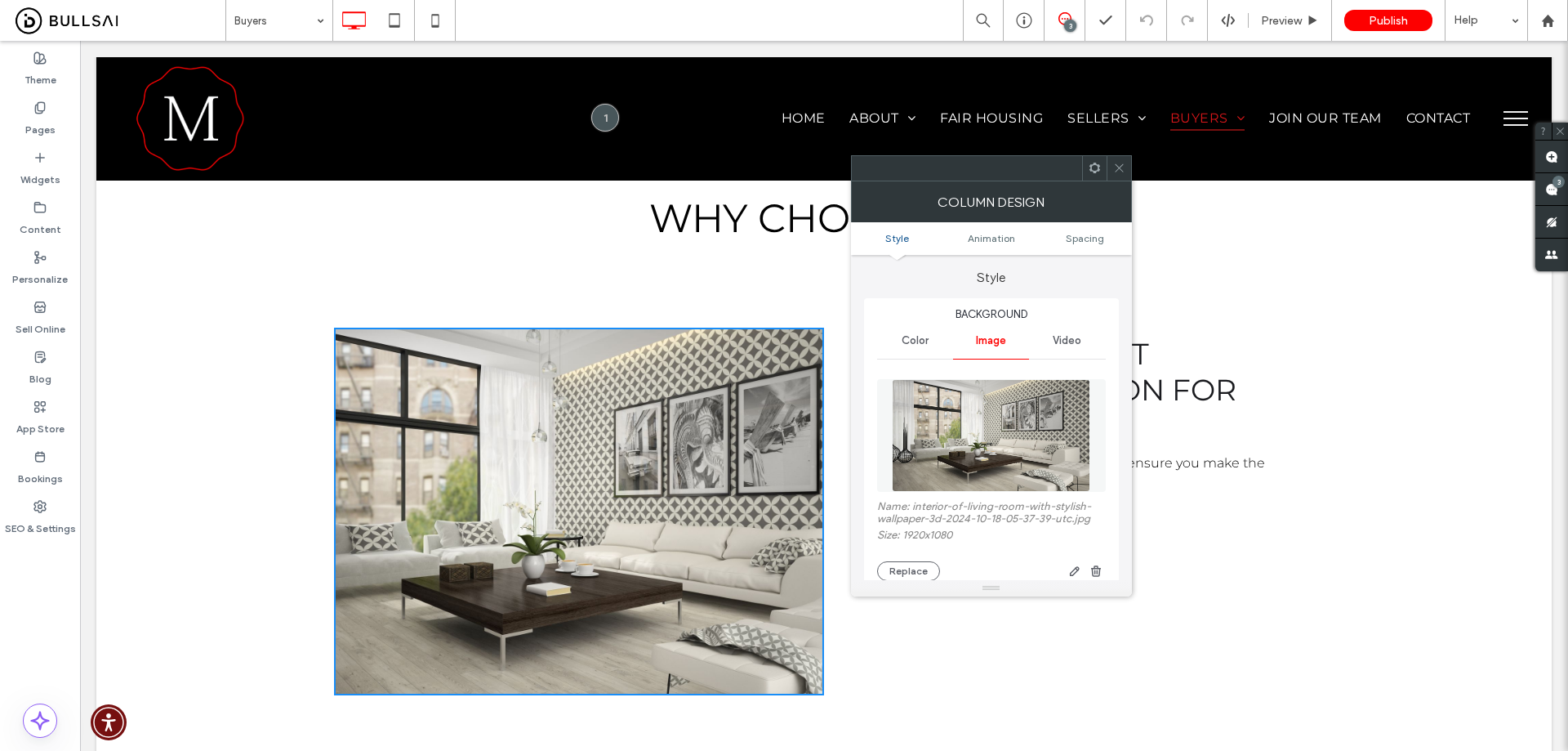
scroll to position [0, 0]
click at [922, 569] on button "Replace" at bounding box center [909, 572] width 63 height 19
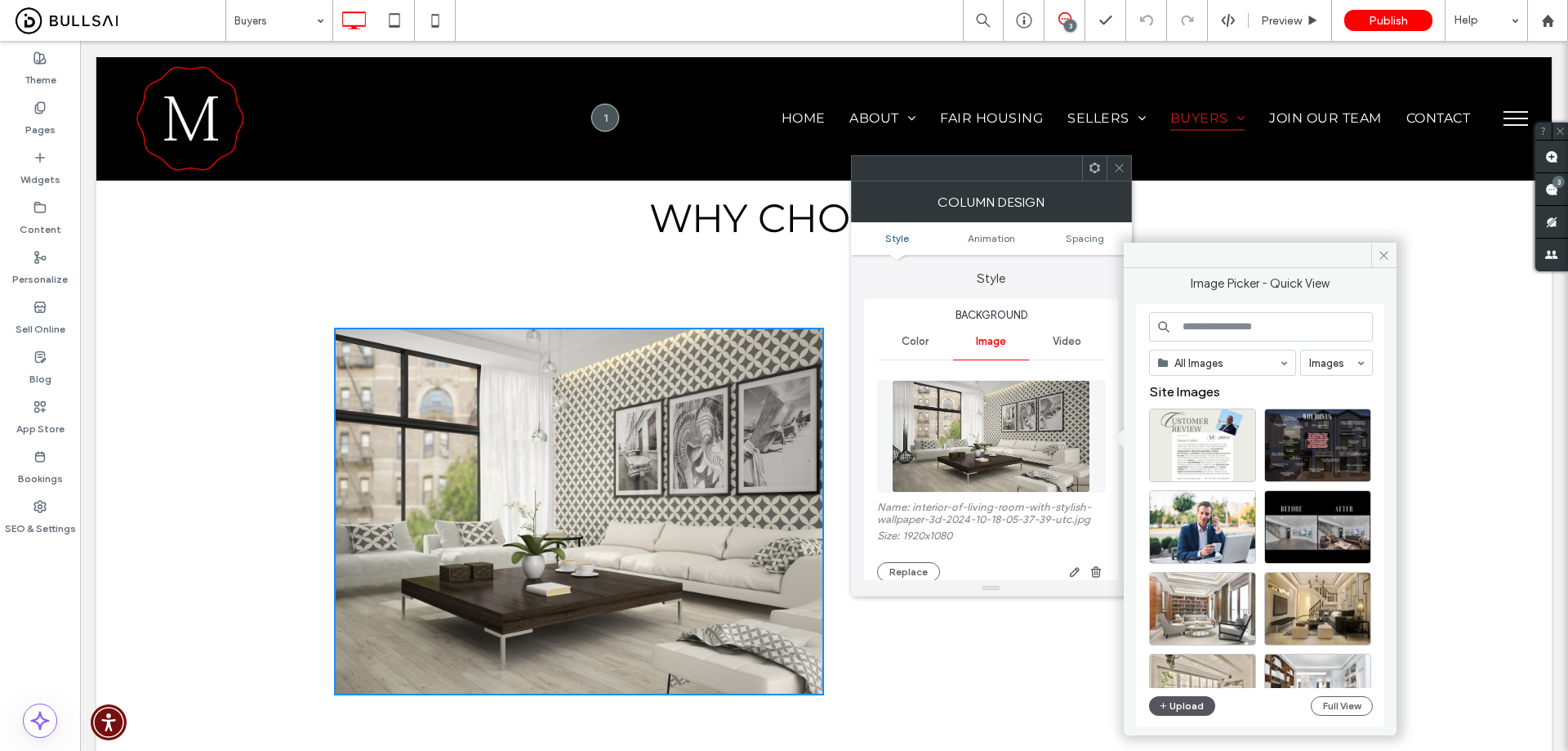
click at [1186, 711] on button "Upload" at bounding box center [1183, 706] width 67 height 19
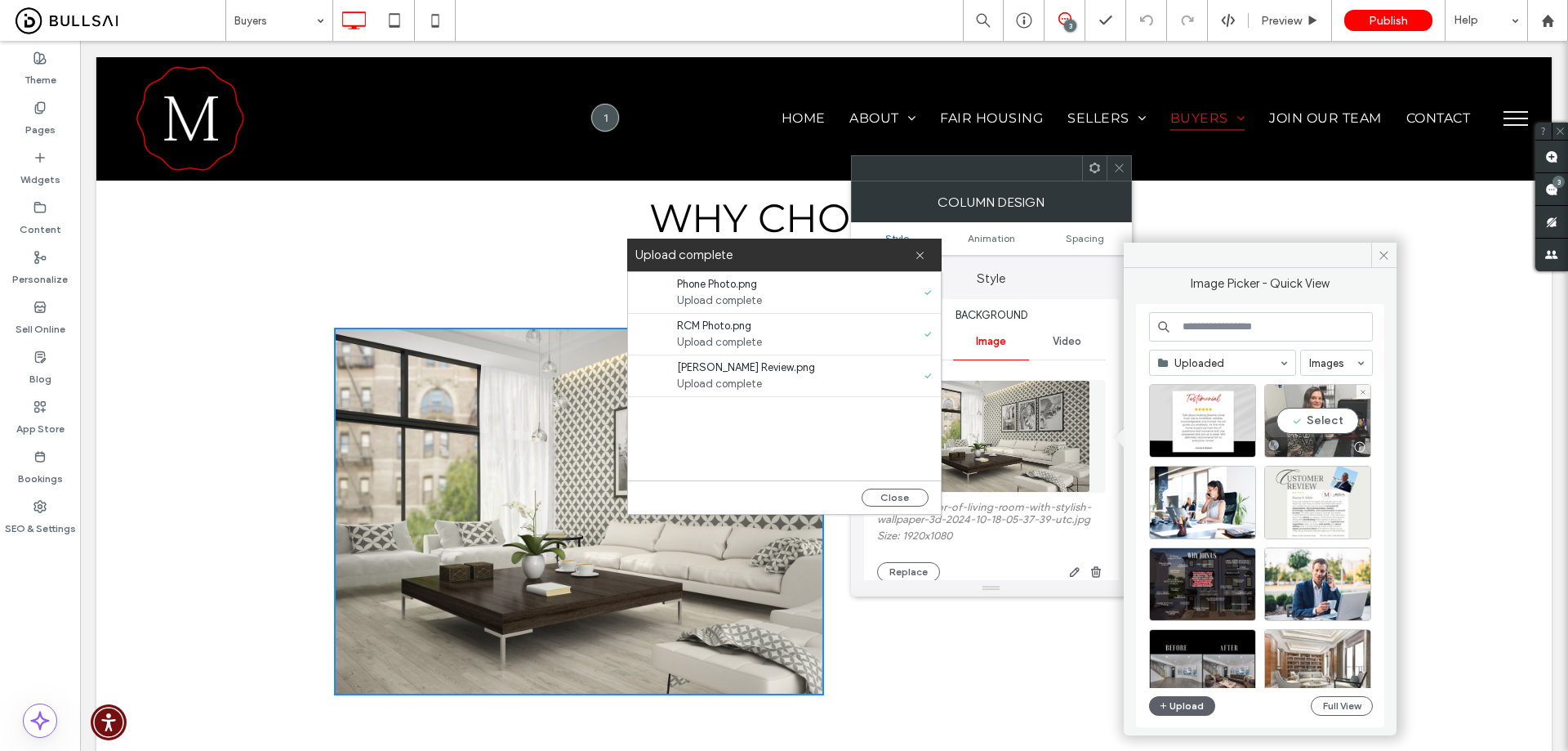
click at [1335, 422] on div "Select" at bounding box center [1318, 421] width 107 height 74
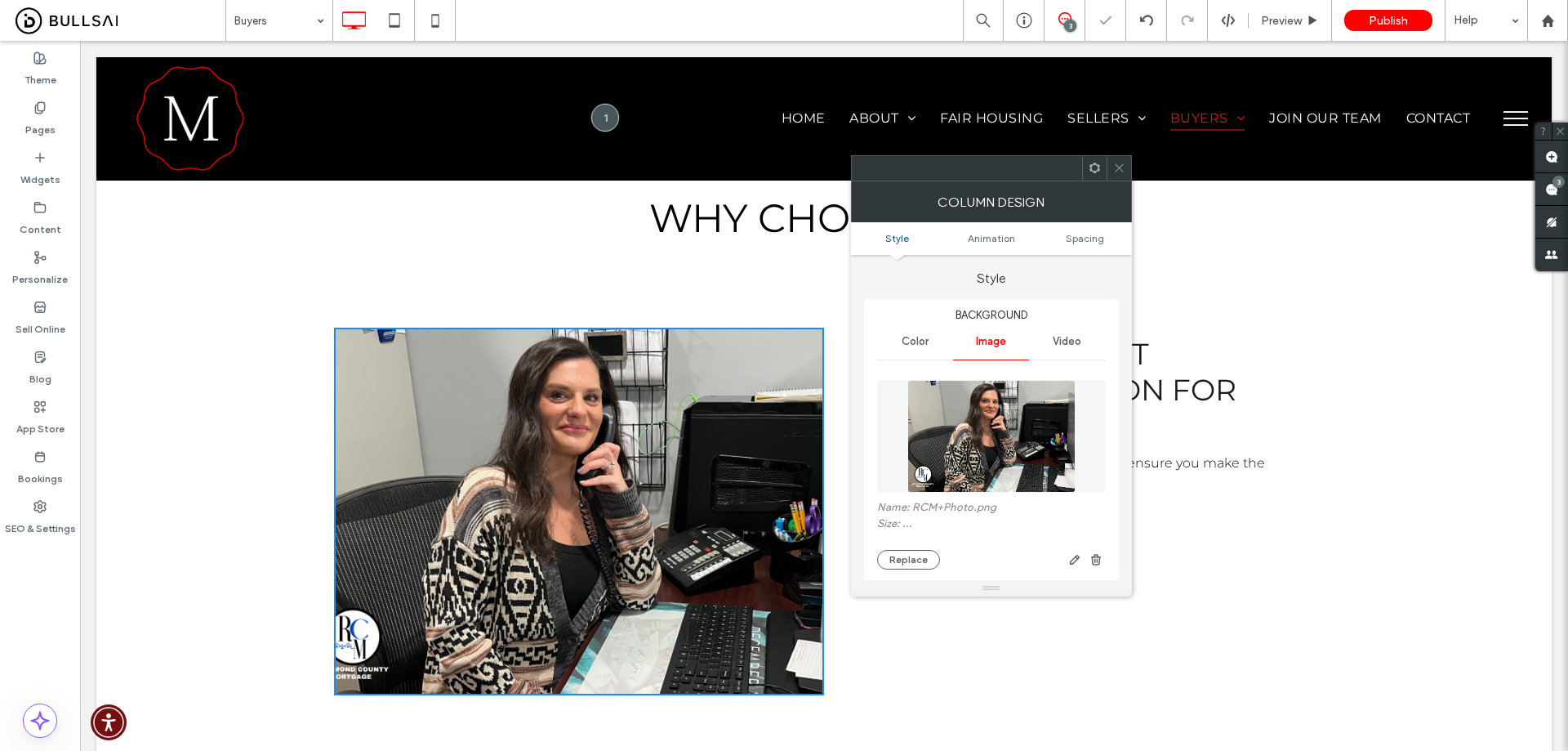
click at [1117, 166] on use at bounding box center [1119, 168] width 9 height 9
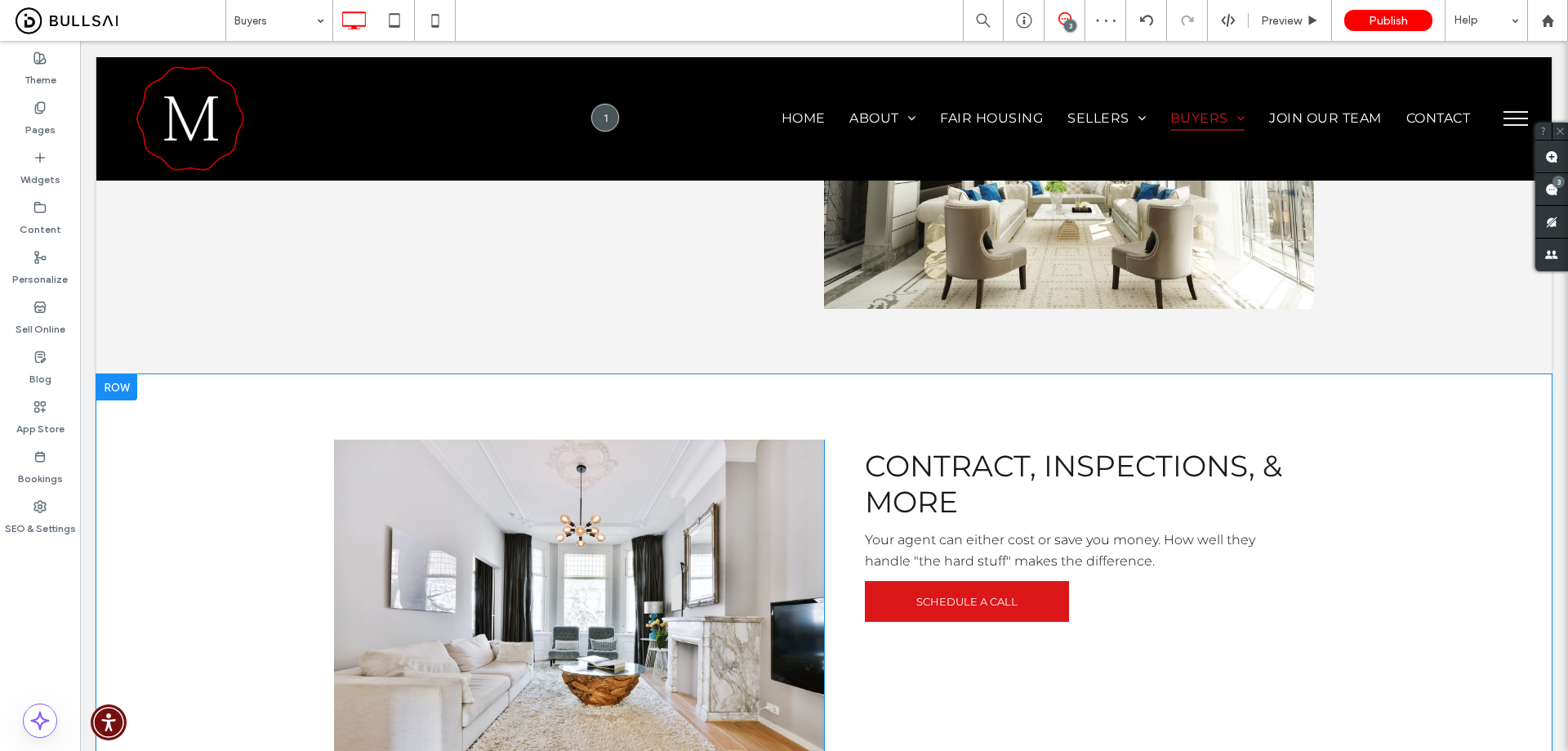
scroll to position [1797, 0]
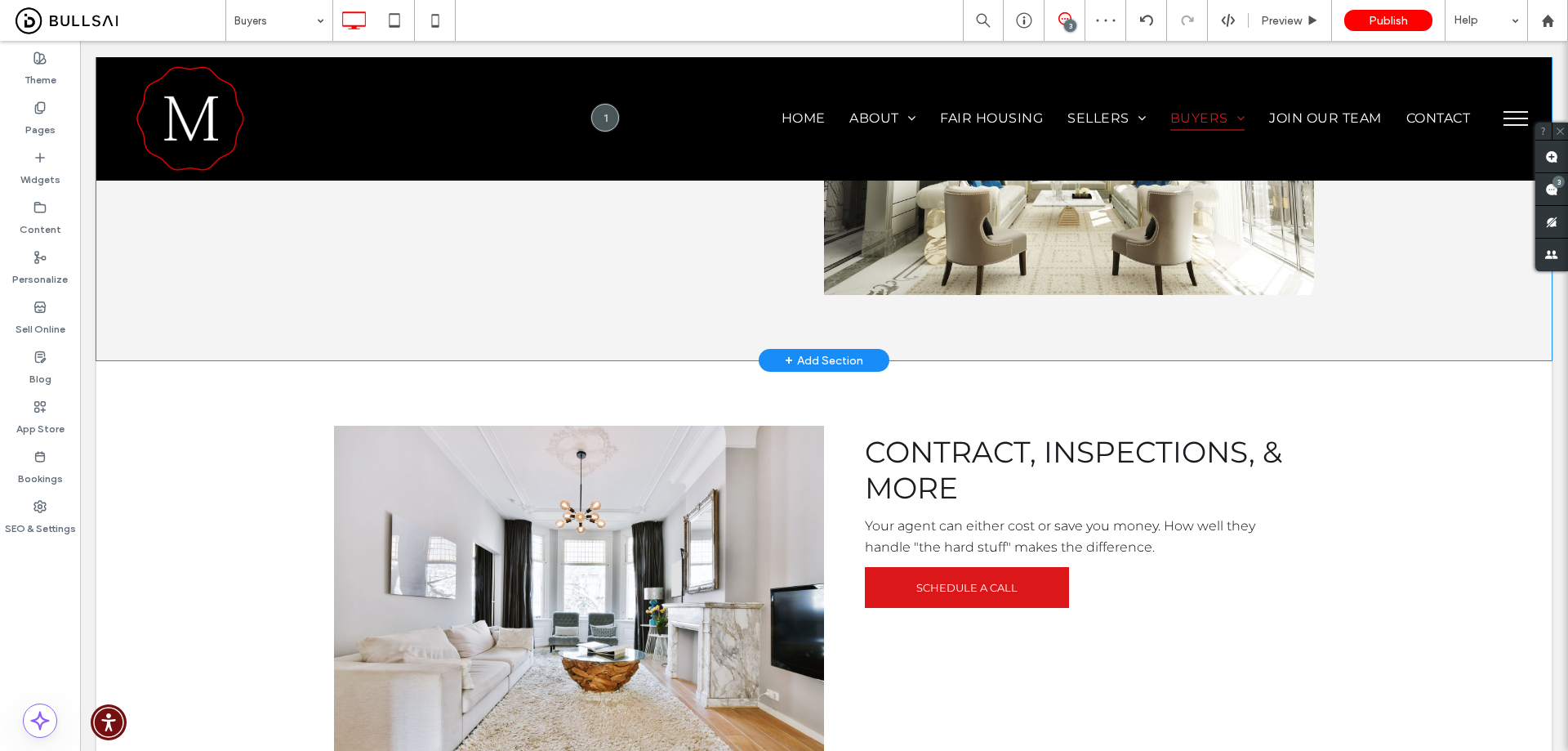
click at [1292, 269] on div "Click To Paste" at bounding box center [1070, 111] width 490 height 368
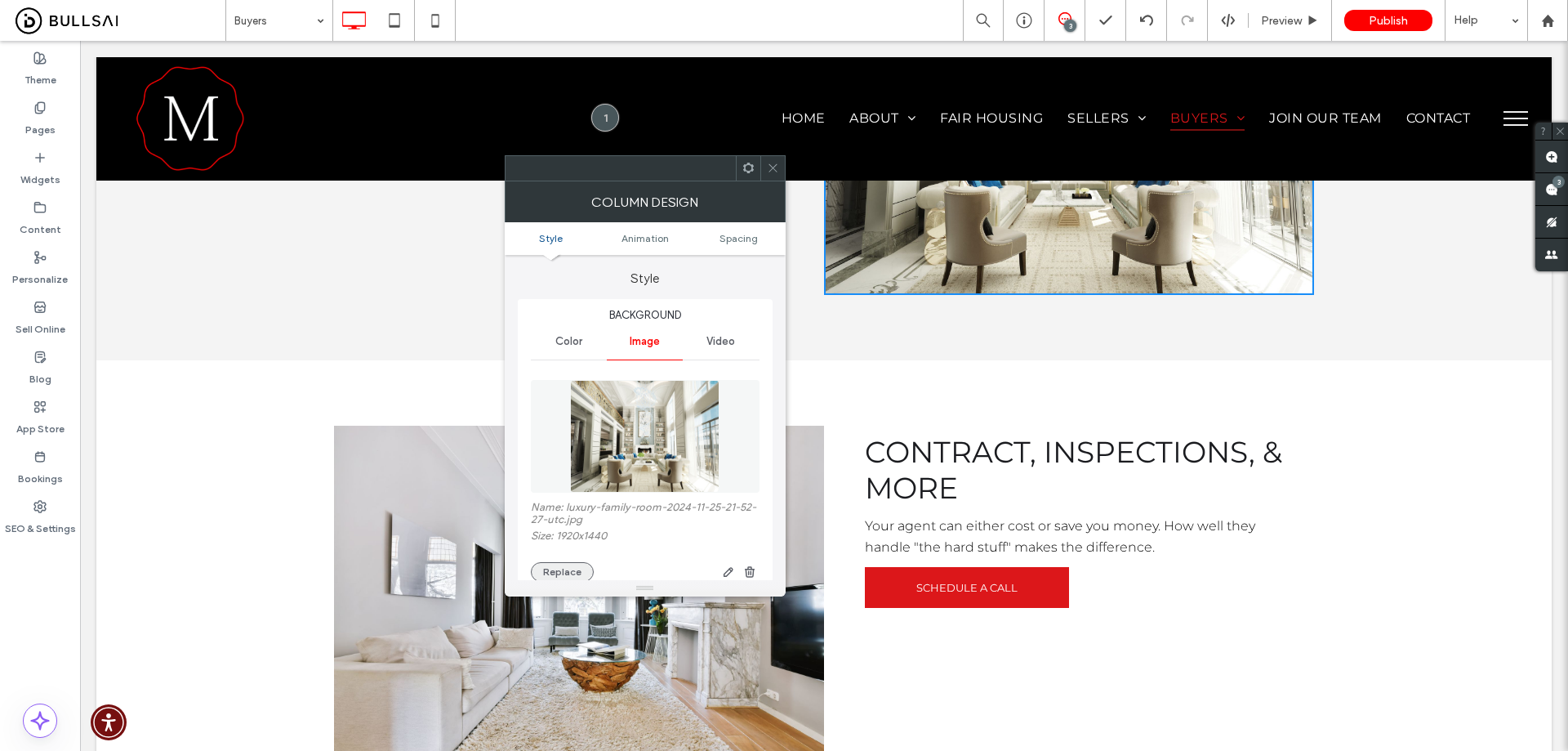
click at [579, 570] on button "Replace" at bounding box center [562, 572] width 63 height 19
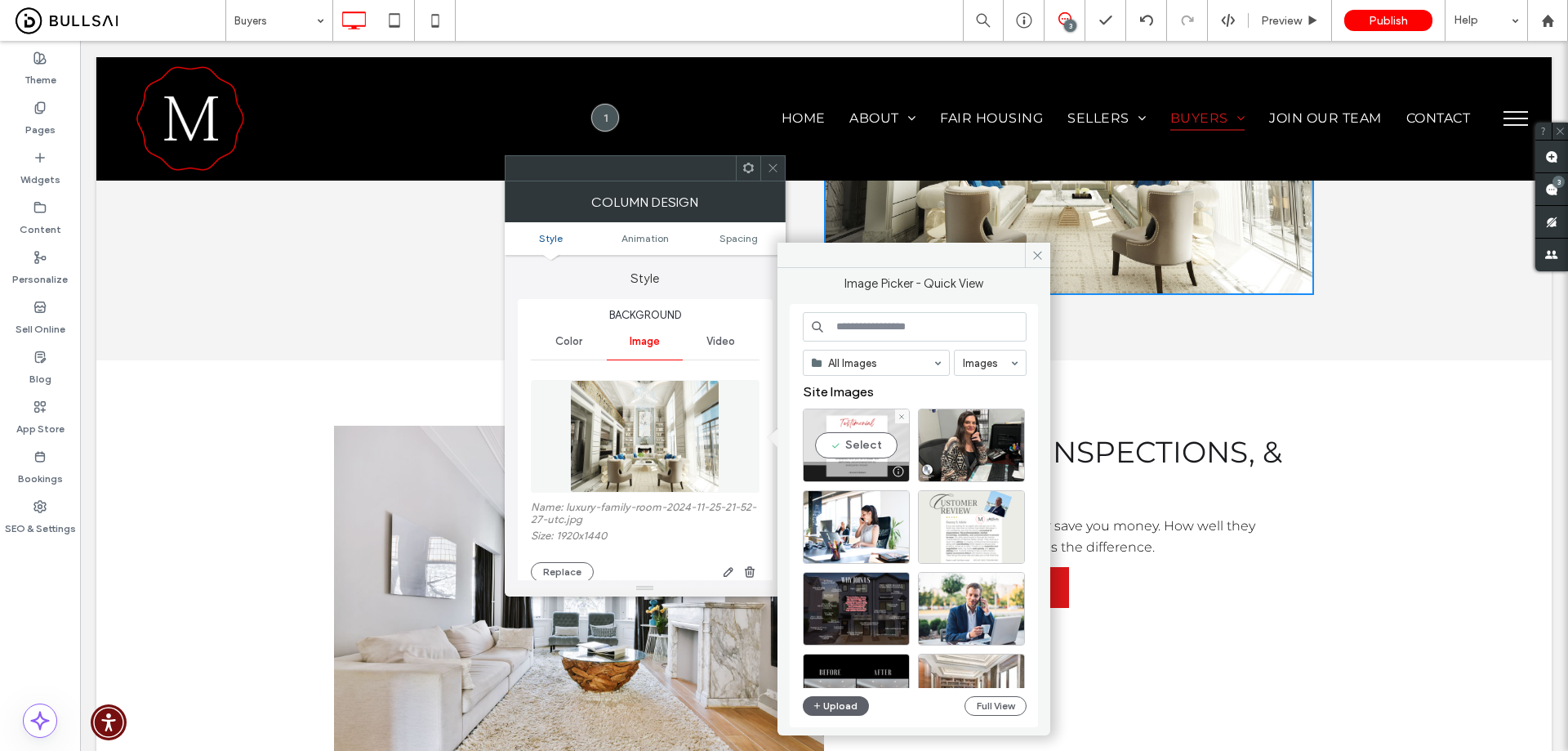
click at [856, 439] on div "Select" at bounding box center [856, 444] width 107 height 74
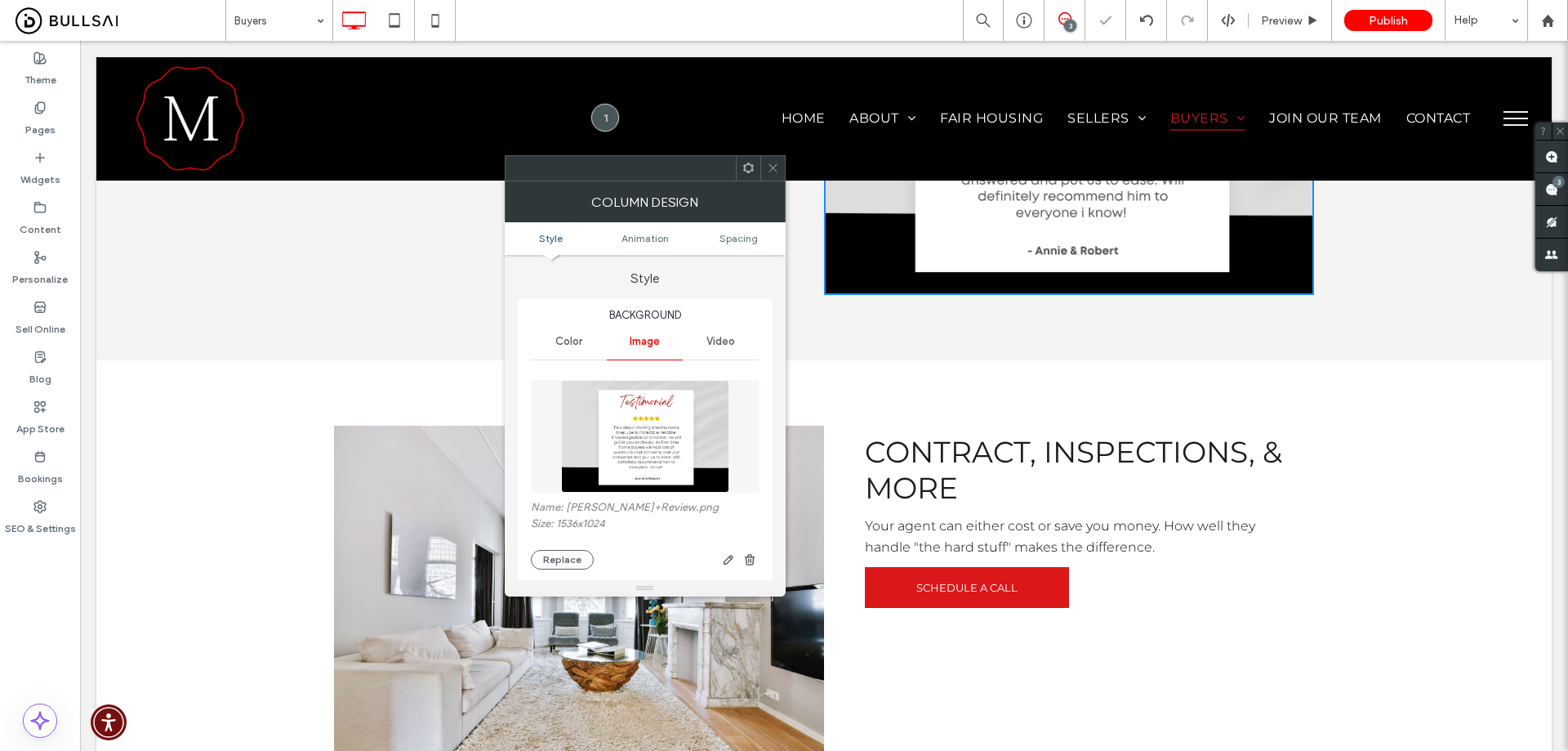
click at [780, 163] on div at bounding box center [773, 169] width 25 height 25
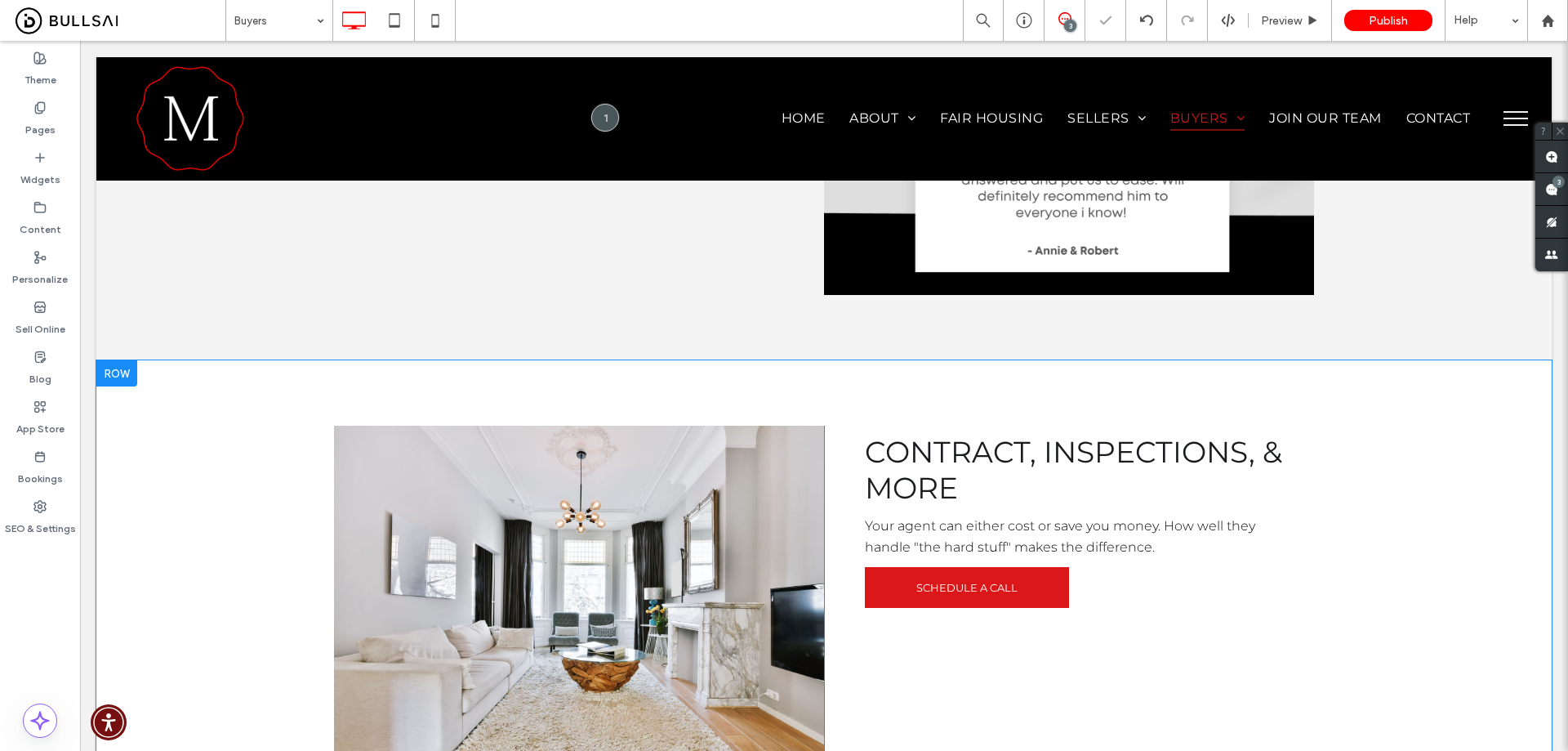
click at [806, 545] on div "Click To Paste" at bounding box center [579, 609] width 490 height 368
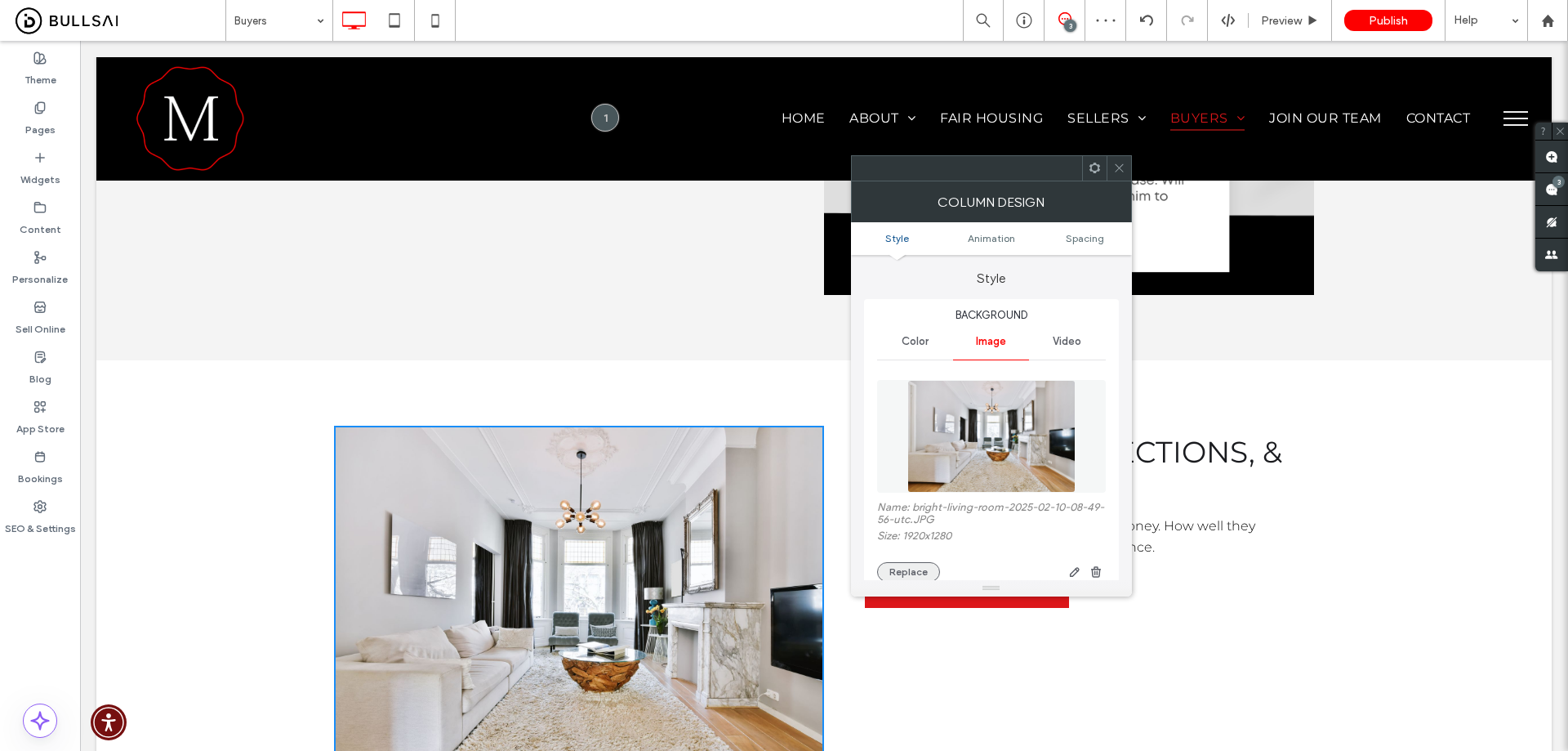
click at [919, 566] on button "Replace" at bounding box center [909, 572] width 63 height 19
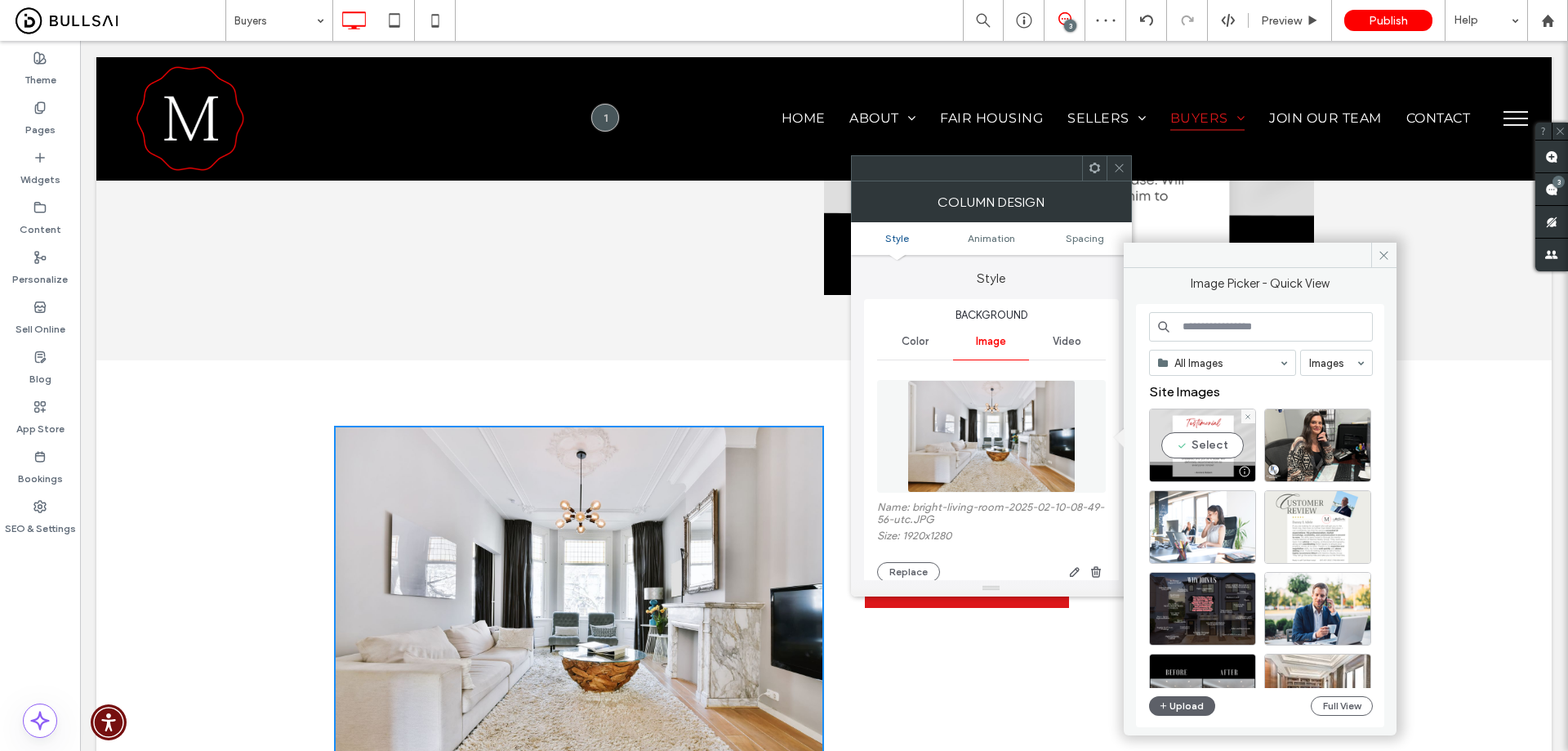
click at [1178, 513] on div at bounding box center [1203, 527] width 107 height 74
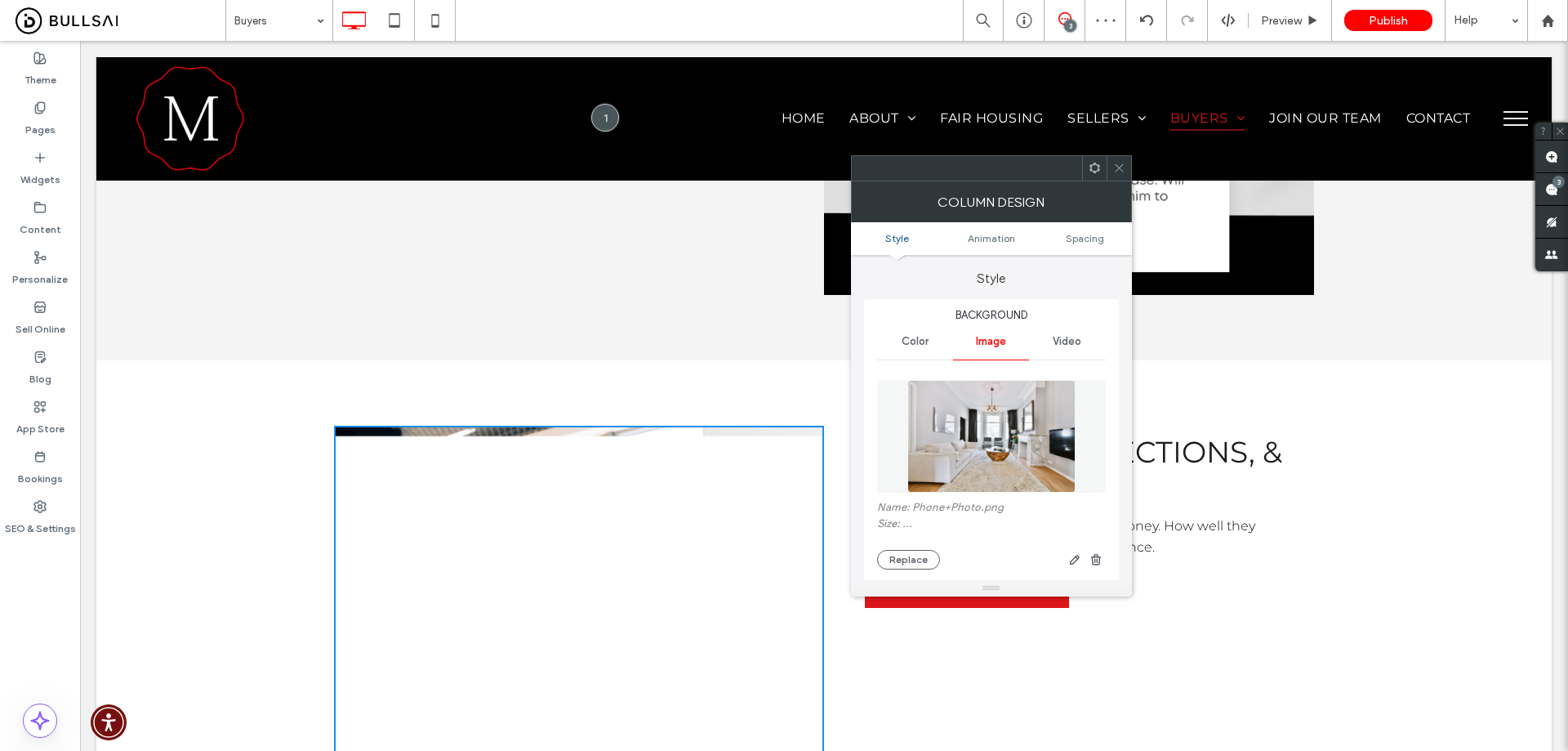
click at [1118, 175] on span at bounding box center [1119, 169] width 12 height 25
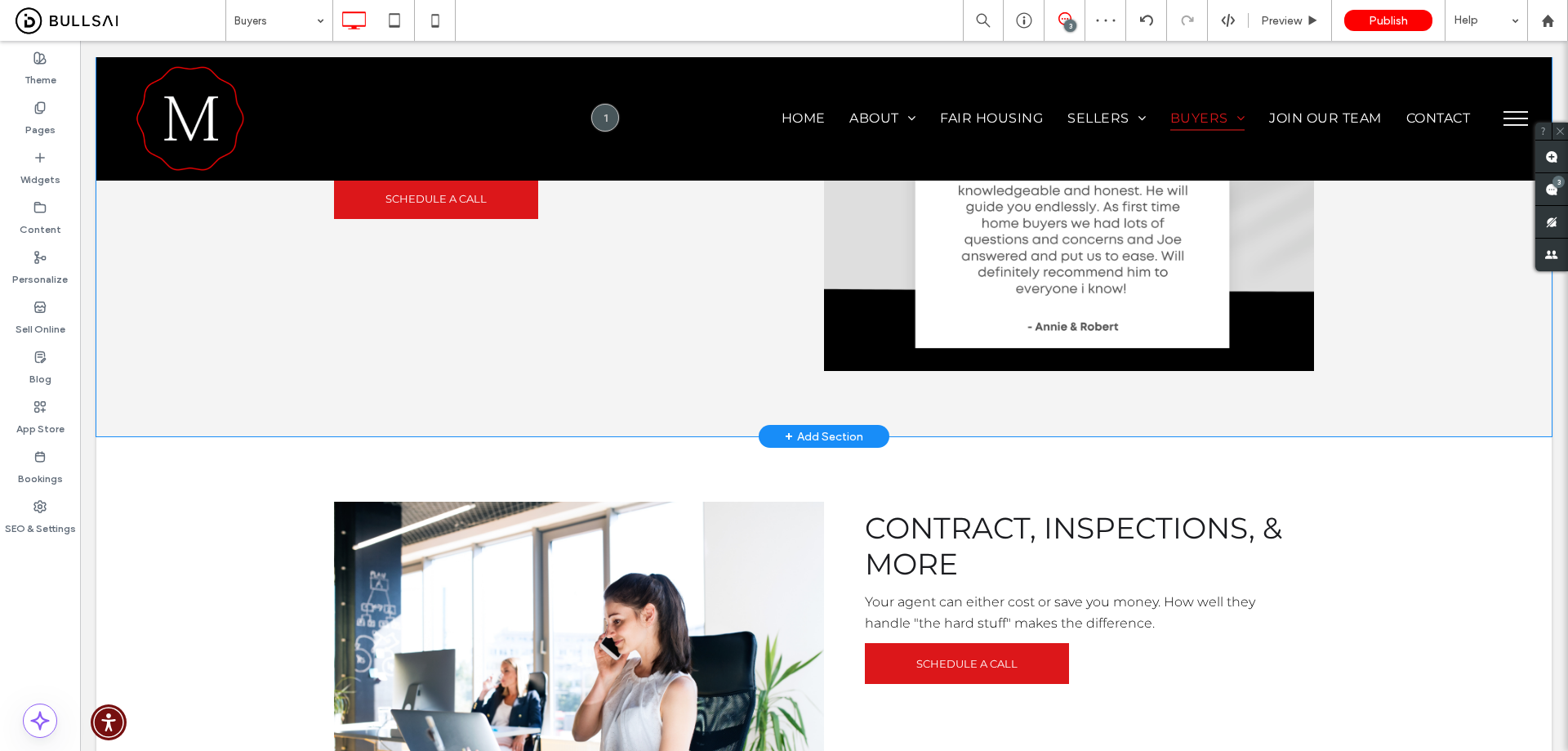
scroll to position [1634, 0]
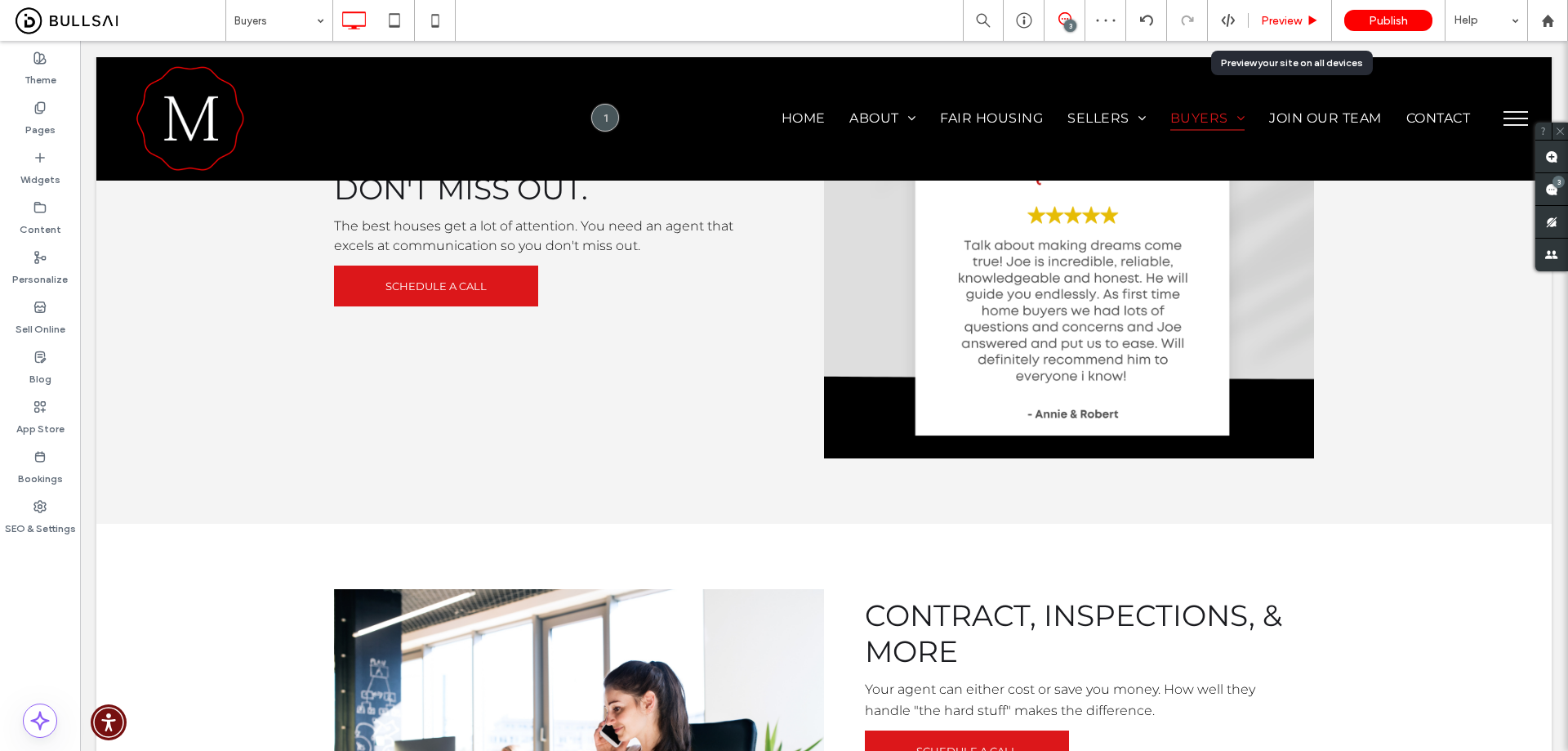
click at [1282, 18] on span "Preview" at bounding box center [1282, 20] width 41 height 13
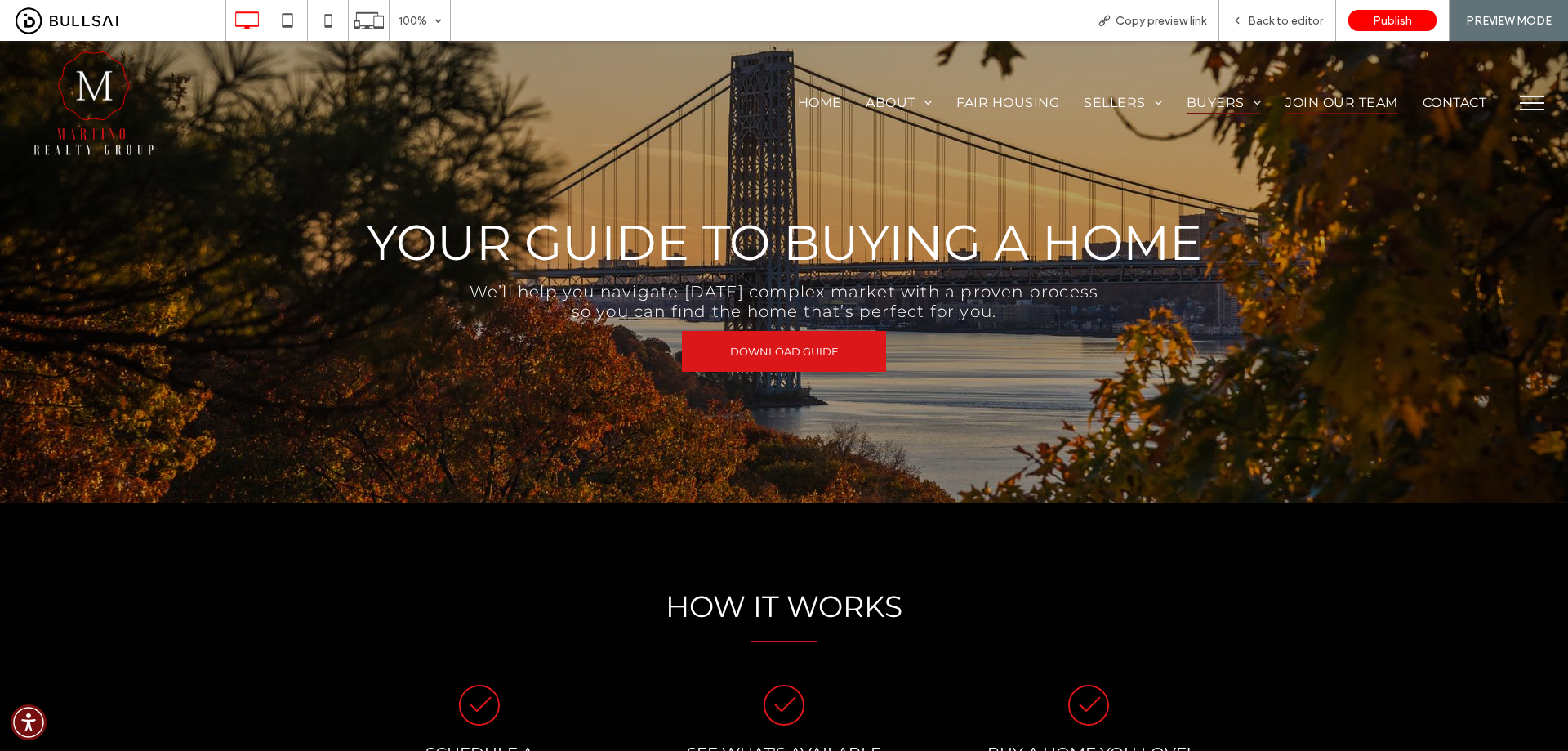
click at [1307, 94] on span "Join Our Team" at bounding box center [1341, 102] width 112 height 24
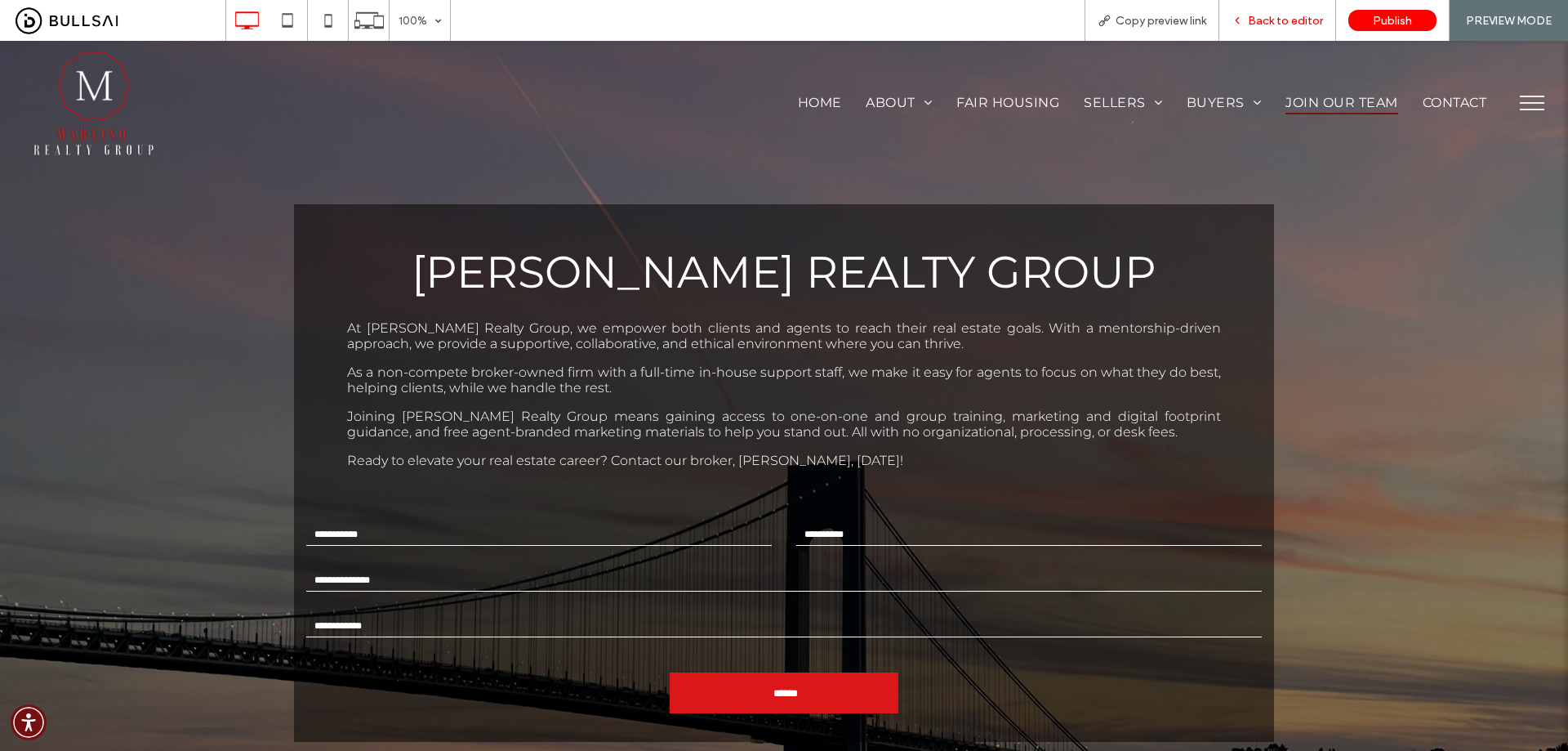
click at [1279, 19] on span "Back to editor" at bounding box center [1285, 20] width 75 height 13
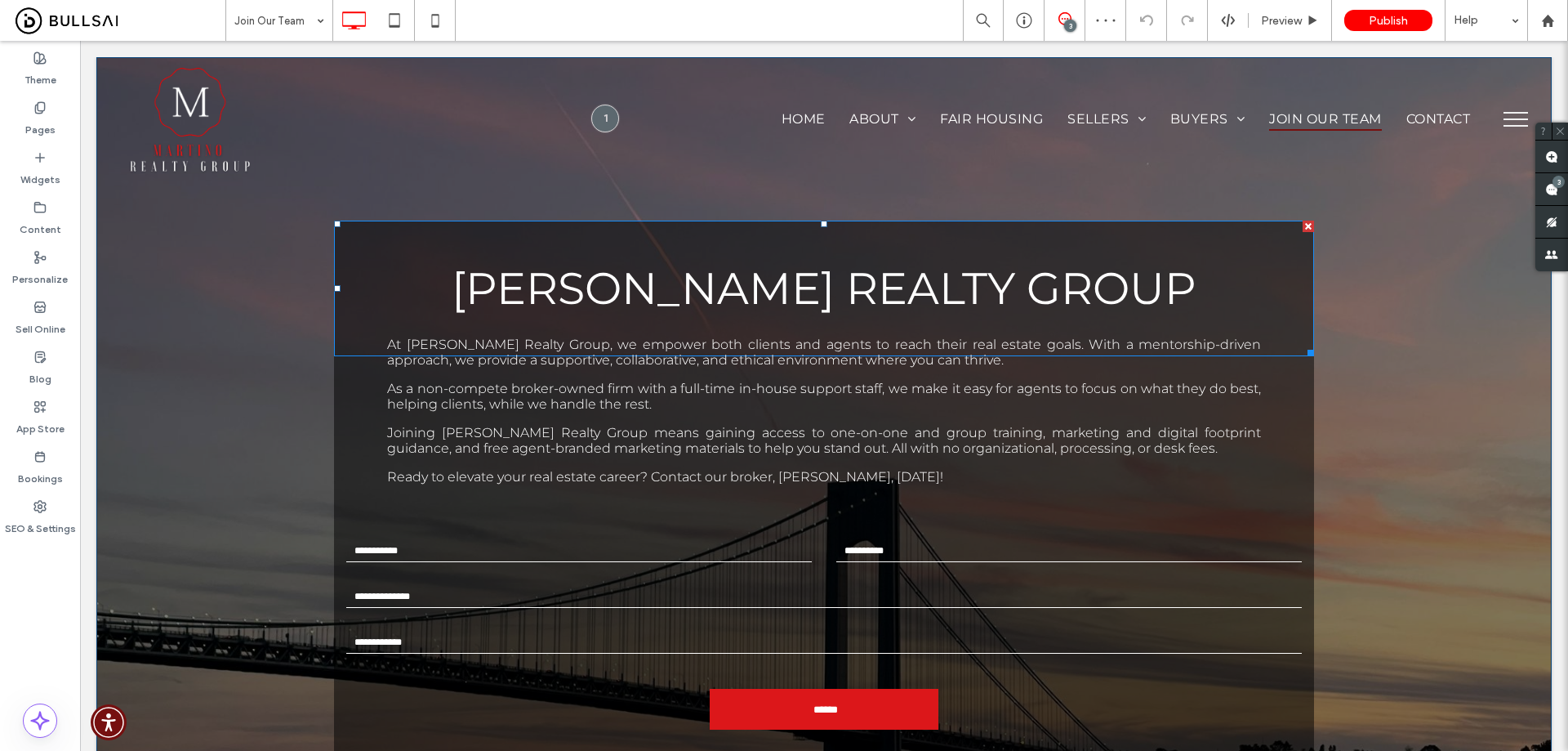
click at [895, 365] on span "At Martino Realty Group, we empower both clients and agents to reach their real…" at bounding box center [824, 352] width 875 height 31
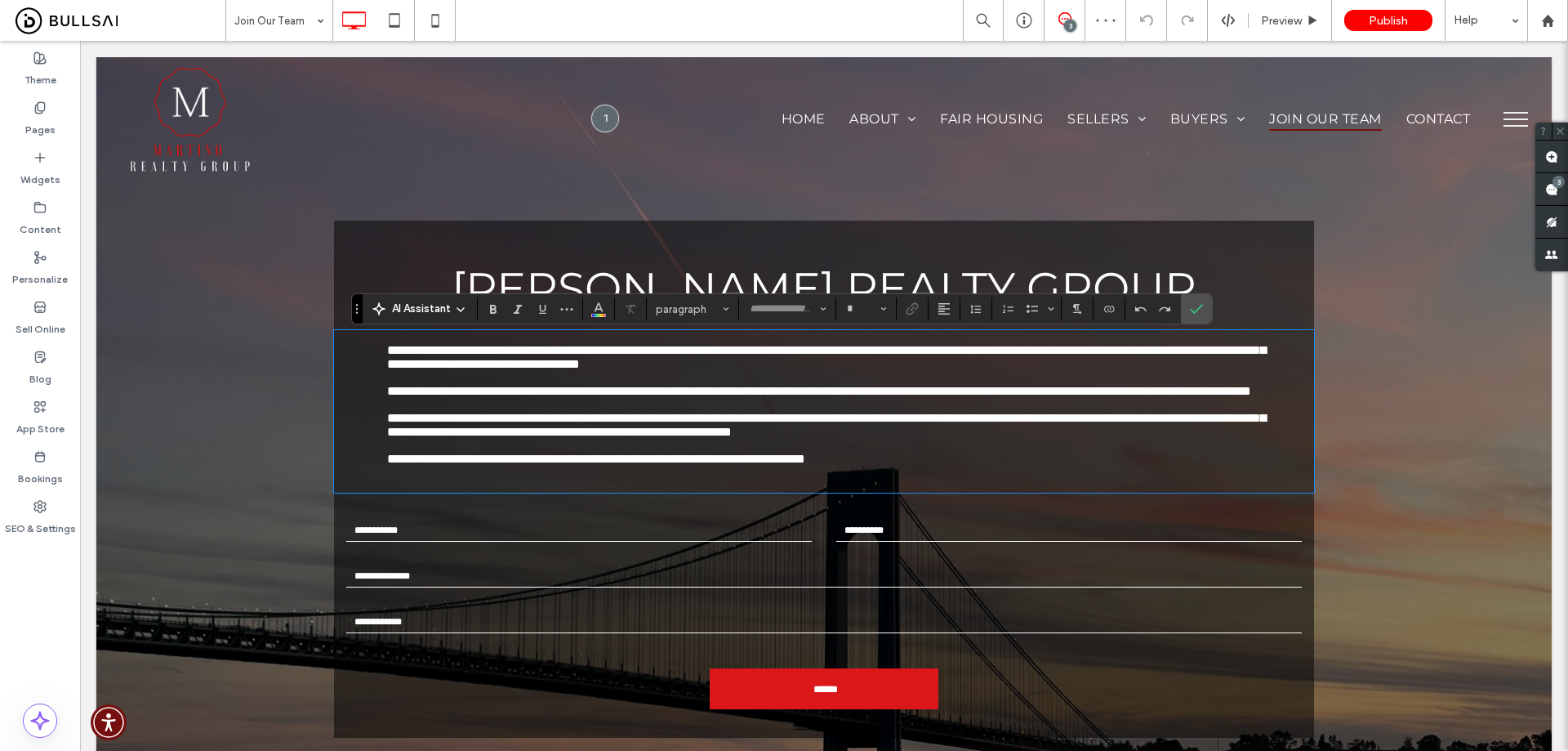
type input "**********"
type input "**"
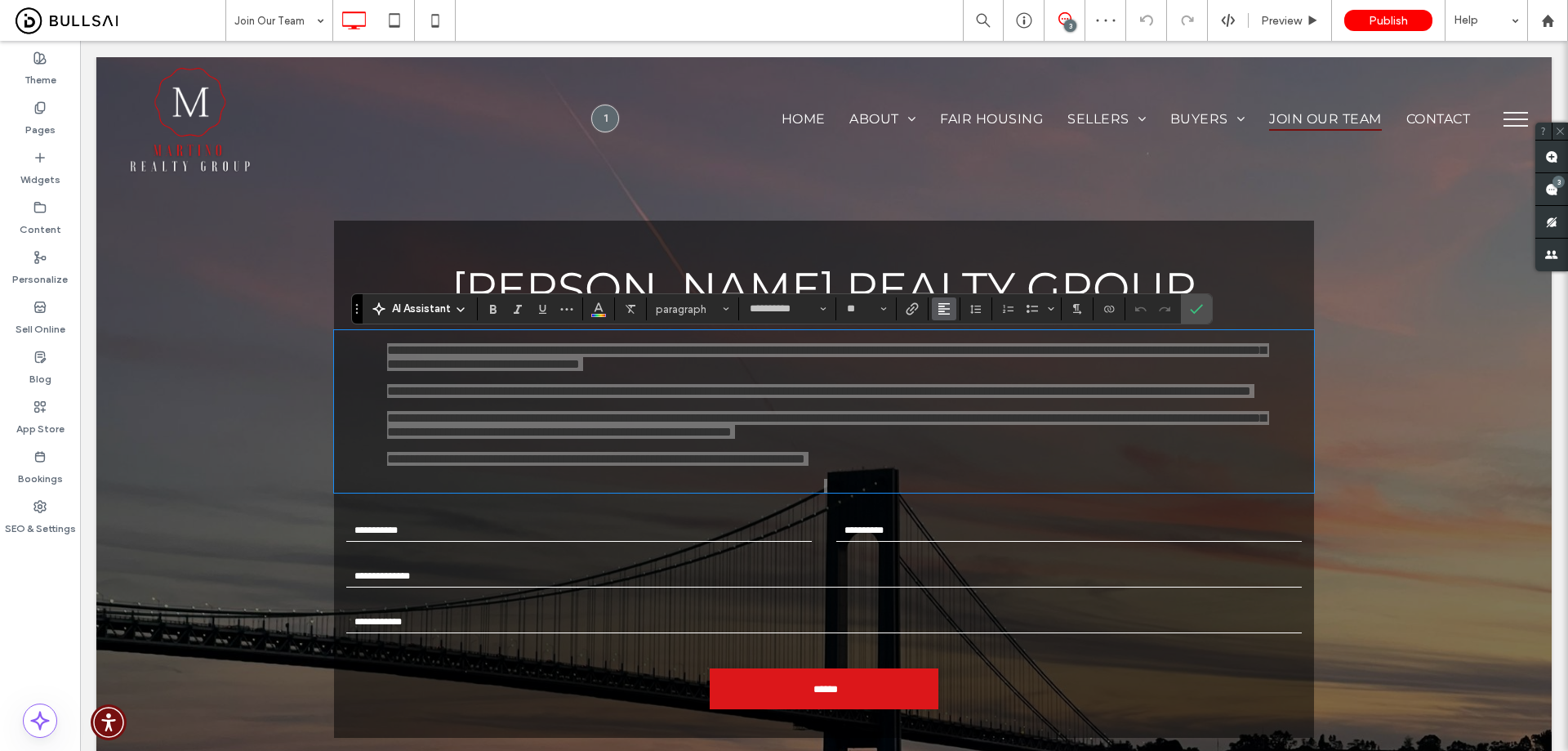
click at [932, 307] on section at bounding box center [944, 308] width 32 height 23
click at [943, 307] on icon "Alignment" at bounding box center [944, 309] width 13 height 13
click at [966, 364] on div "ui.textEditor.alignment.center" at bounding box center [961, 359] width 21 height 13
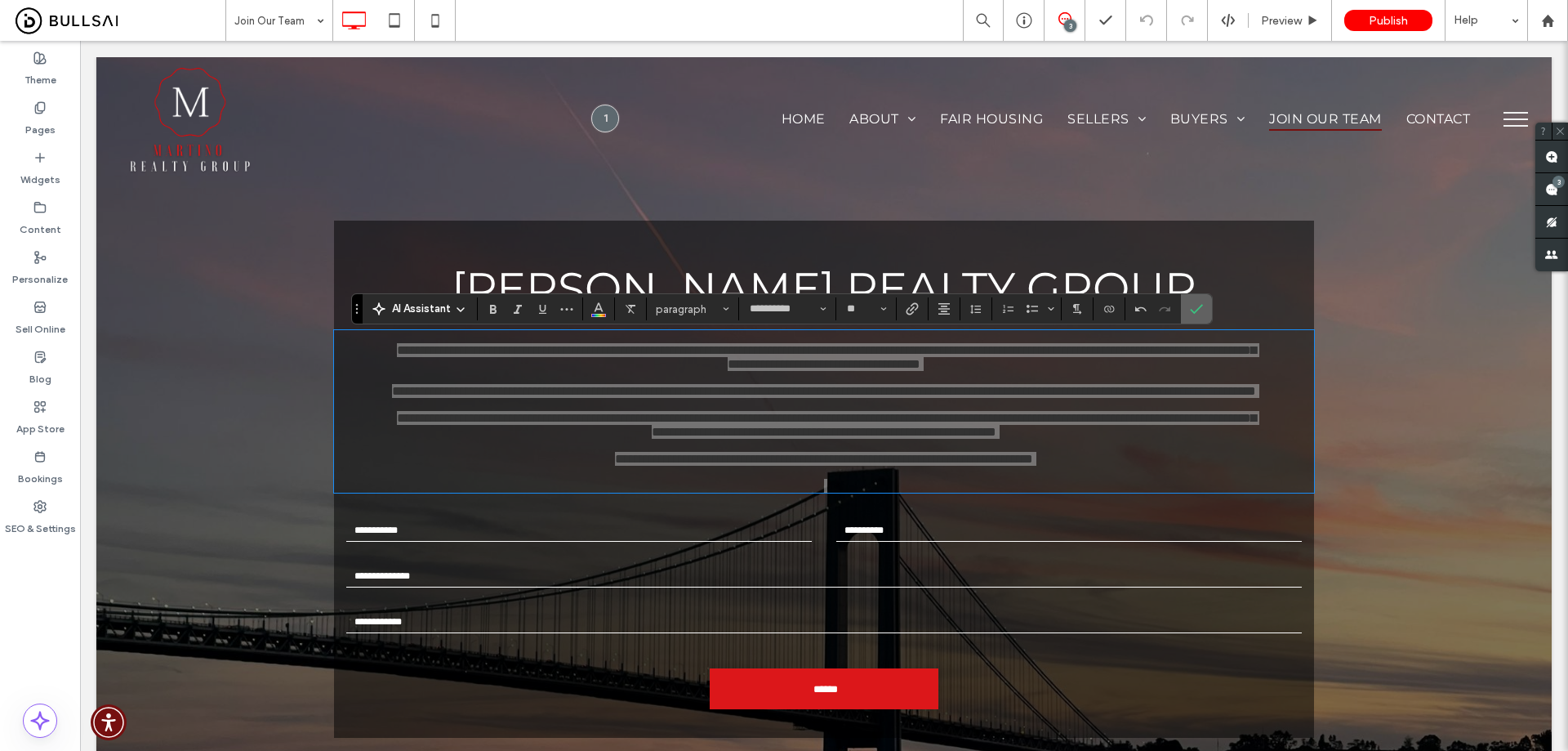
drag, startPoint x: 1199, startPoint y: 310, endPoint x: 1120, endPoint y: 269, distance: 89.0
click at [1199, 310] on icon "Confirm" at bounding box center [1197, 309] width 13 height 13
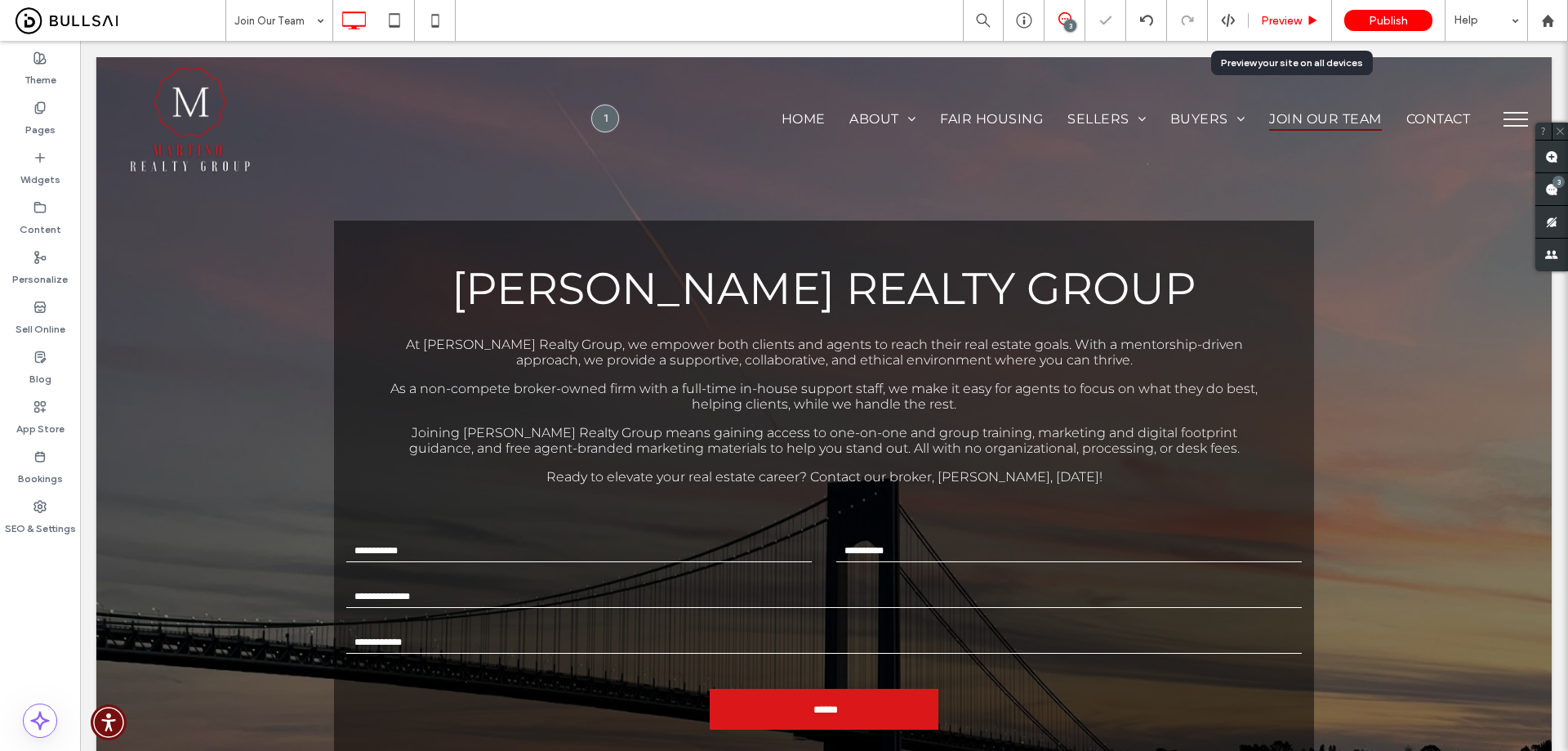
click at [1274, 23] on span "Preview" at bounding box center [1282, 20] width 41 height 13
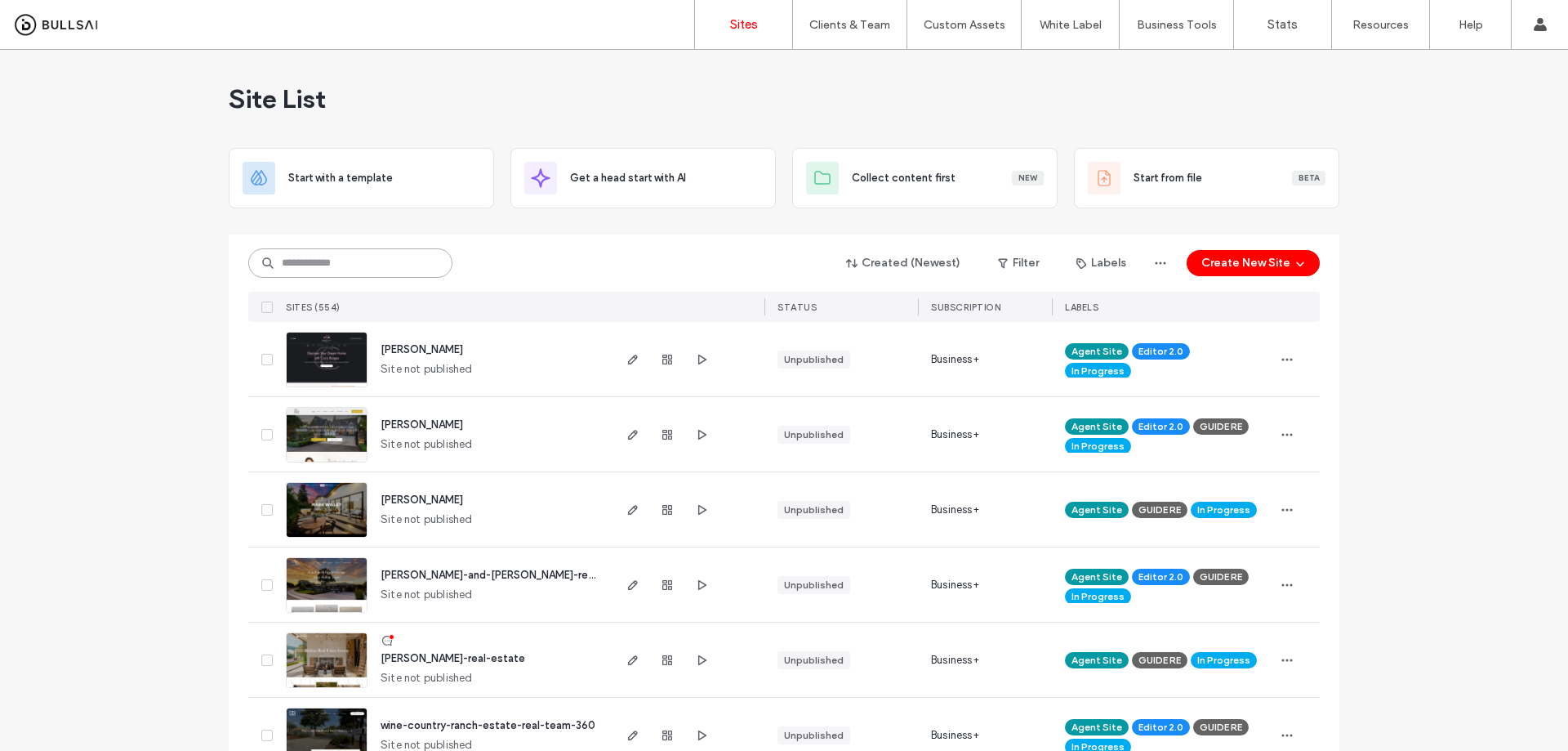
click at [364, 262] on input at bounding box center [350, 262] width 204 height 30
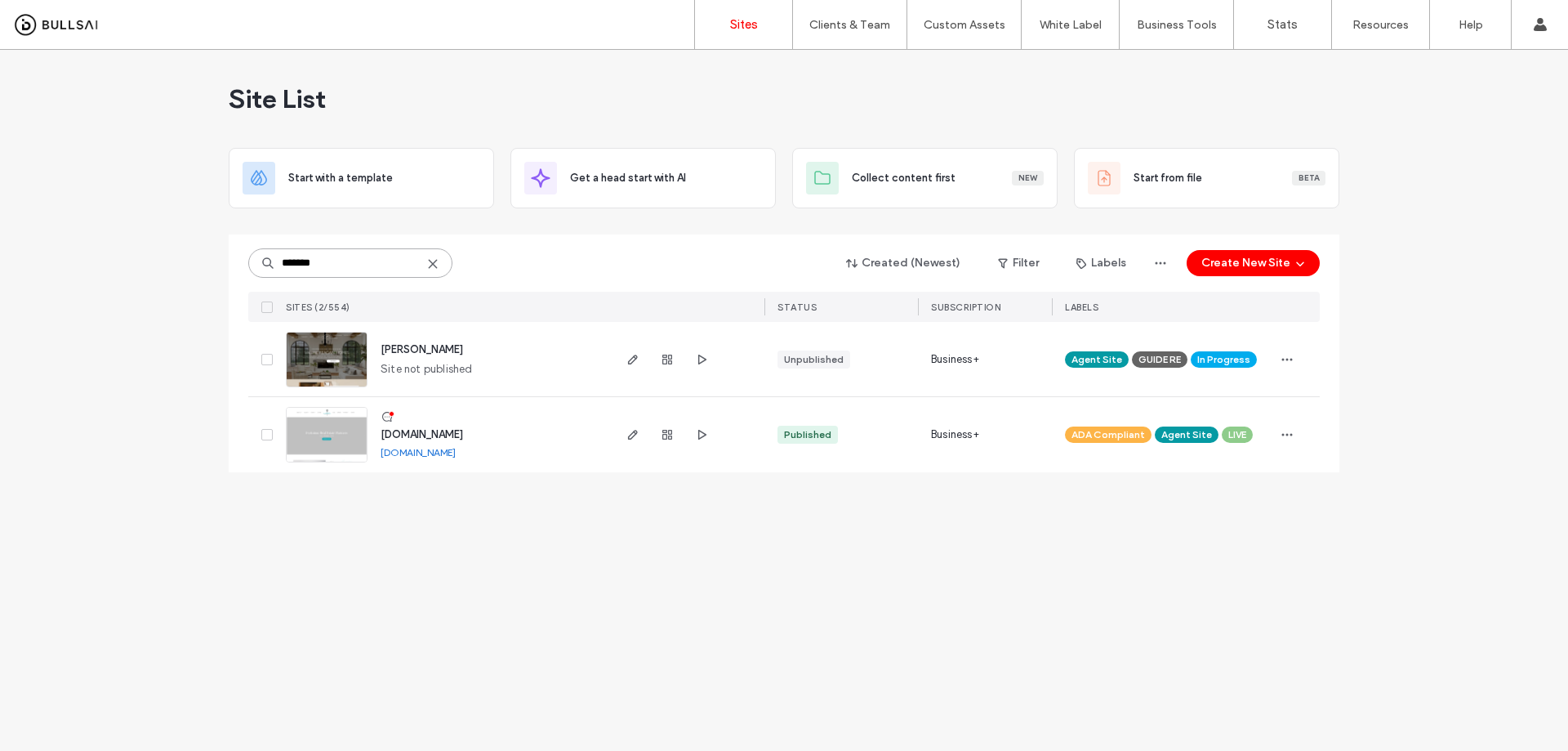
type input "*******"
click at [435, 350] on span "[PERSON_NAME]" at bounding box center [421, 349] width 82 height 12
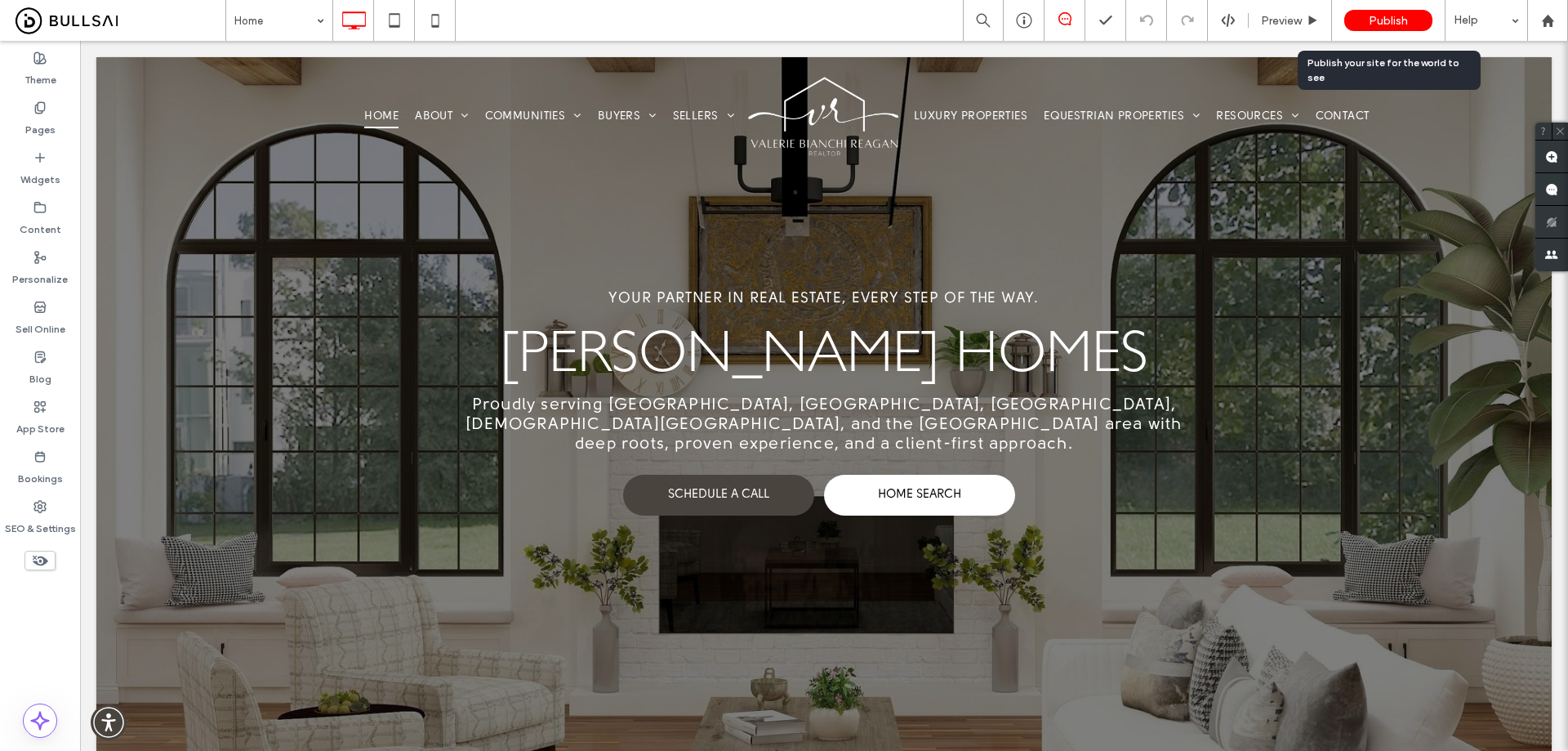
click at [1384, 15] on span "Publish" at bounding box center [1388, 20] width 39 height 13
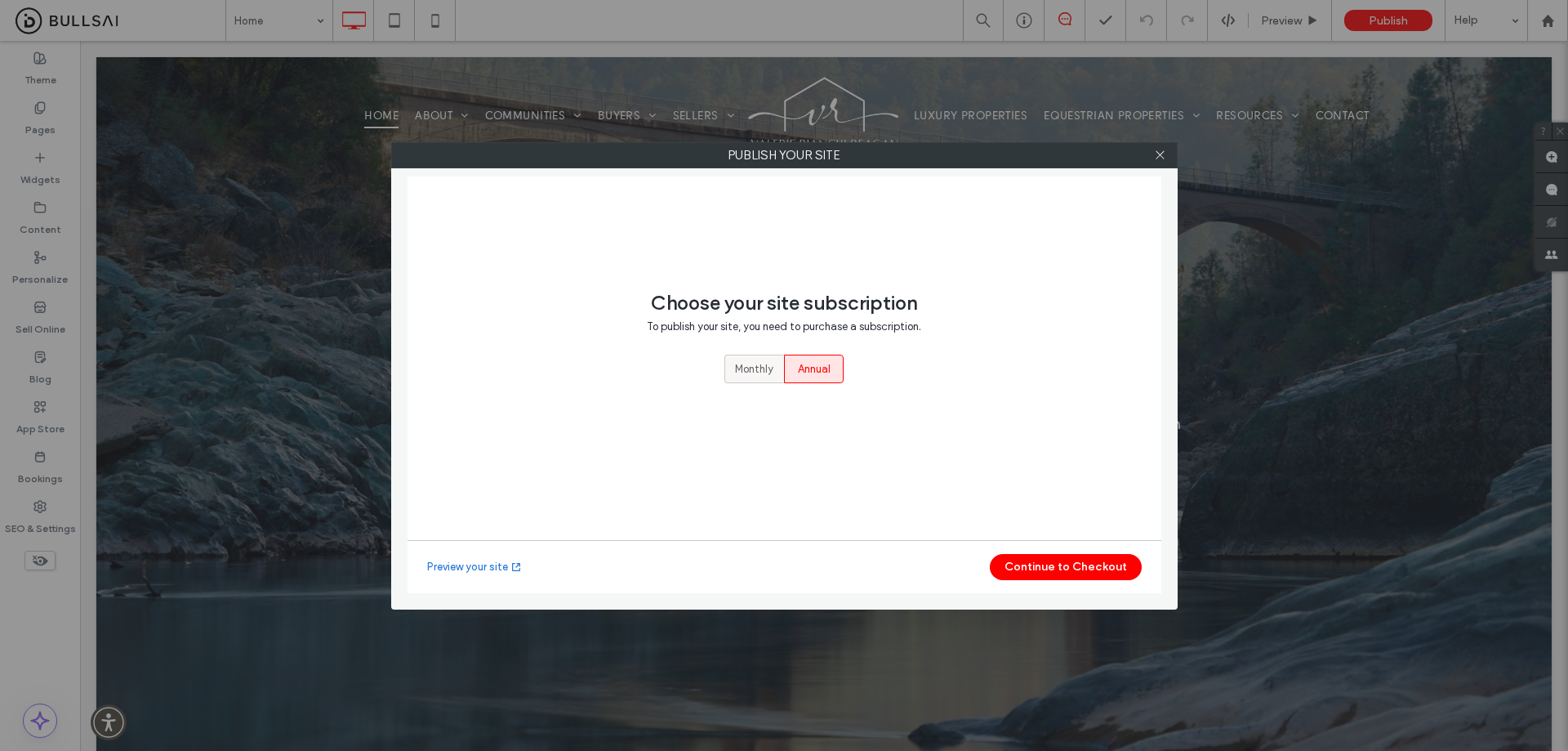
click at [742, 364] on span "Monthly" at bounding box center [755, 369] width 38 height 16
click at [1054, 570] on button "Continue to Checkout" at bounding box center [1066, 566] width 152 height 26
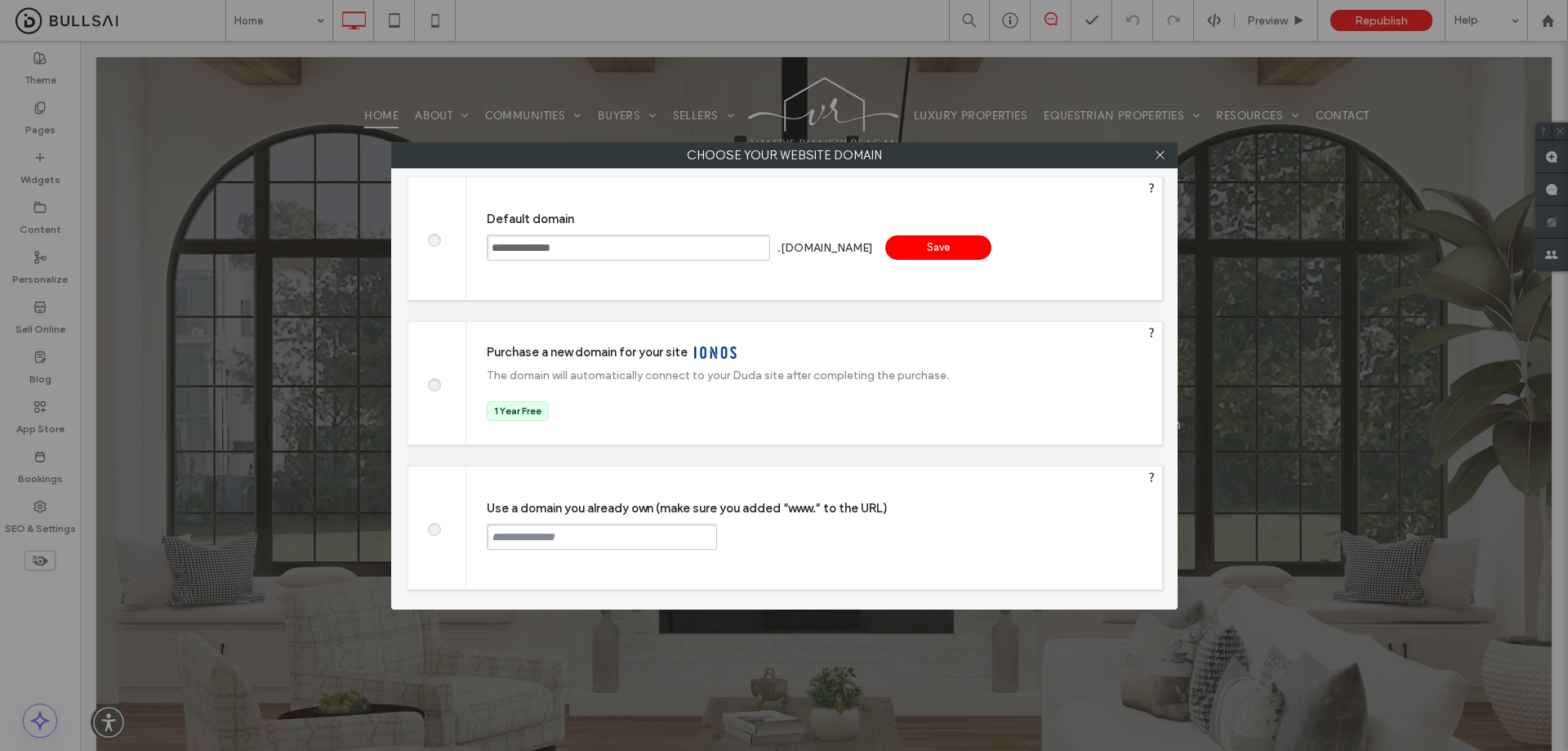
click at [567, 542] on input "text" at bounding box center [602, 536] width 230 height 26
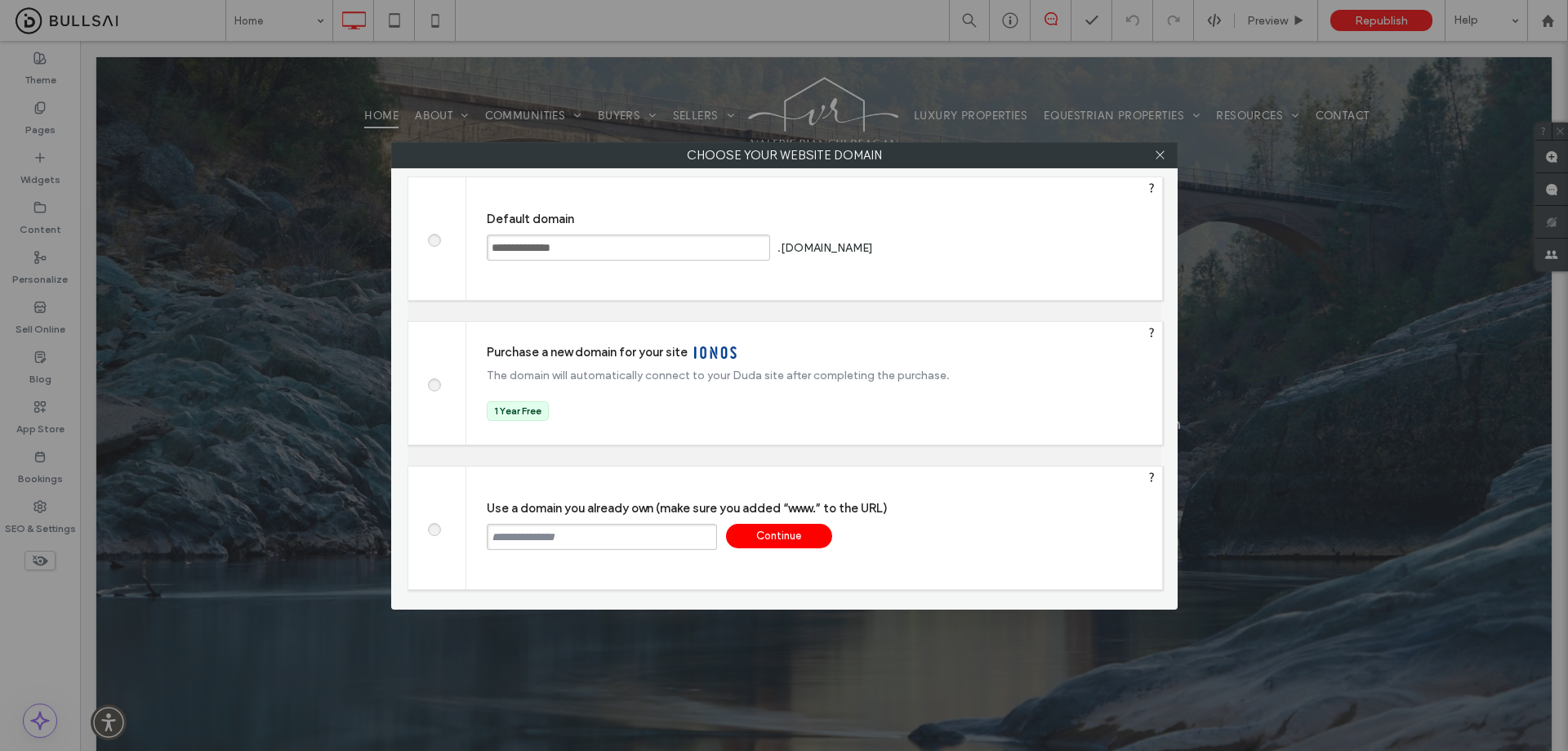
click at [553, 545] on input "text" at bounding box center [602, 536] width 230 height 26
drag, startPoint x: 625, startPoint y: 539, endPoint x: 521, endPoint y: 535, distance: 104.1
click at [521, 535] on input "**********" at bounding box center [602, 536] width 230 height 26
paste input "****"
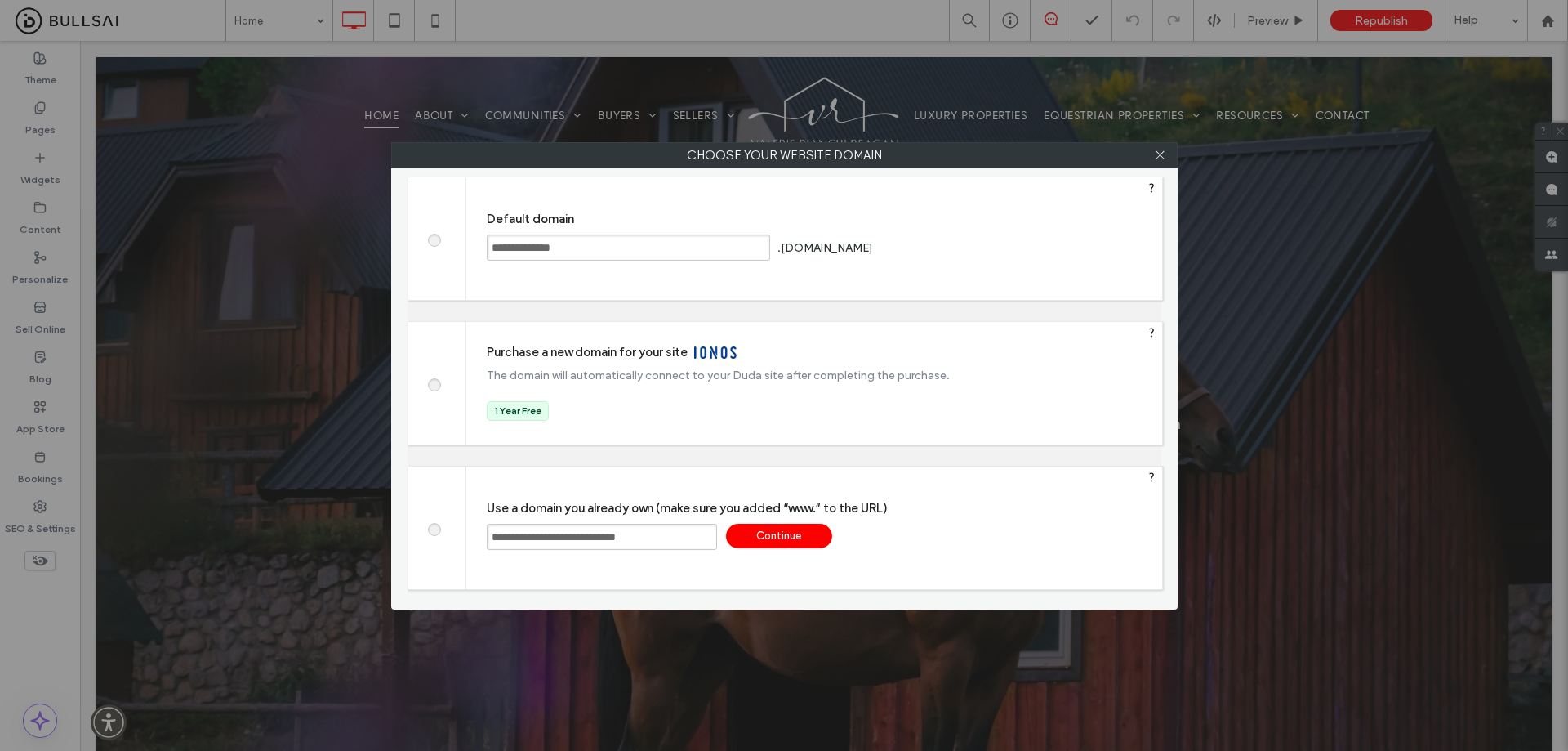
drag, startPoint x: 697, startPoint y: 534, endPoint x: 656, endPoint y: 541, distance: 41.6
click at [656, 541] on input "**********" at bounding box center [602, 536] width 230 height 26
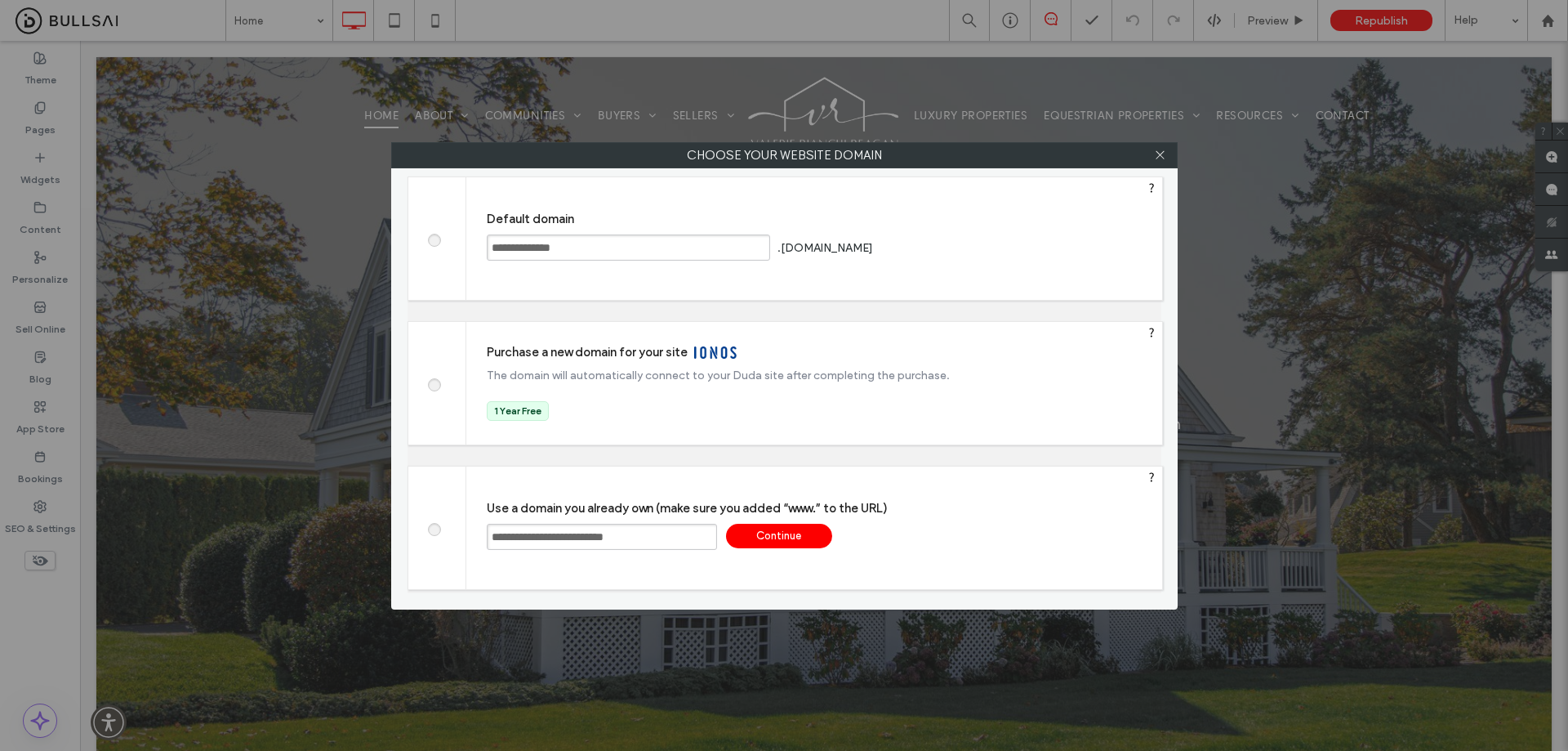
type input "**********"
click at [813, 538] on div "Continue" at bounding box center [779, 536] width 106 height 25
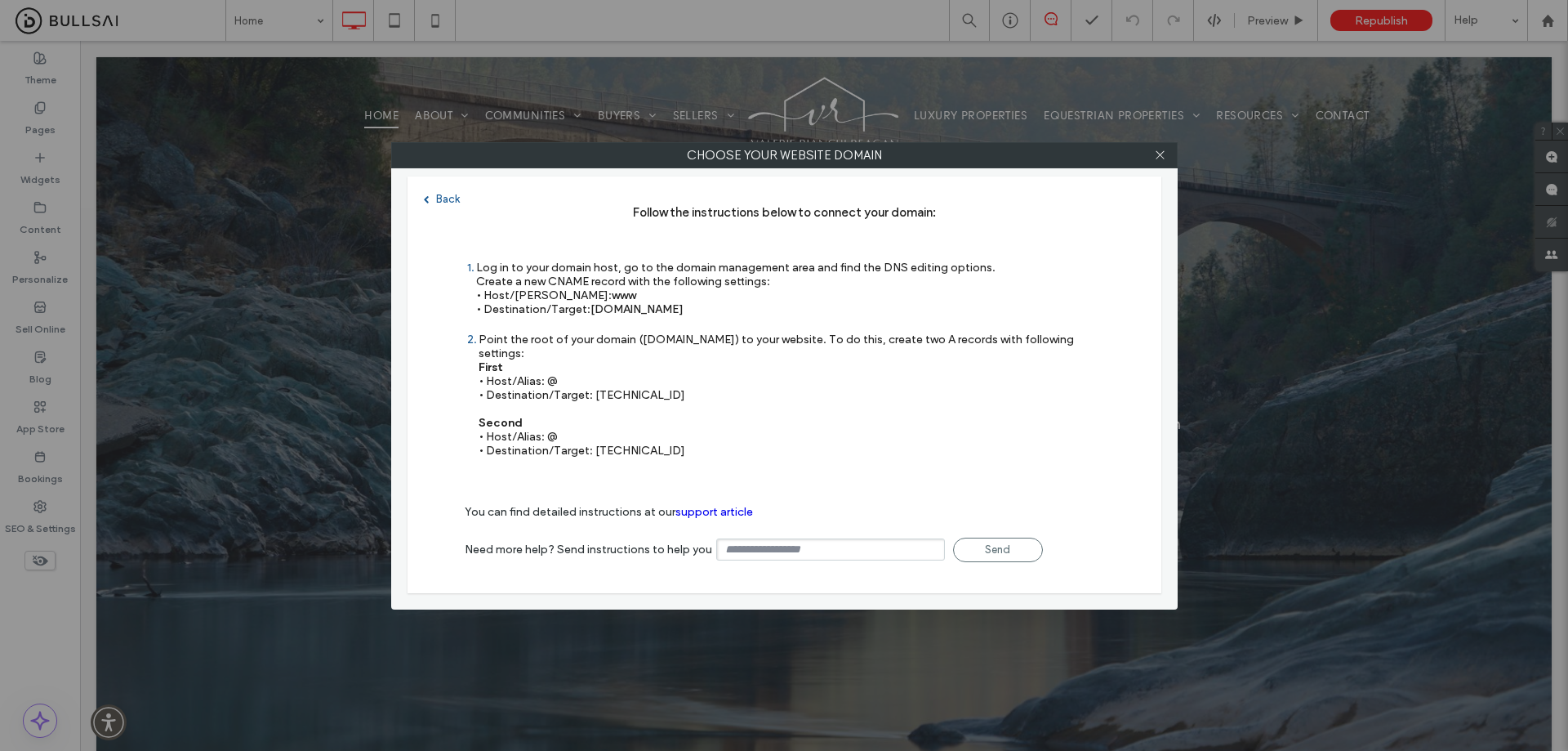
drag, startPoint x: 603, startPoint y: 387, endPoint x: 593, endPoint y: 386, distance: 10.0
click at [593, 386] on div "Point the root of your domain (domain.com) to your website. To do this, create …" at bounding box center [791, 395] width 625 height 125
copy div "35.172.94.1"
click at [694, 385] on div "Point the root of your domain (domain.com) to your website. To do this, create …" at bounding box center [791, 395] width 625 height 125
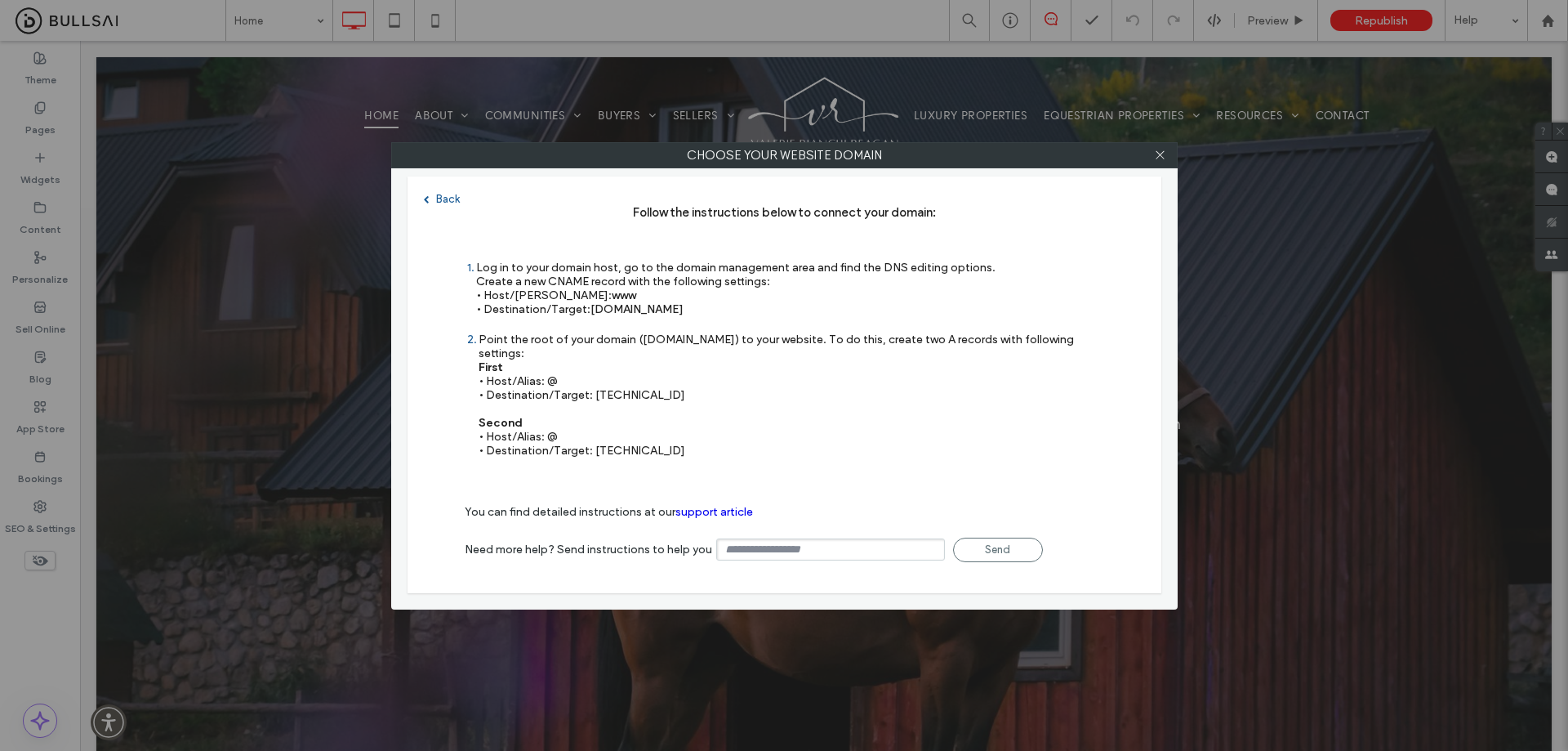
drag, startPoint x: 681, startPoint y: 377, endPoint x: 593, endPoint y: 385, distance: 88.4
click at [593, 385] on div "Point the root of your domain (domain.com) to your website. To do this, create …" at bounding box center [791, 395] width 625 height 125
copy div "35.172.94.1"
click at [682, 380] on div "Point the root of your domain (domain.com) to your website. To do this, create …" at bounding box center [791, 395] width 625 height 125
drag, startPoint x: 641, startPoint y: 380, endPoint x: 591, endPoint y: 381, distance: 50.0
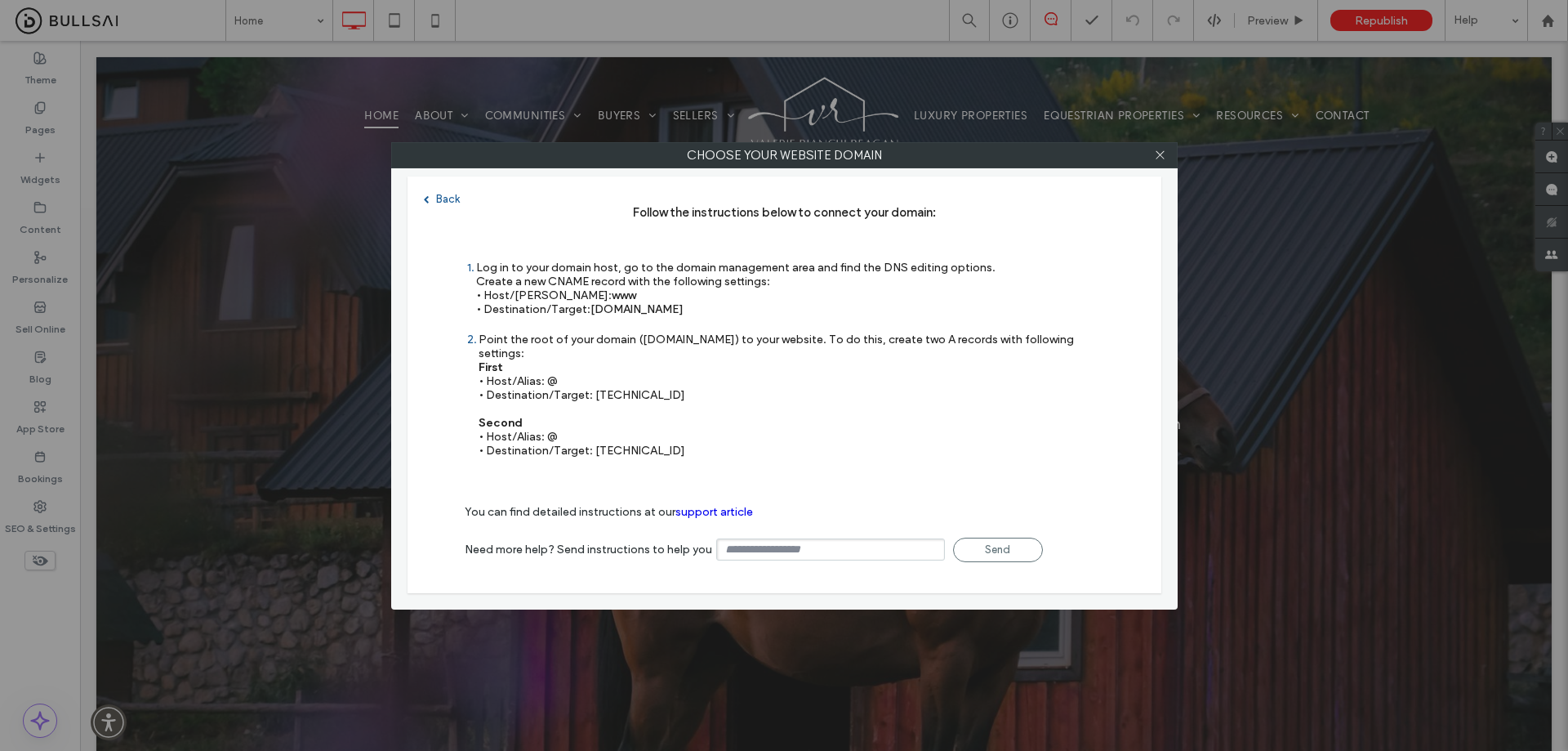
click at [591, 381] on div "Point the root of your domain (domain.com) to your website. To do this, create …" at bounding box center [791, 395] width 625 height 125
copy div "35.172.94.1"
drag, startPoint x: 696, startPoint y: 433, endPoint x: 594, endPoint y: 443, distance: 102.5
click at [594, 443] on div "Point the root of your domain (domain.com) to your website. To do this, create …" at bounding box center [791, 395] width 625 height 125
copy div "100.24.208.97"
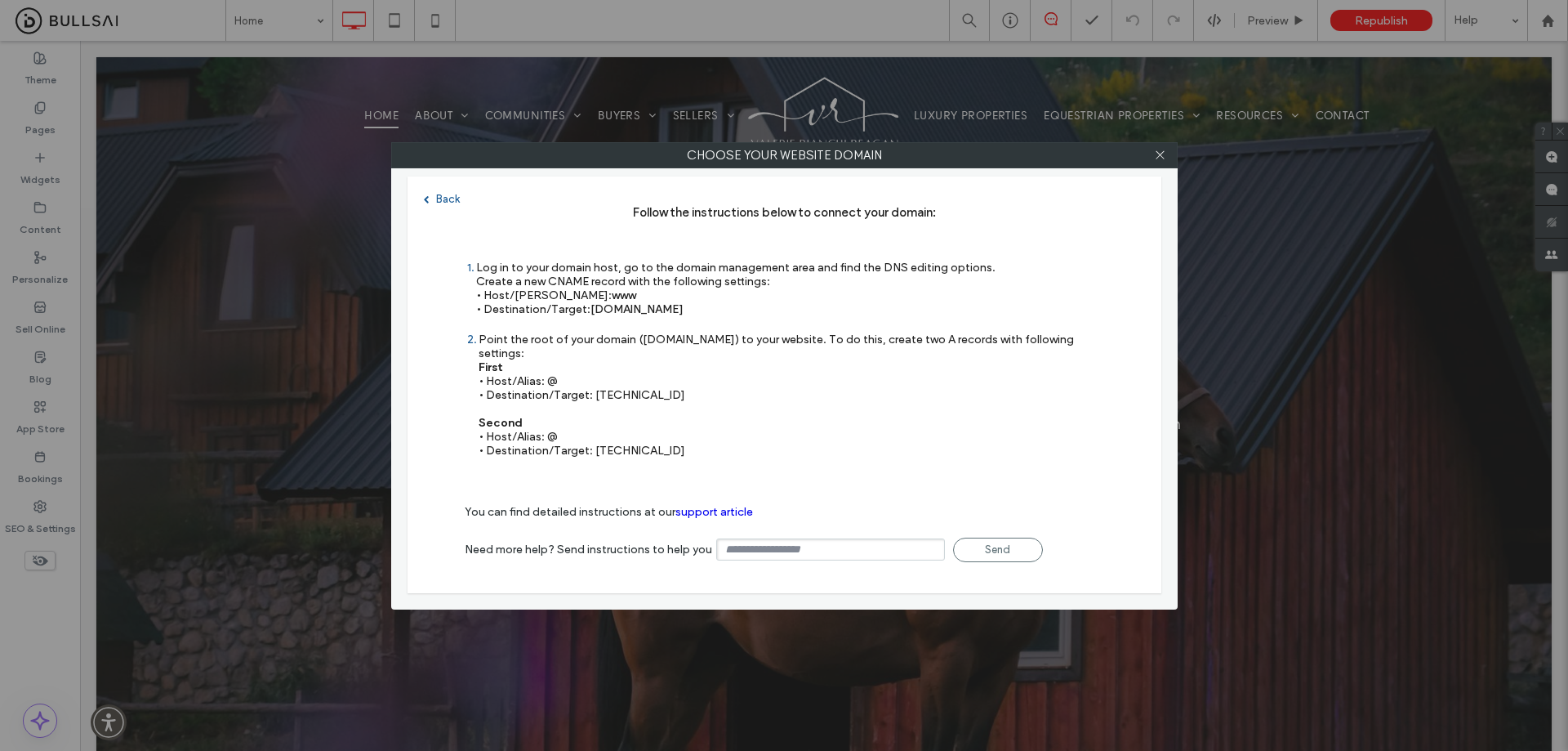
drag, startPoint x: 729, startPoint y: 308, endPoint x: 591, endPoint y: 318, distance: 138.4
click at [591, 318] on div "1 Log in to your domain host, go to the domain management area and find the DNS…" at bounding box center [730, 296] width 531 height 72
copy span "s.multiscreensite.com"
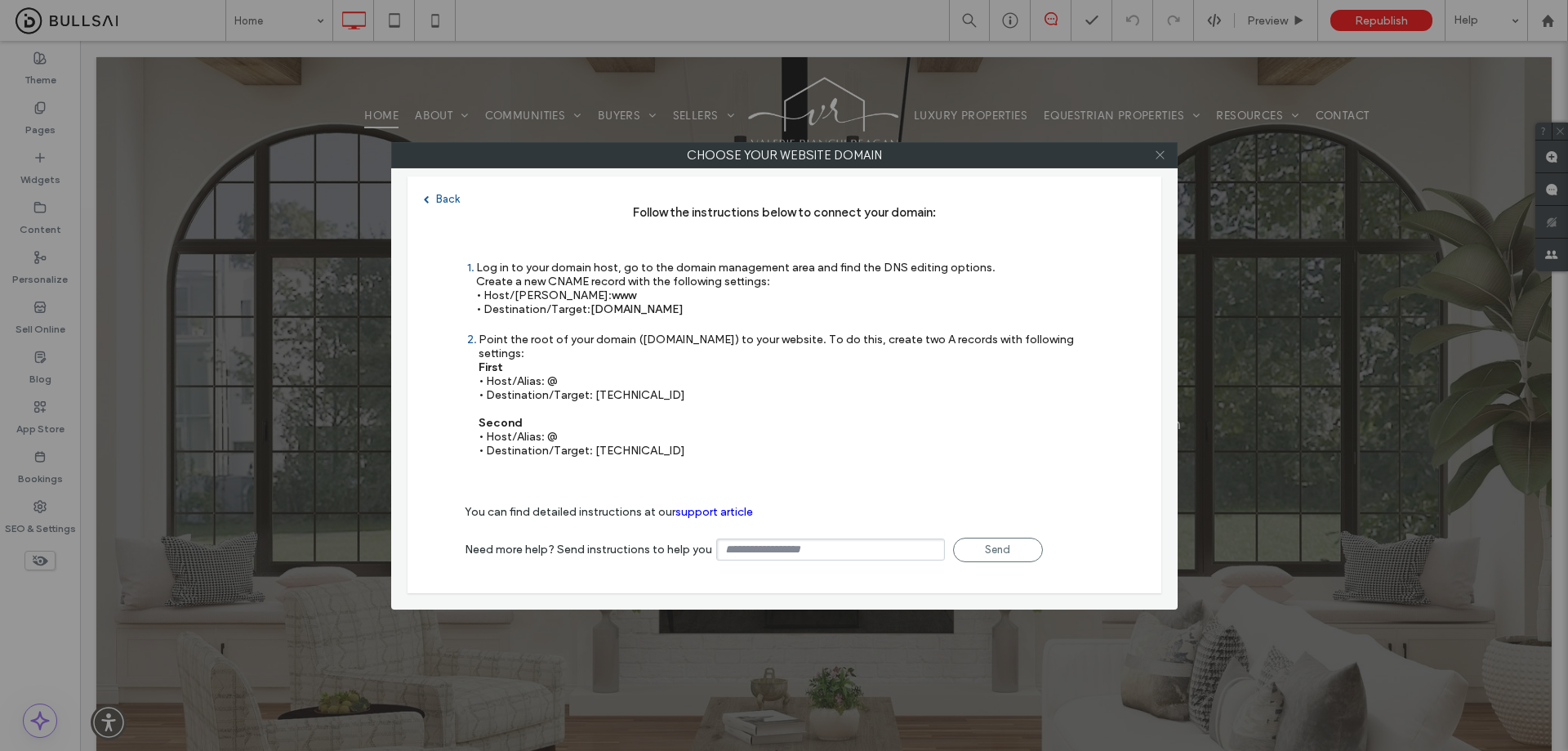
click at [1157, 157] on icon at bounding box center [1160, 154] width 12 height 12
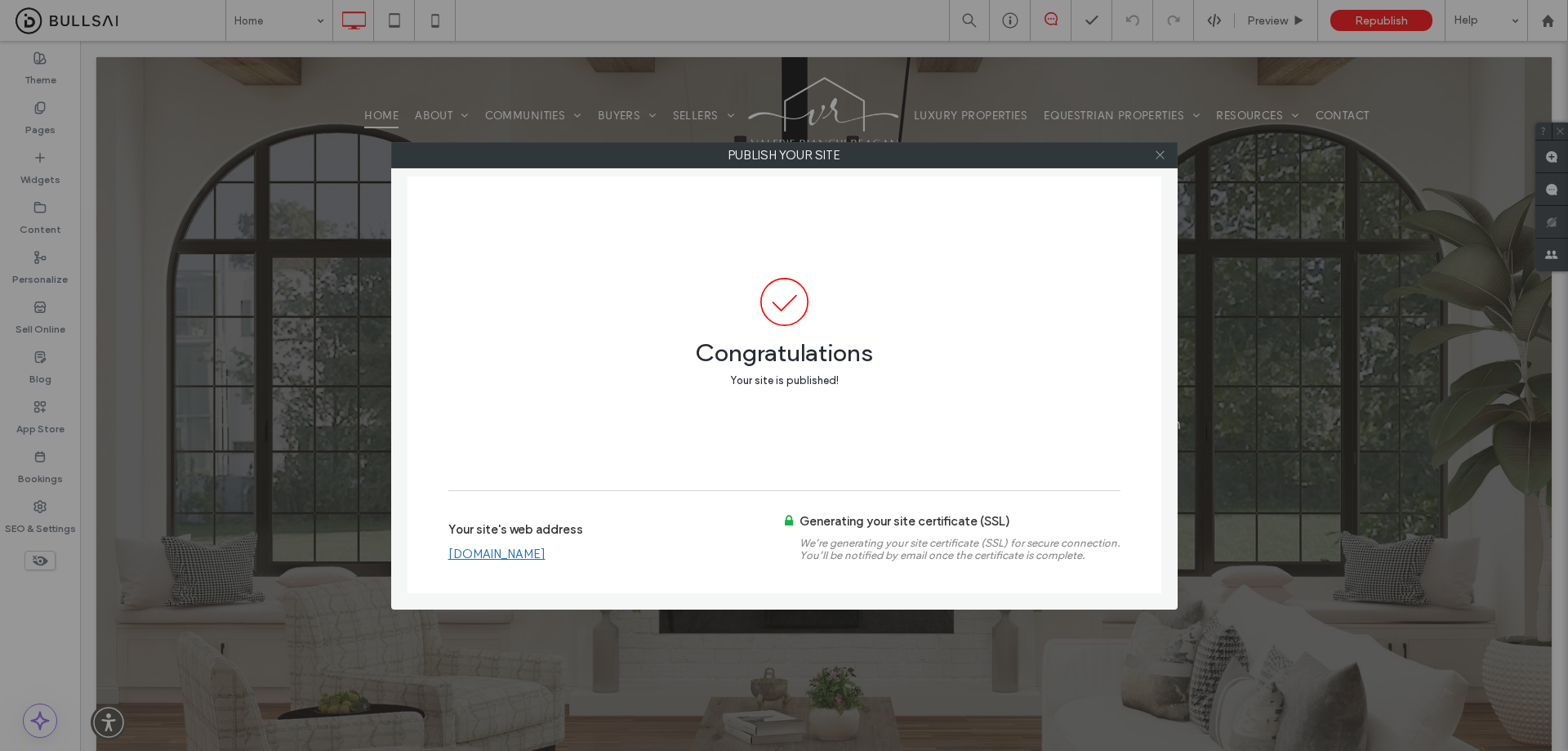
click at [1159, 151] on icon at bounding box center [1160, 154] width 12 height 12
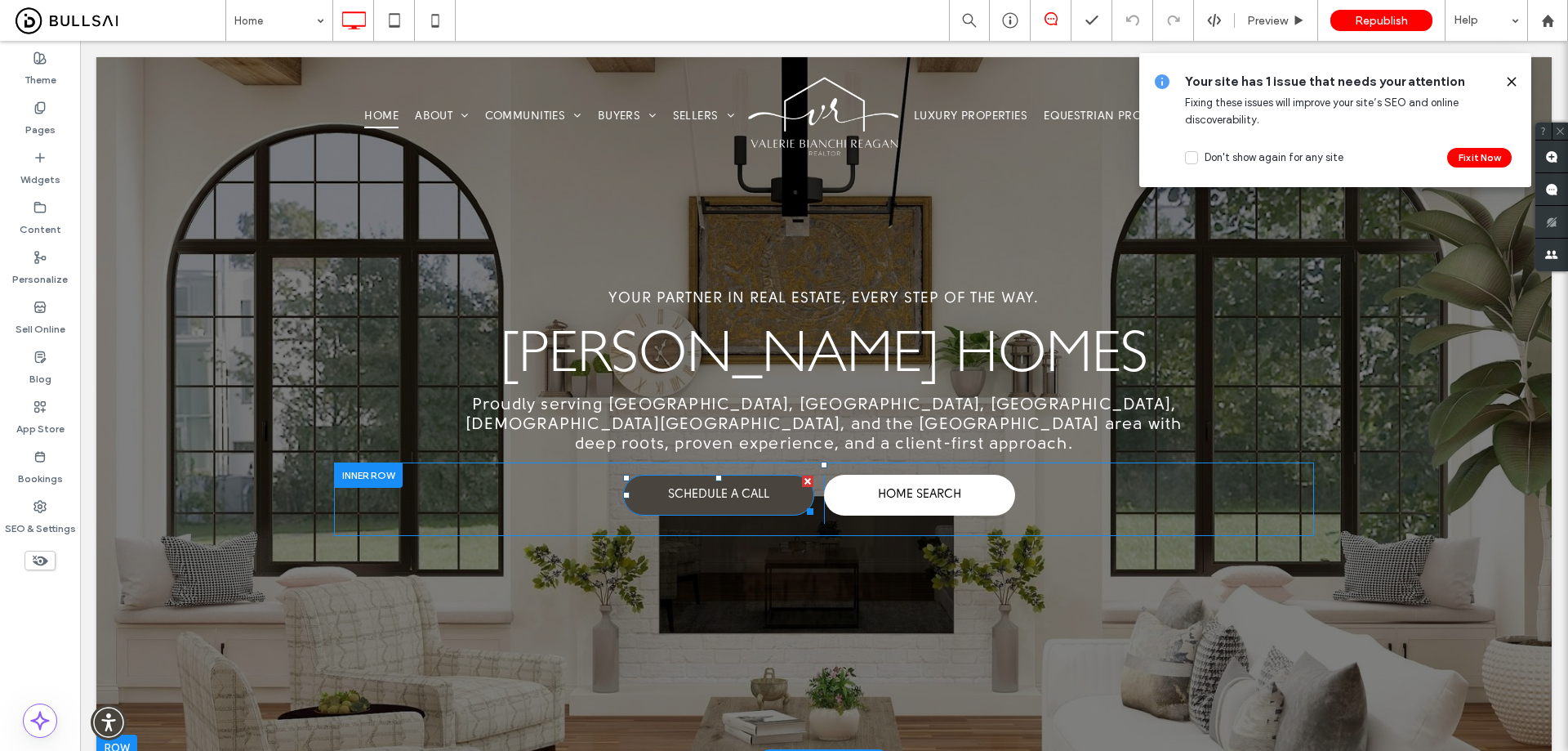
click at [764, 474] on link "SCHEDULE A CALL" at bounding box center [719, 494] width 192 height 41
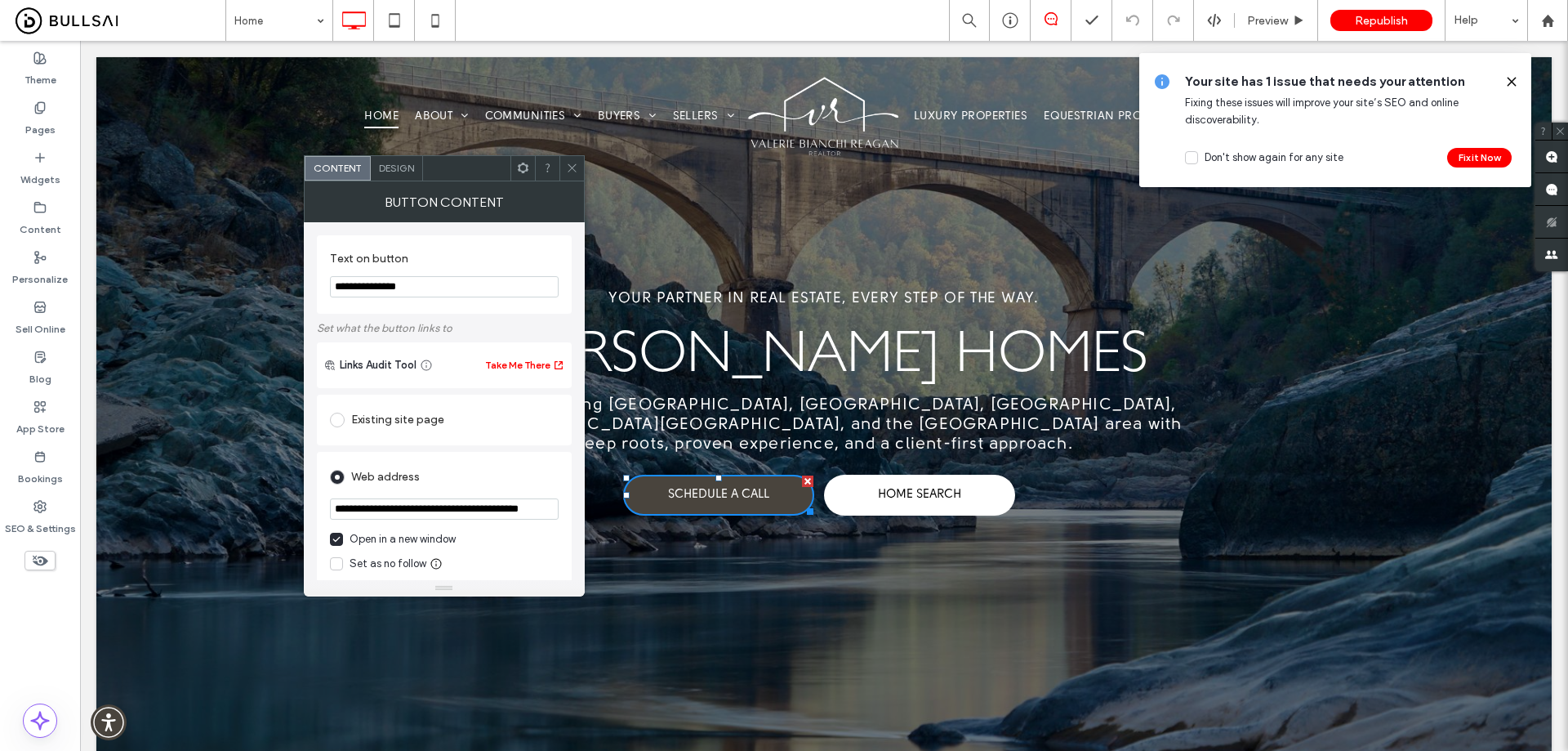
click at [402, 162] on span "Design" at bounding box center [397, 168] width 35 height 12
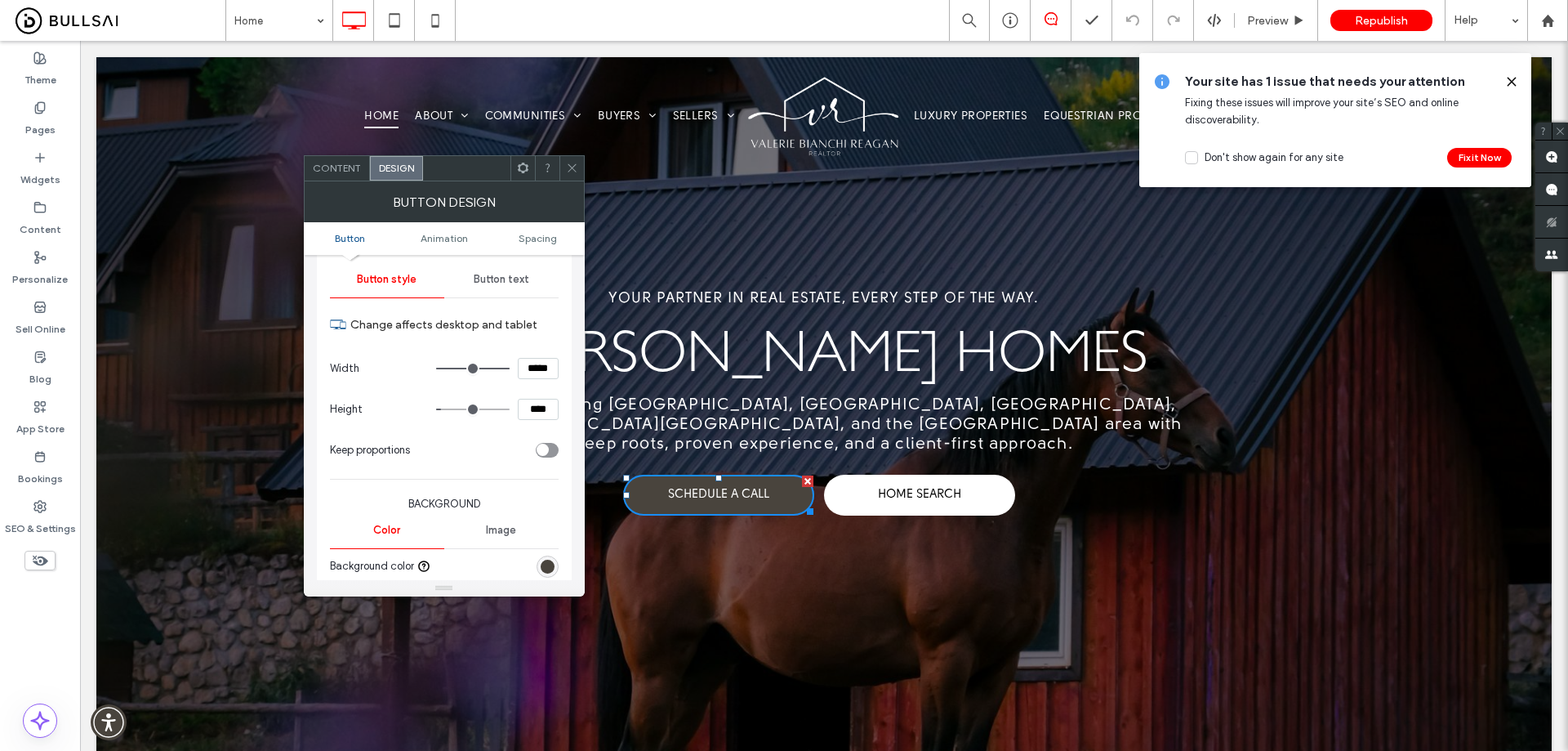
scroll to position [164, 0]
click at [544, 566] on div "rgb(73, 68, 61)" at bounding box center [548, 568] width 13 height 13
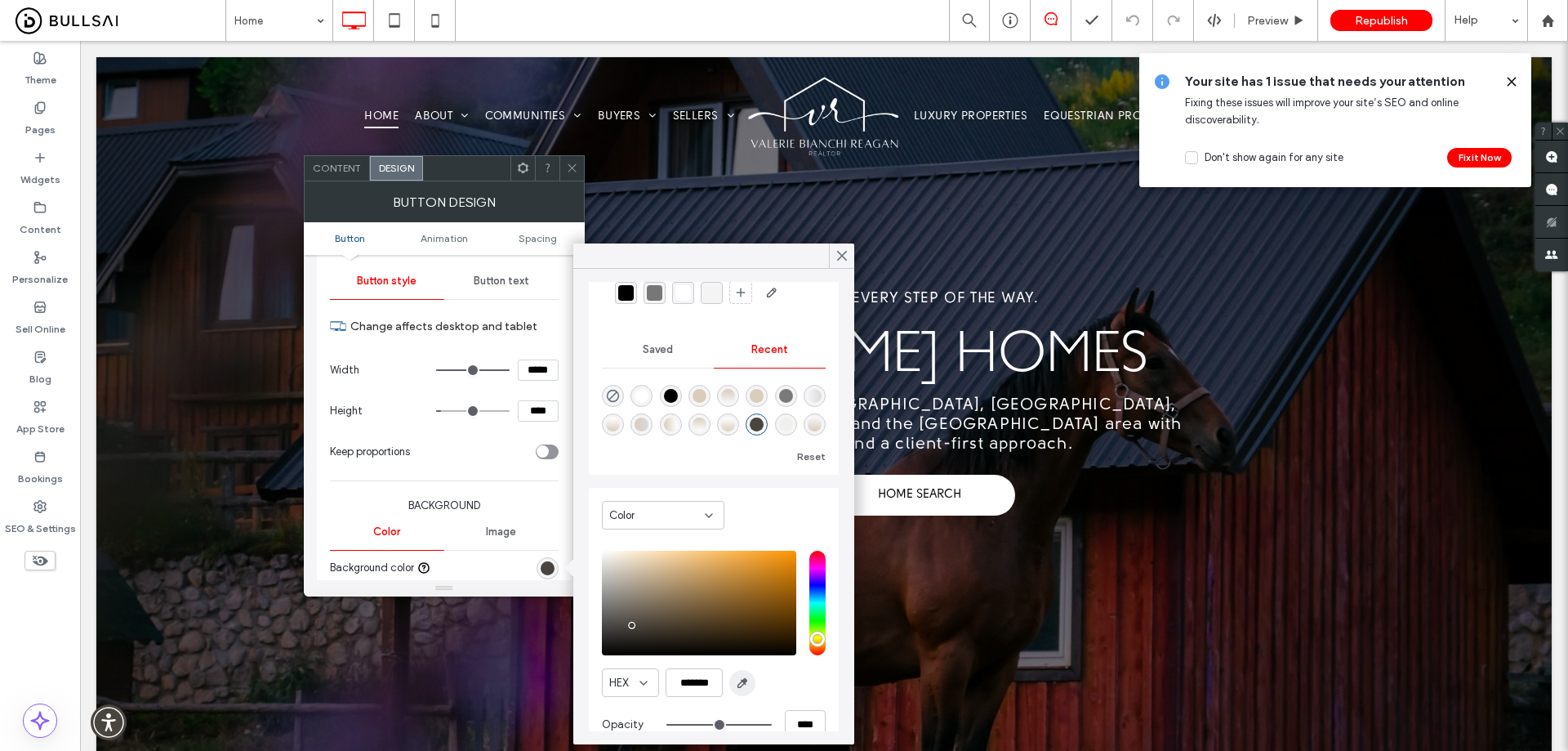
scroll to position [96, 0]
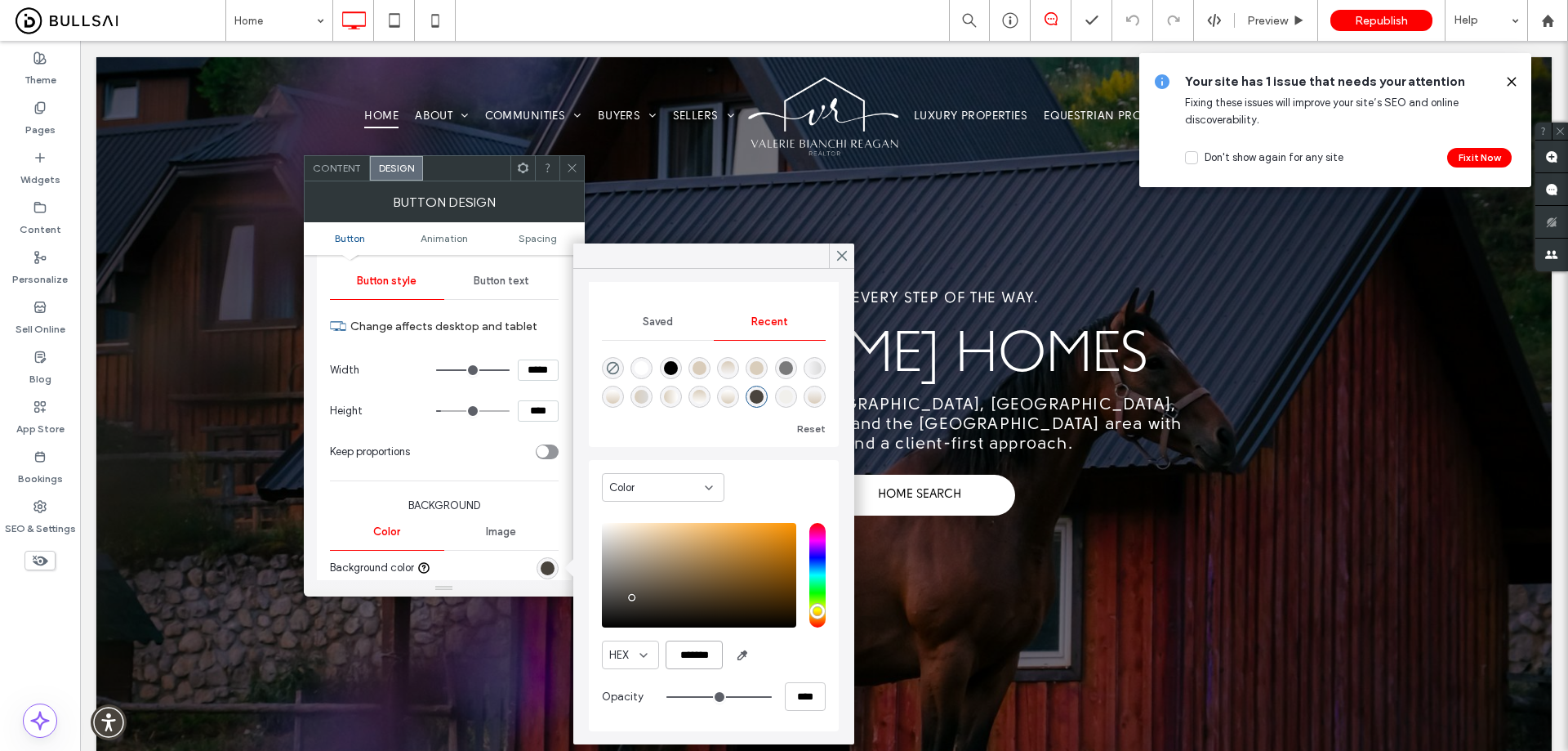
click at [709, 654] on input "*******" at bounding box center [694, 655] width 57 height 29
click at [708, 655] on input "*******" at bounding box center [694, 655] width 57 height 29
click at [26, 513] on label "SEO & Settings" at bounding box center [40, 525] width 71 height 23
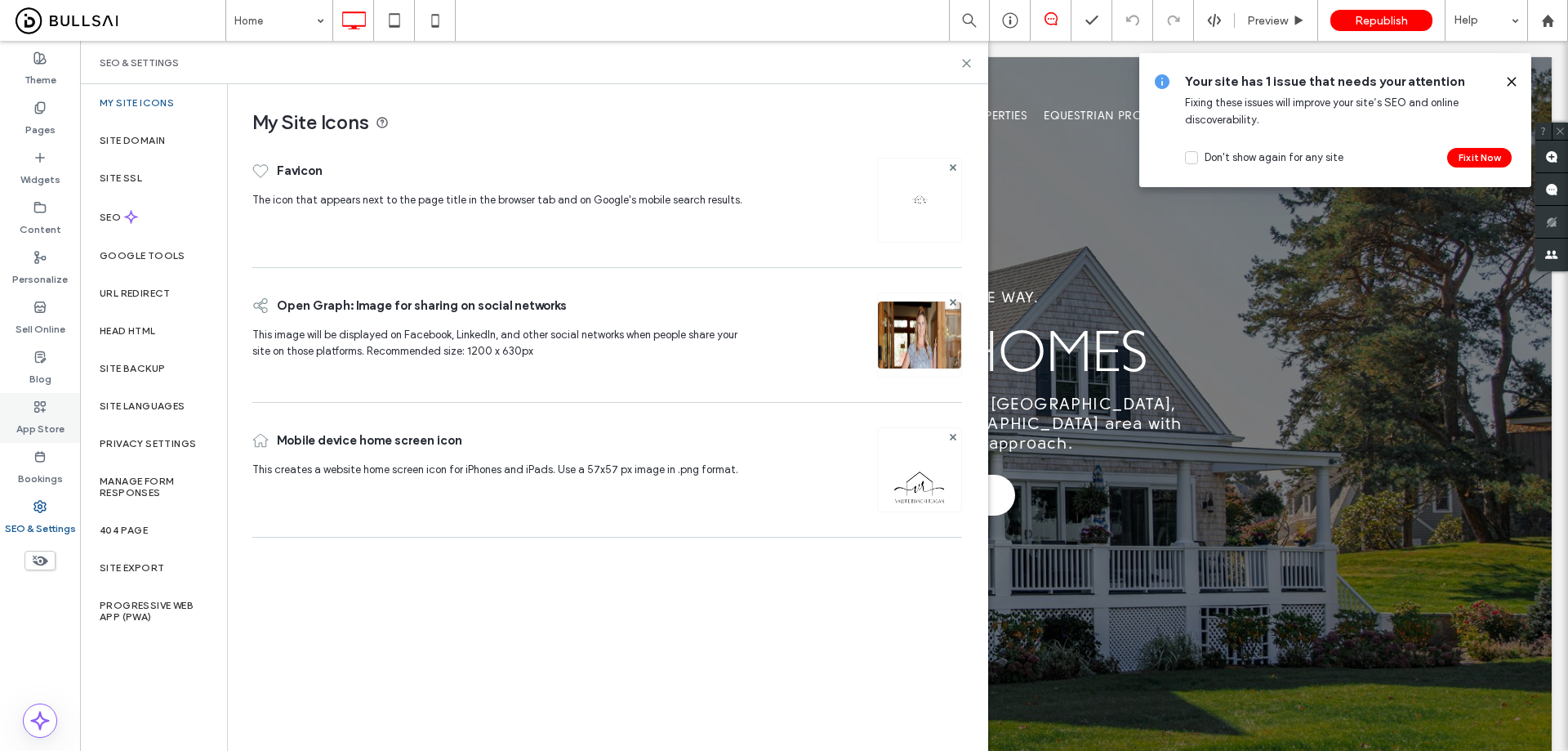
click at [43, 421] on label "App Store" at bounding box center [40, 425] width 48 height 23
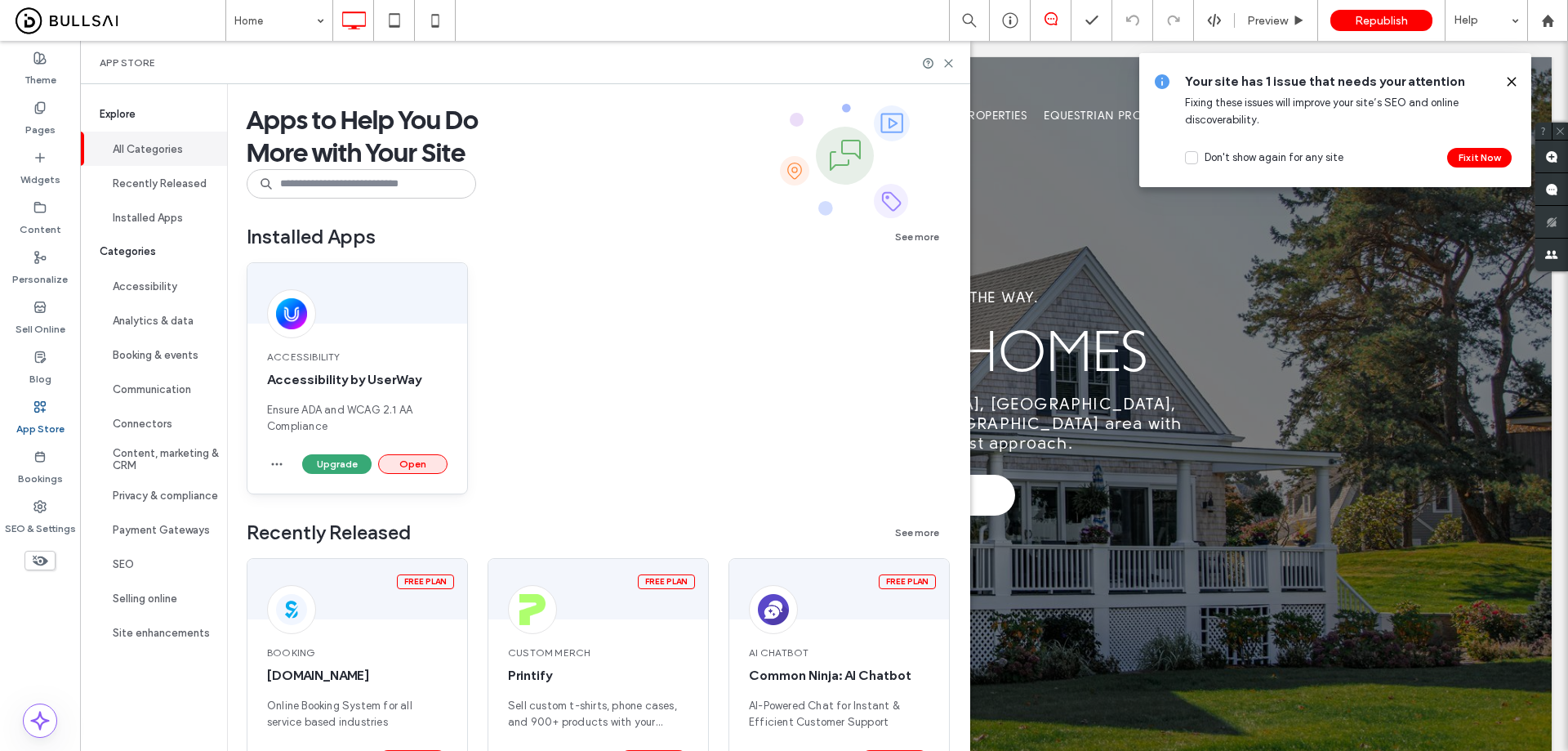
click at [408, 456] on button "Open" at bounding box center [413, 464] width 69 height 19
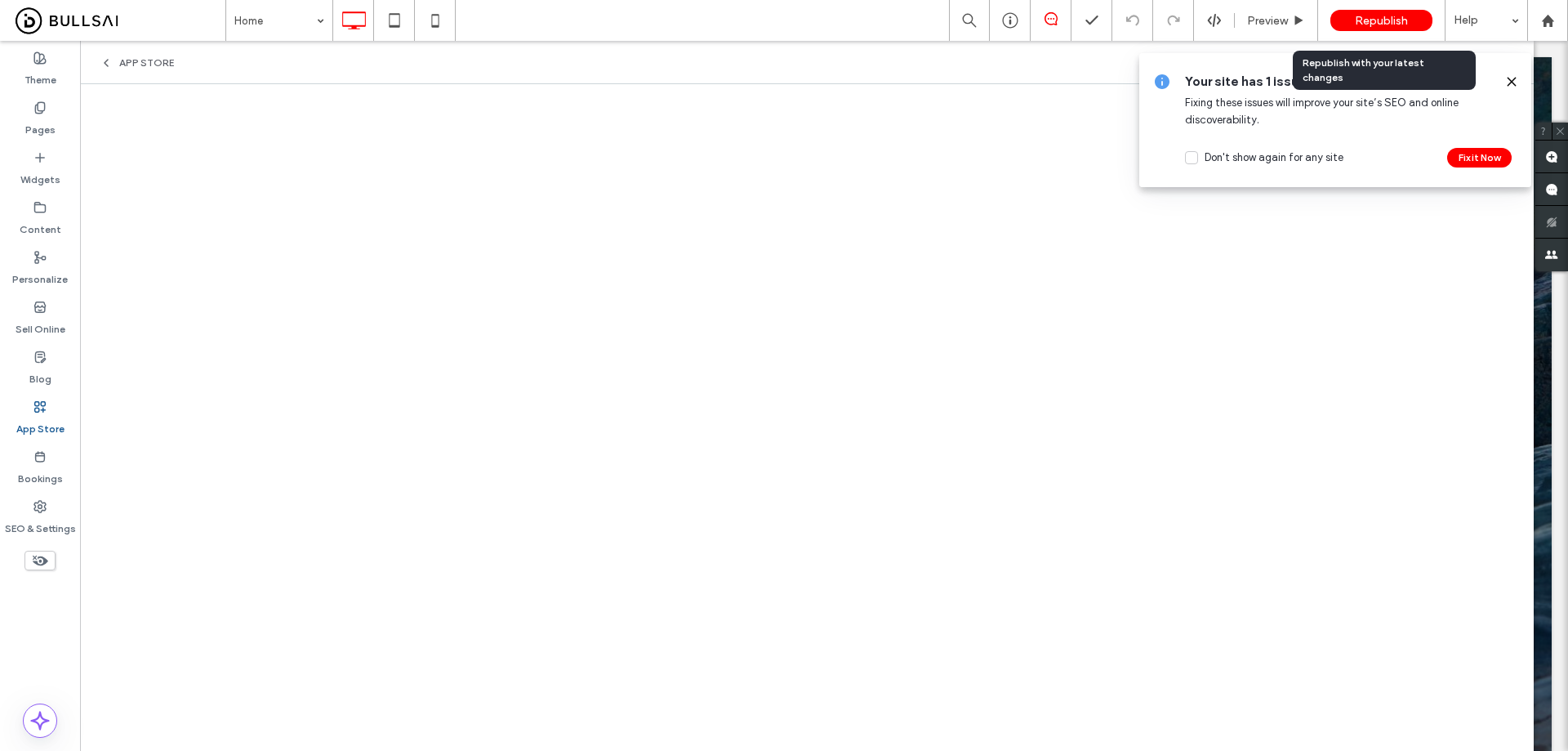
click at [1388, 20] on span "Republish" at bounding box center [1381, 20] width 53 height 13
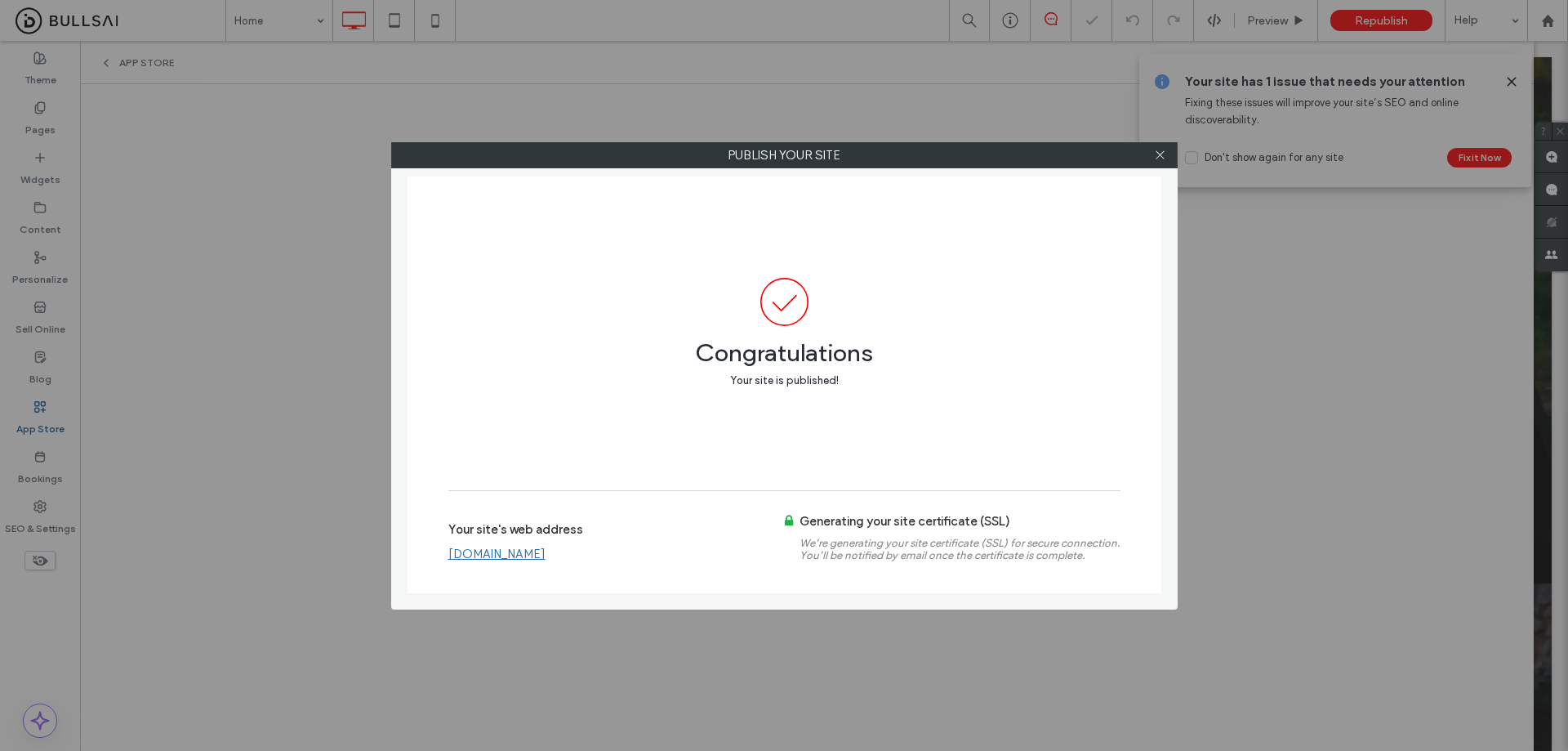
click at [538, 553] on link "www.valeriereaganhomes.com" at bounding box center [496, 554] width 97 height 14
click at [1169, 151] on div at bounding box center [1161, 155] width 25 height 25
click at [1158, 148] on span at bounding box center [1160, 155] width 12 height 25
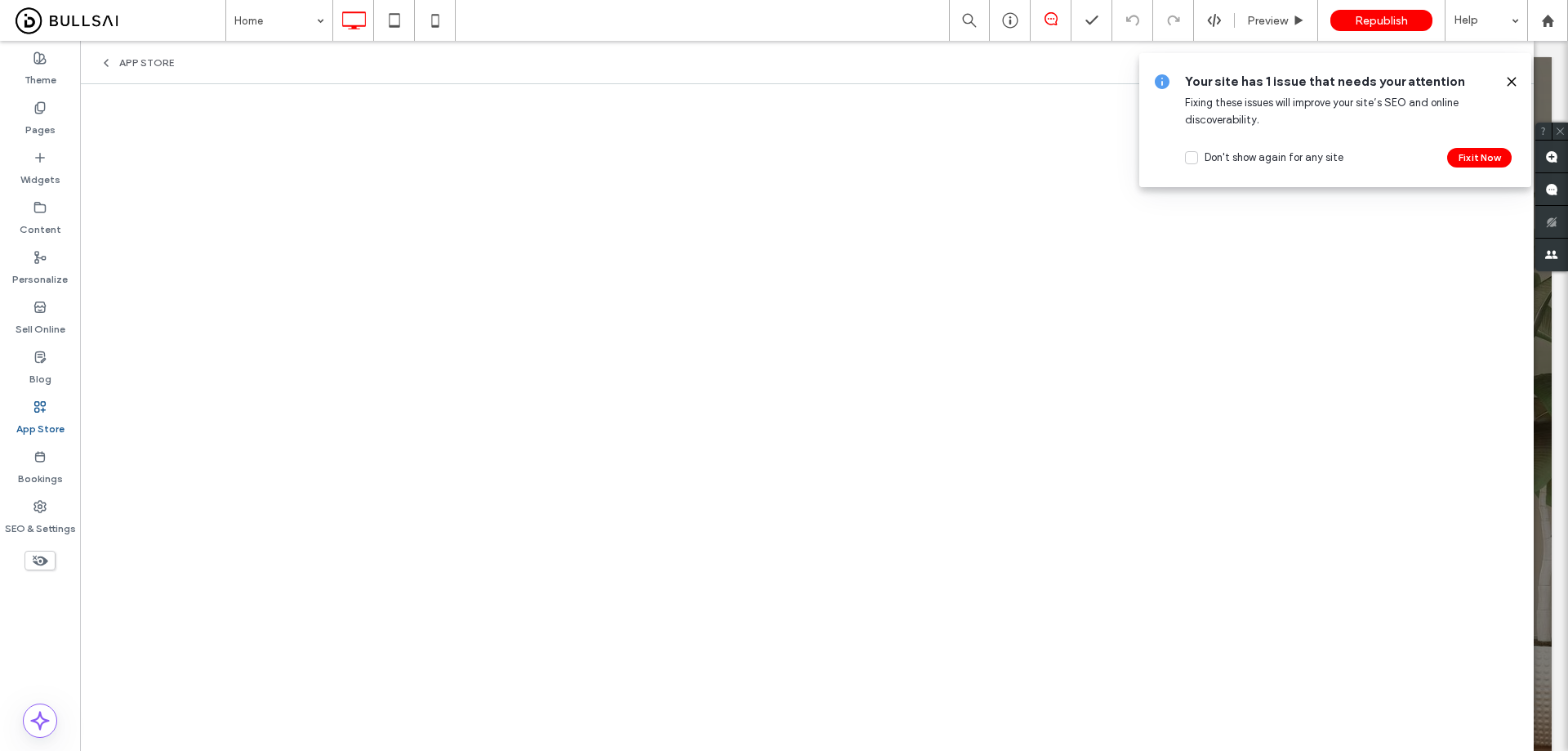
click at [40, 418] on label "App Store" at bounding box center [40, 425] width 48 height 23
click at [148, 61] on span "App Store" at bounding box center [147, 63] width 55 height 13
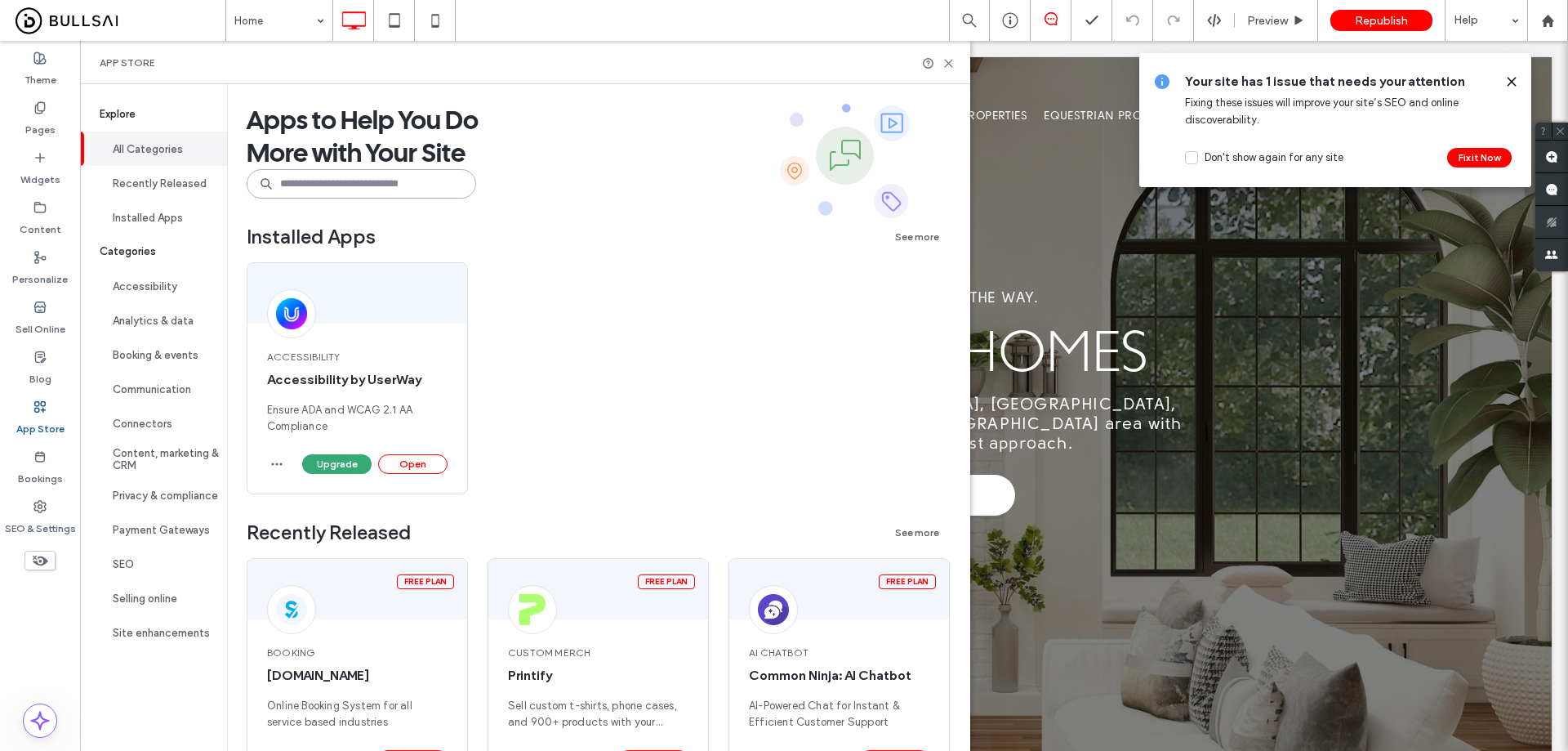
click at [394, 180] on input at bounding box center [362, 184] width 230 height 30
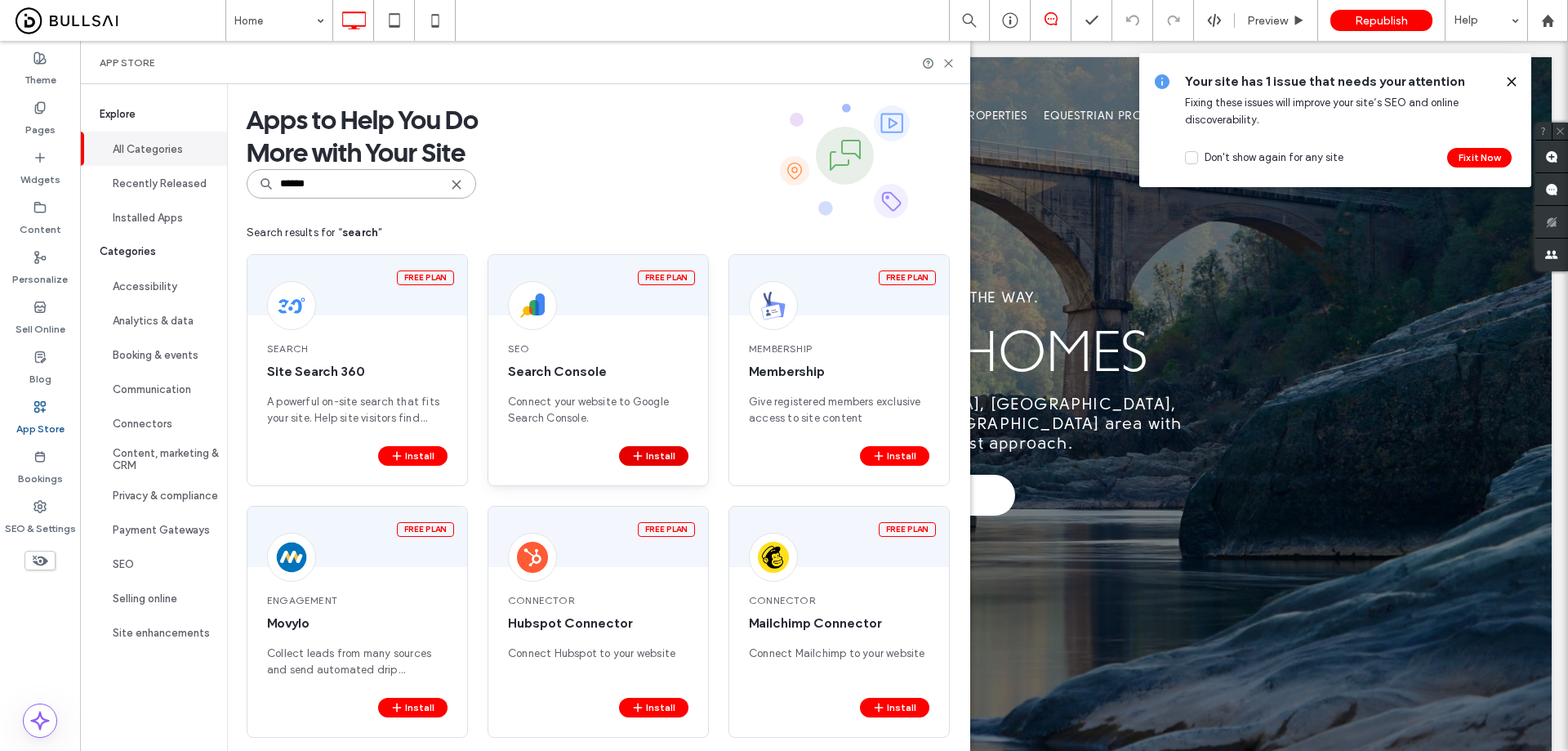
type input "******"
click at [652, 459] on button "Install" at bounding box center [653, 456] width 69 height 19
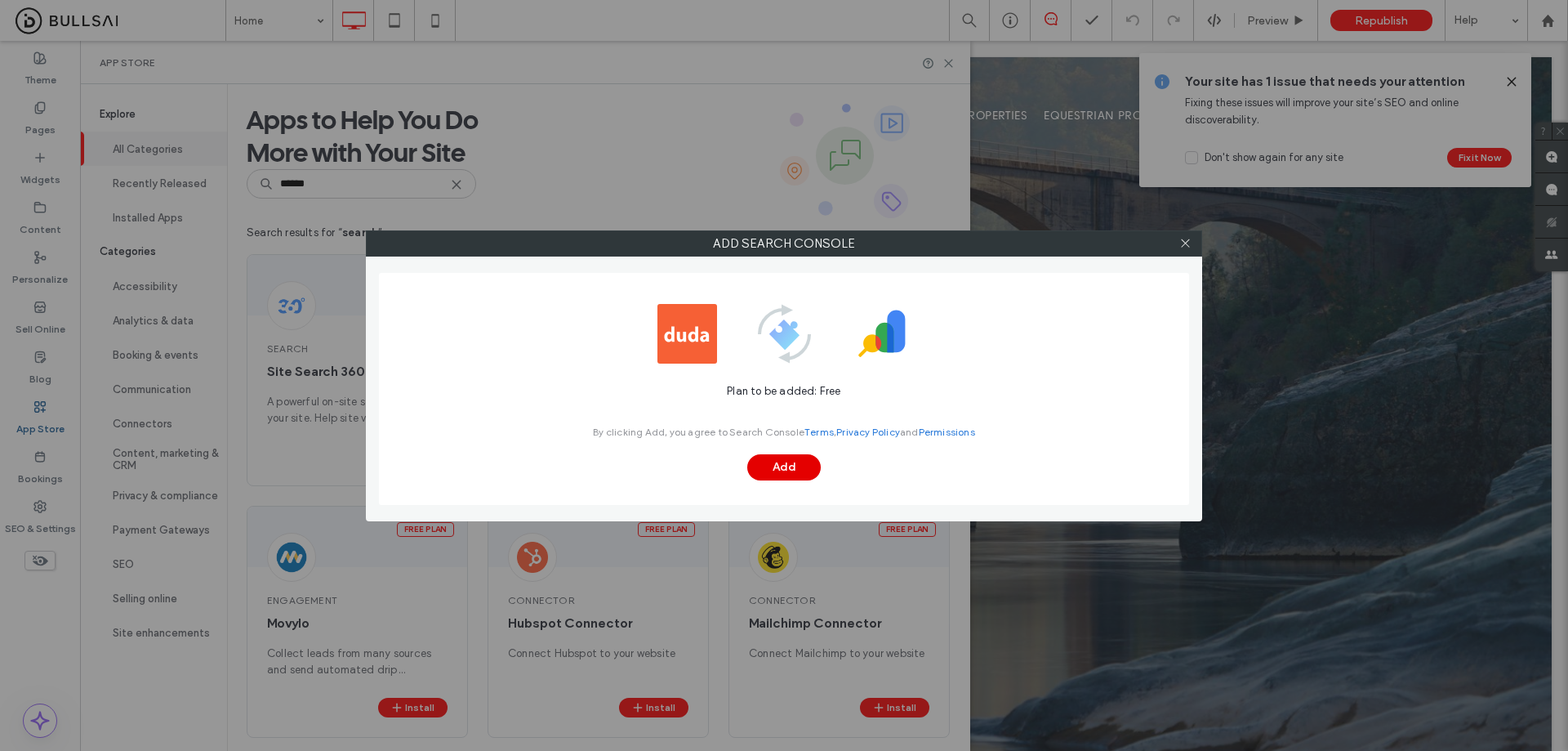
click at [798, 462] on button "Add" at bounding box center [784, 467] width 74 height 26
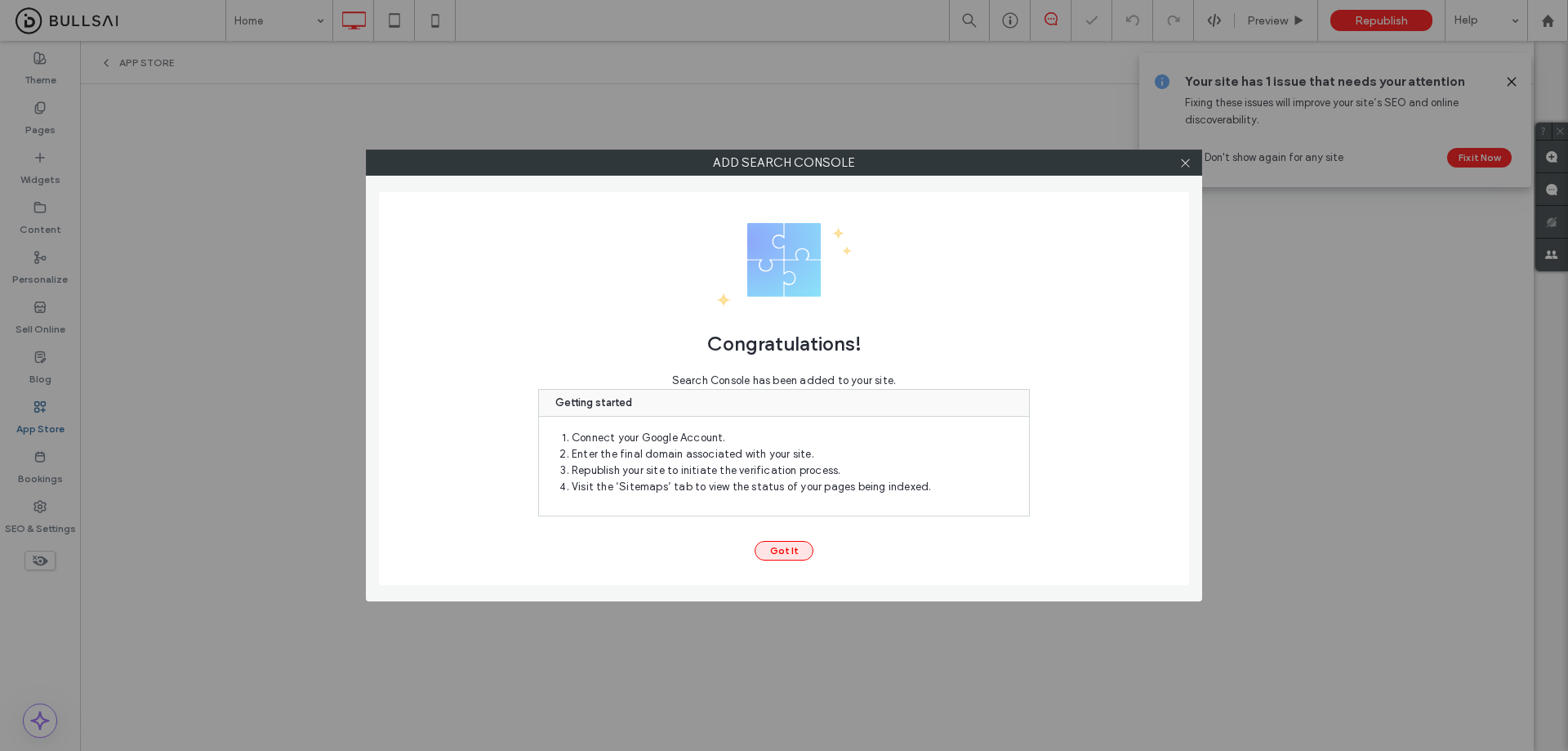
click at [776, 551] on button "Got It" at bounding box center [784, 551] width 58 height 19
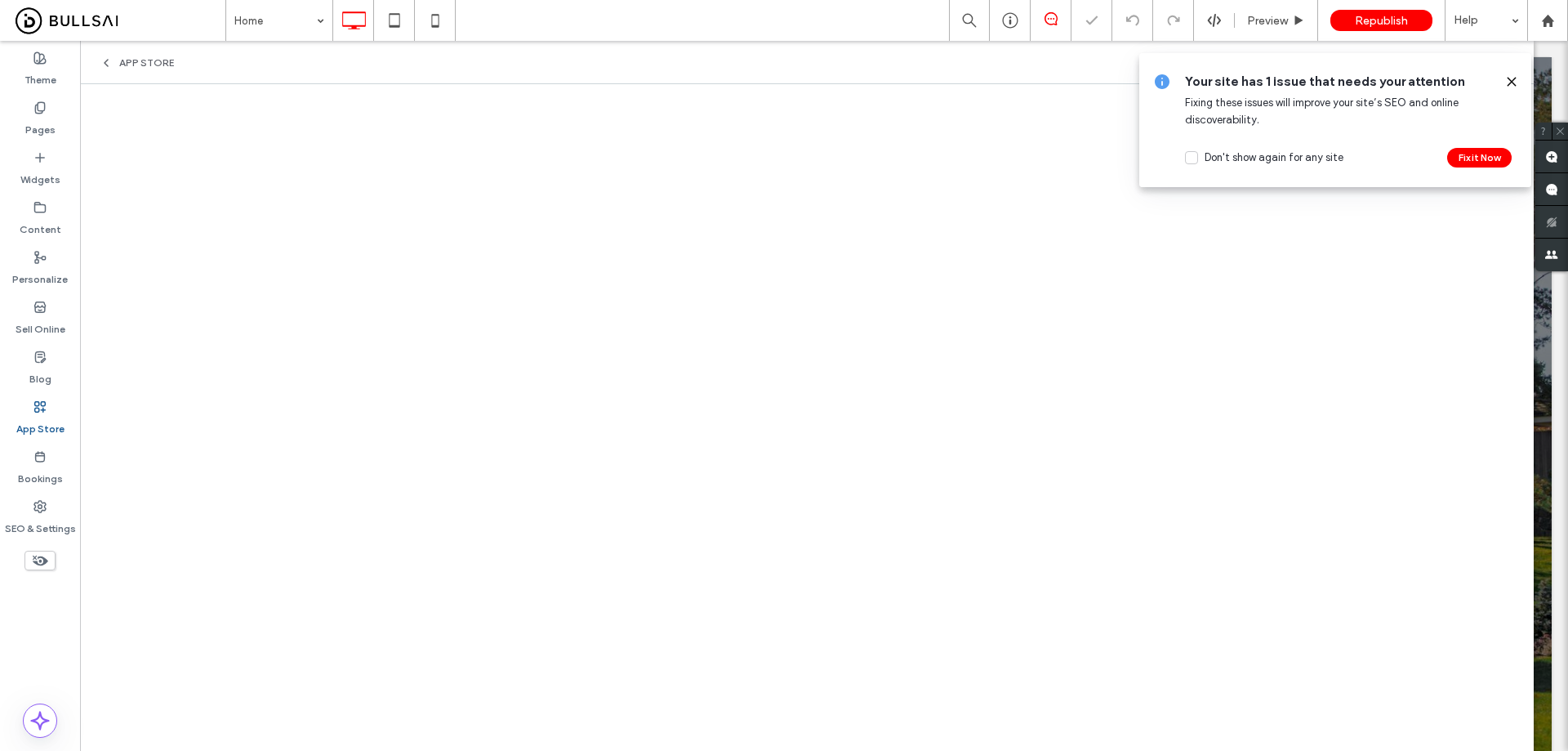
scroll to position [0, 0]
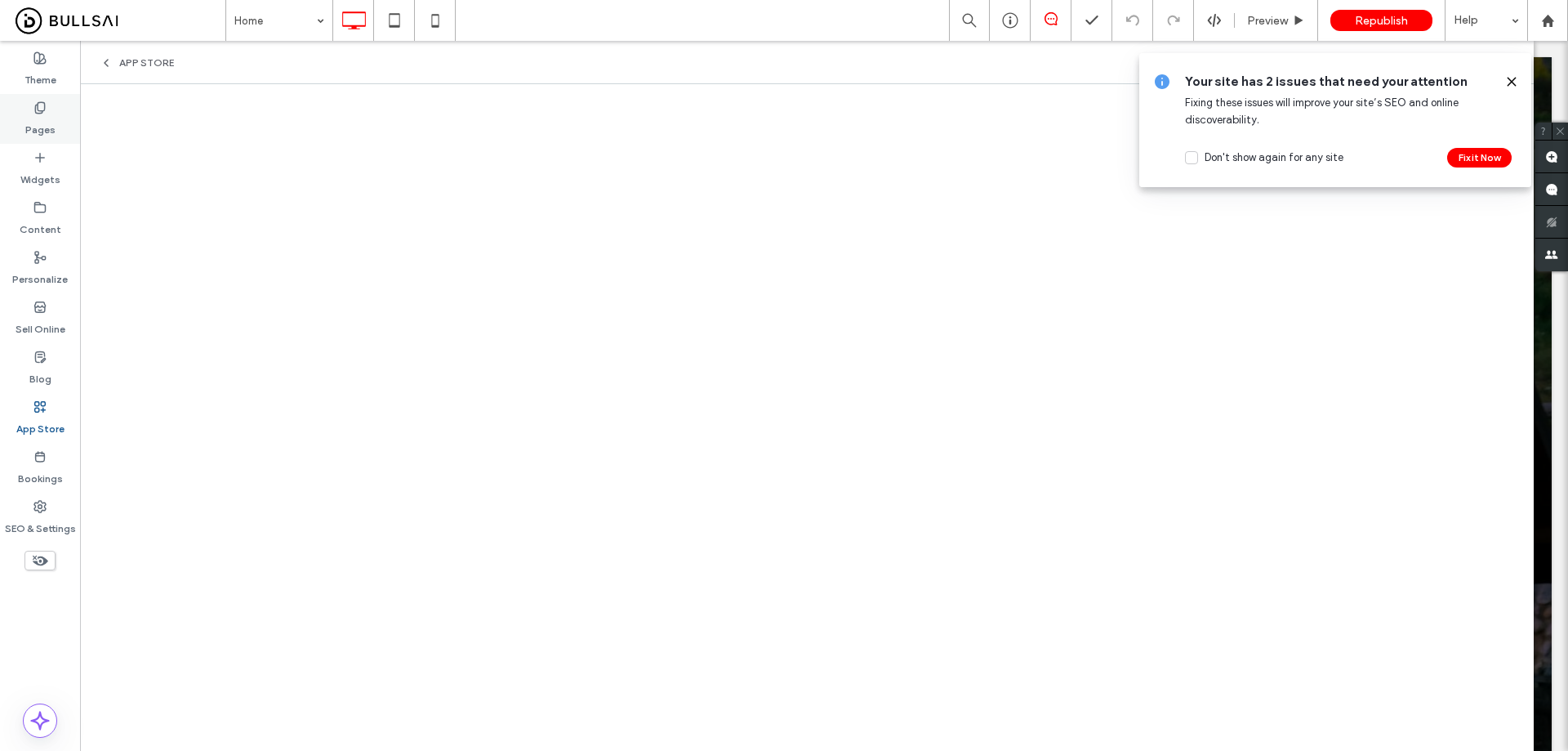
click at [44, 113] on icon at bounding box center [40, 108] width 13 height 13
